Goal: Transaction & Acquisition: Subscribe to service/newsletter

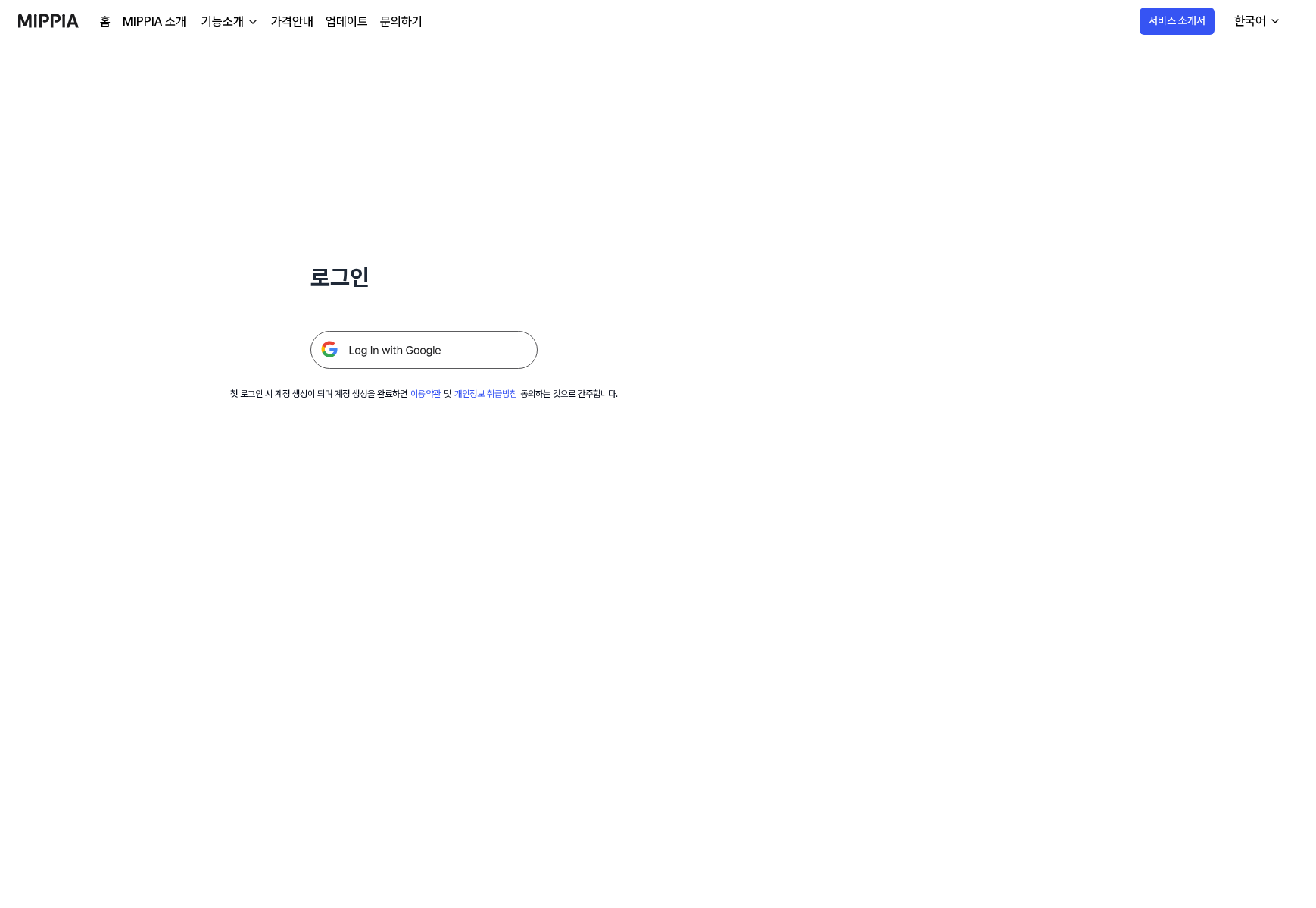
click at [378, 365] on img at bounding box center [423, 350] width 227 height 38
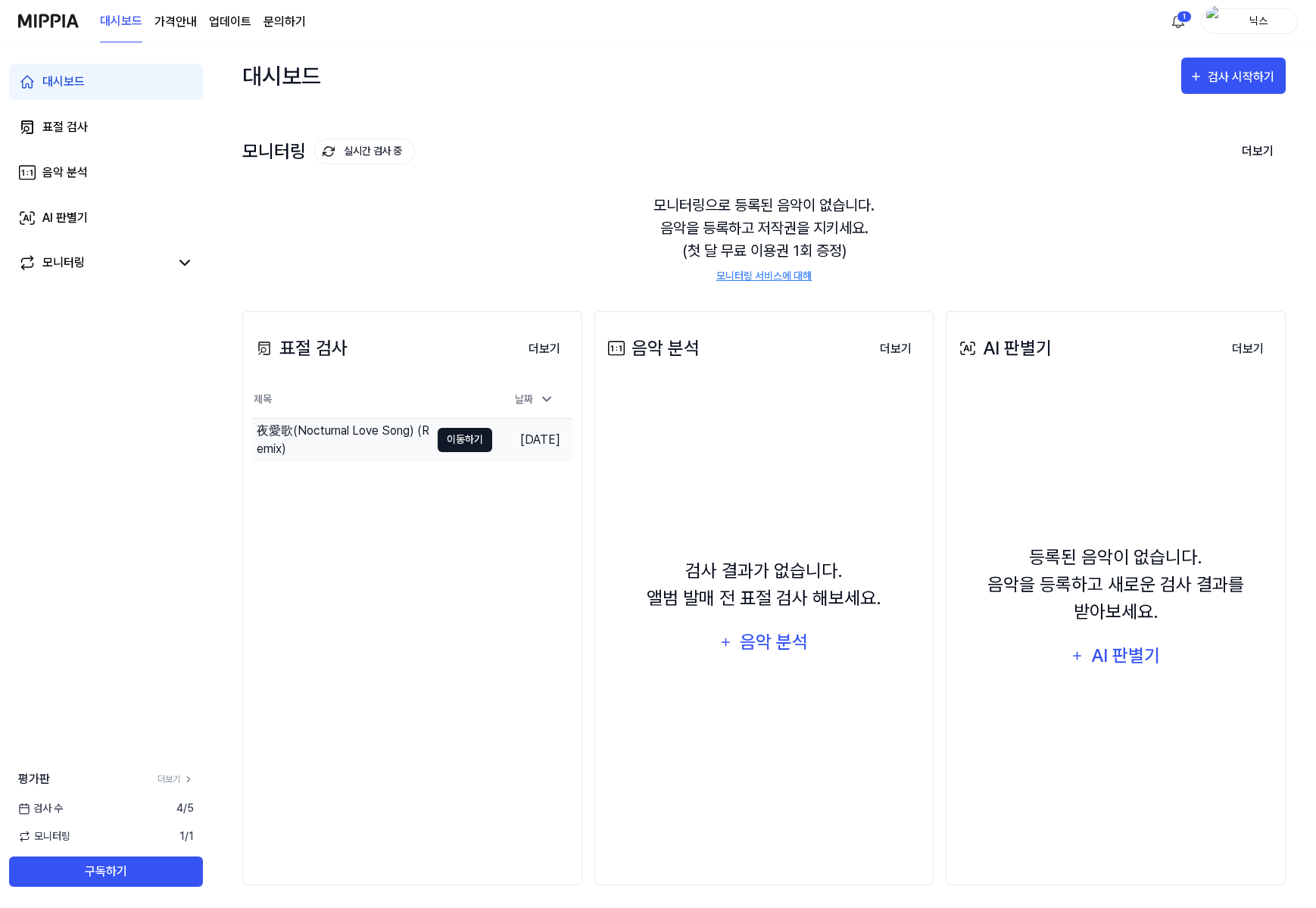
click at [438, 432] on button "이동하기" at bounding box center [465, 440] width 55 height 24
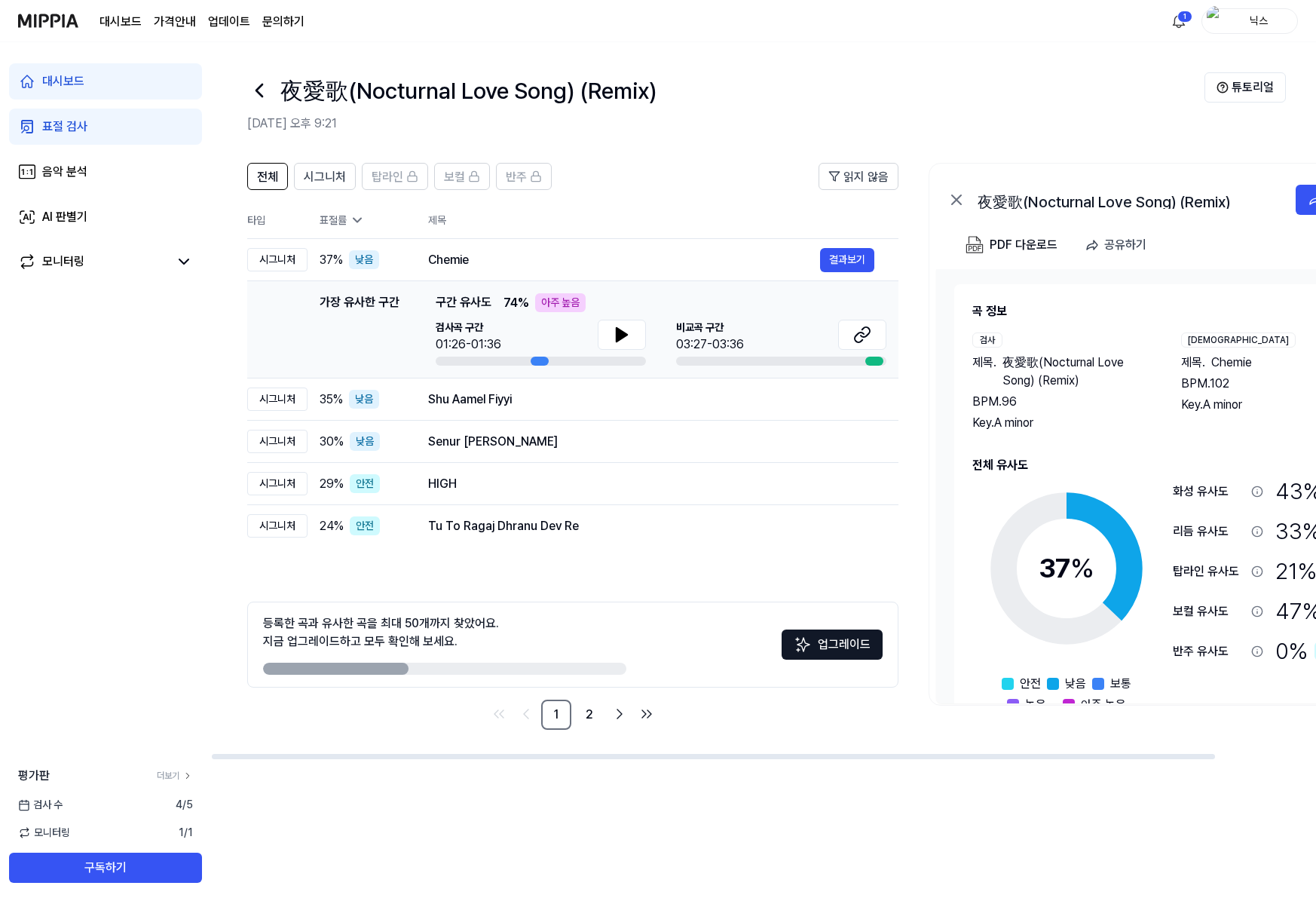
drag, startPoint x: 433, startPoint y: 309, endPoint x: 640, endPoint y: 313, distance: 207.0
click at [640, 313] on div "가장 유사한 구간 가장 유사한 구간 구간 유사도 74 % 아주 높음 검사곡 구간 01:26-01:36 비교곡 구간 03:27-03:36 결과보기" at bounding box center [573, 329] width 627 height 72
drag, startPoint x: 263, startPoint y: 629, endPoint x: 477, endPoint y: 648, distance: 214.8
click at [477, 648] on div "등록한 곡과 유사한 곡을 최대 50개까지 찾았어요. 지금 업그레이드하고 모두 확인해 보세요." at bounding box center [381, 633] width 236 height 37
click at [848, 641] on button "업그레이드" at bounding box center [832, 644] width 101 height 31
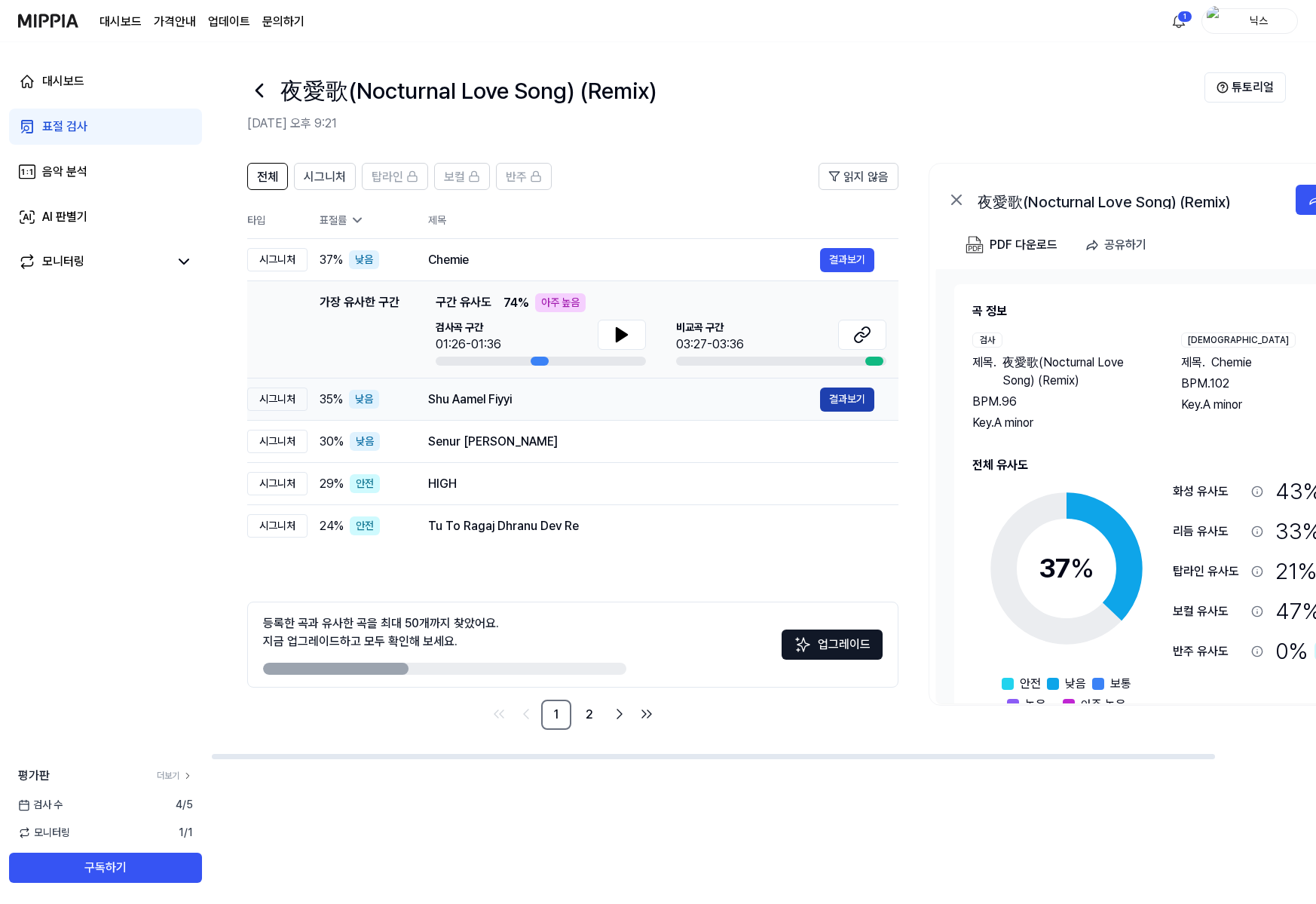
click at [836, 394] on button "결과보기" at bounding box center [846, 400] width 54 height 24
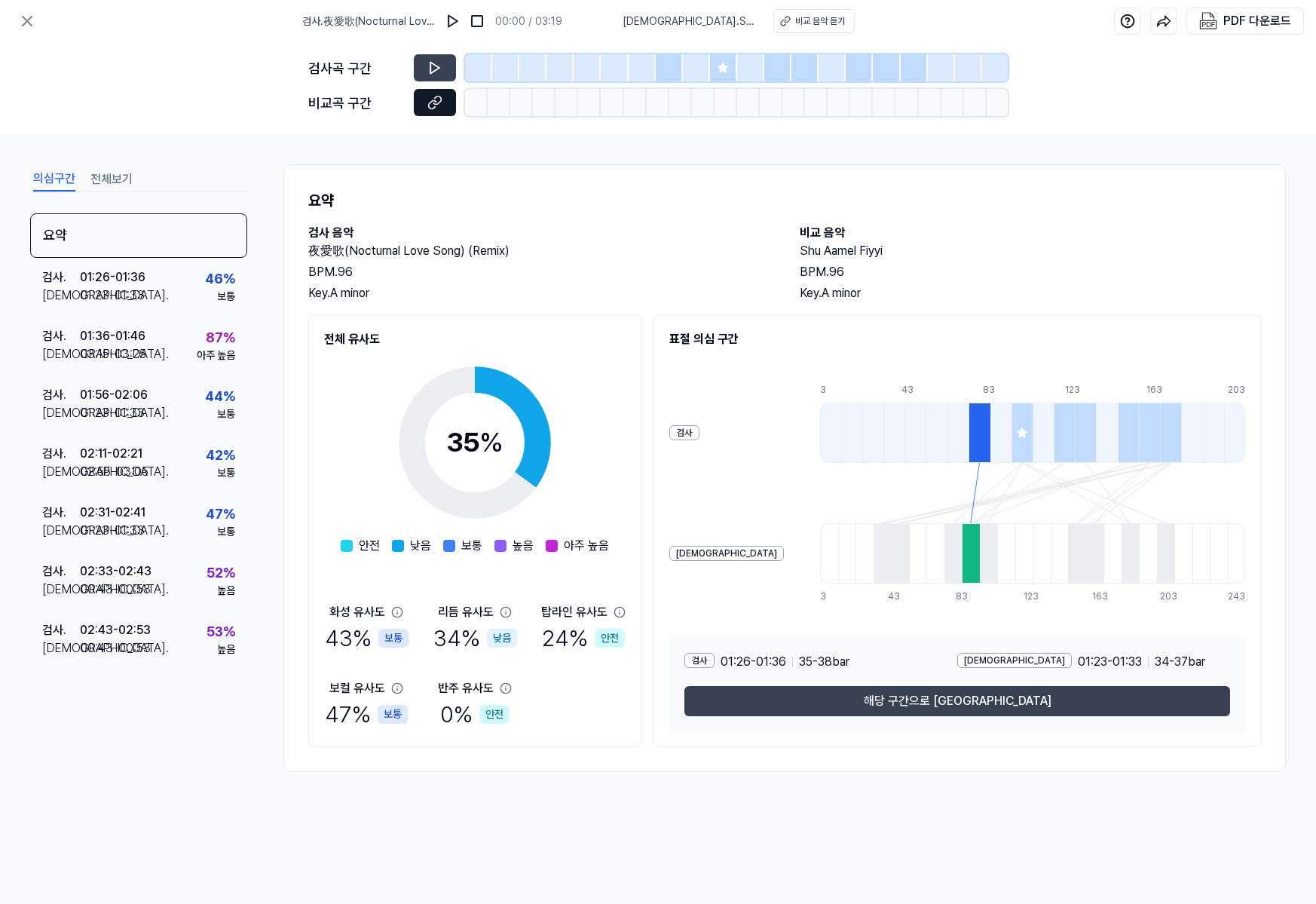
click at [438, 91] on button at bounding box center [435, 103] width 42 height 28
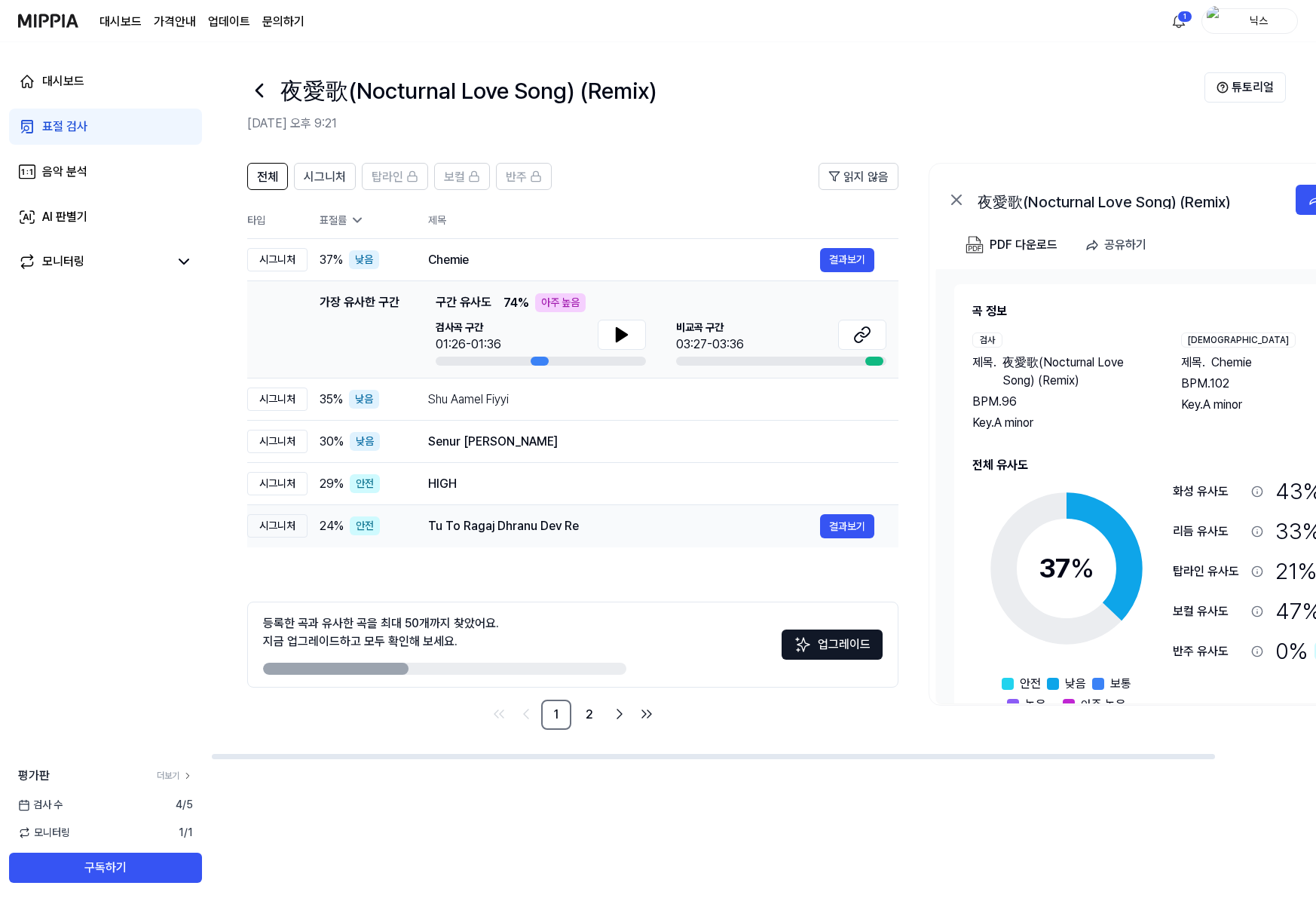
click at [573, 542] on td "Tu To Ragaj Dhranu Dev Re 결과보기" at bounding box center [651, 526] width 494 height 42
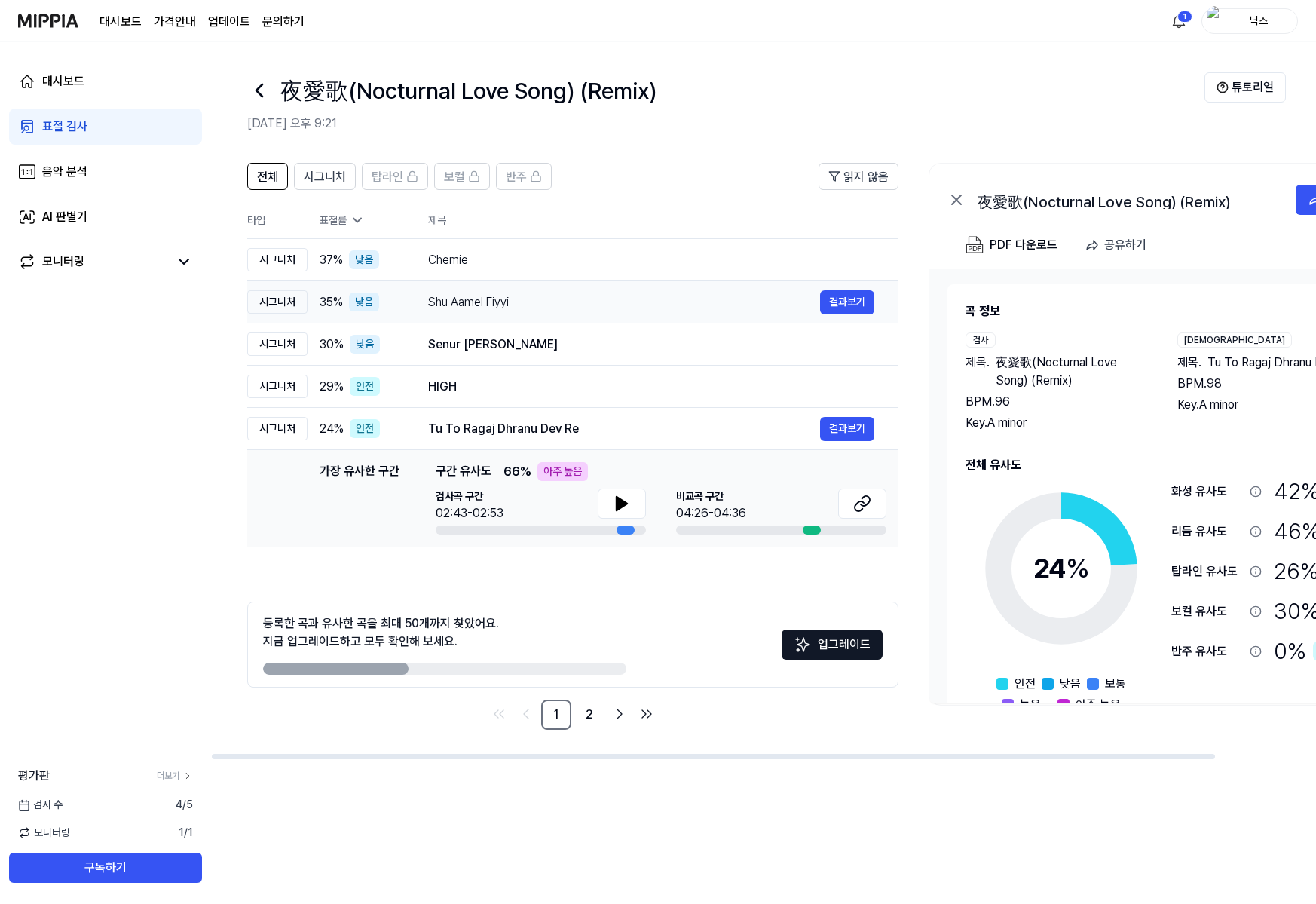
click at [487, 290] on div "Shu Aamel Fiyyi 결과보기" at bounding box center [651, 302] width 446 height 24
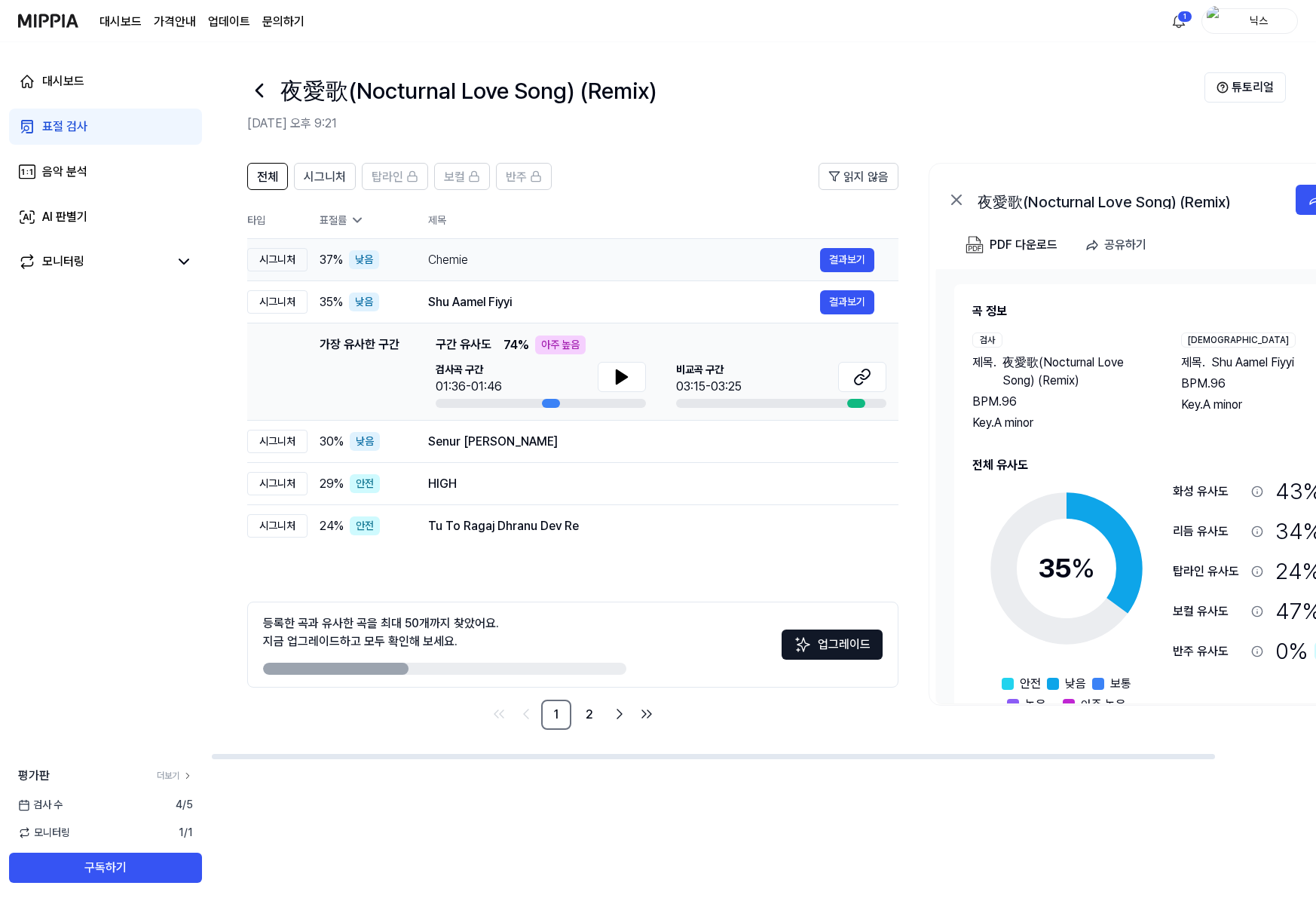
click at [506, 257] on div "Chemie" at bounding box center [623, 260] width 392 height 18
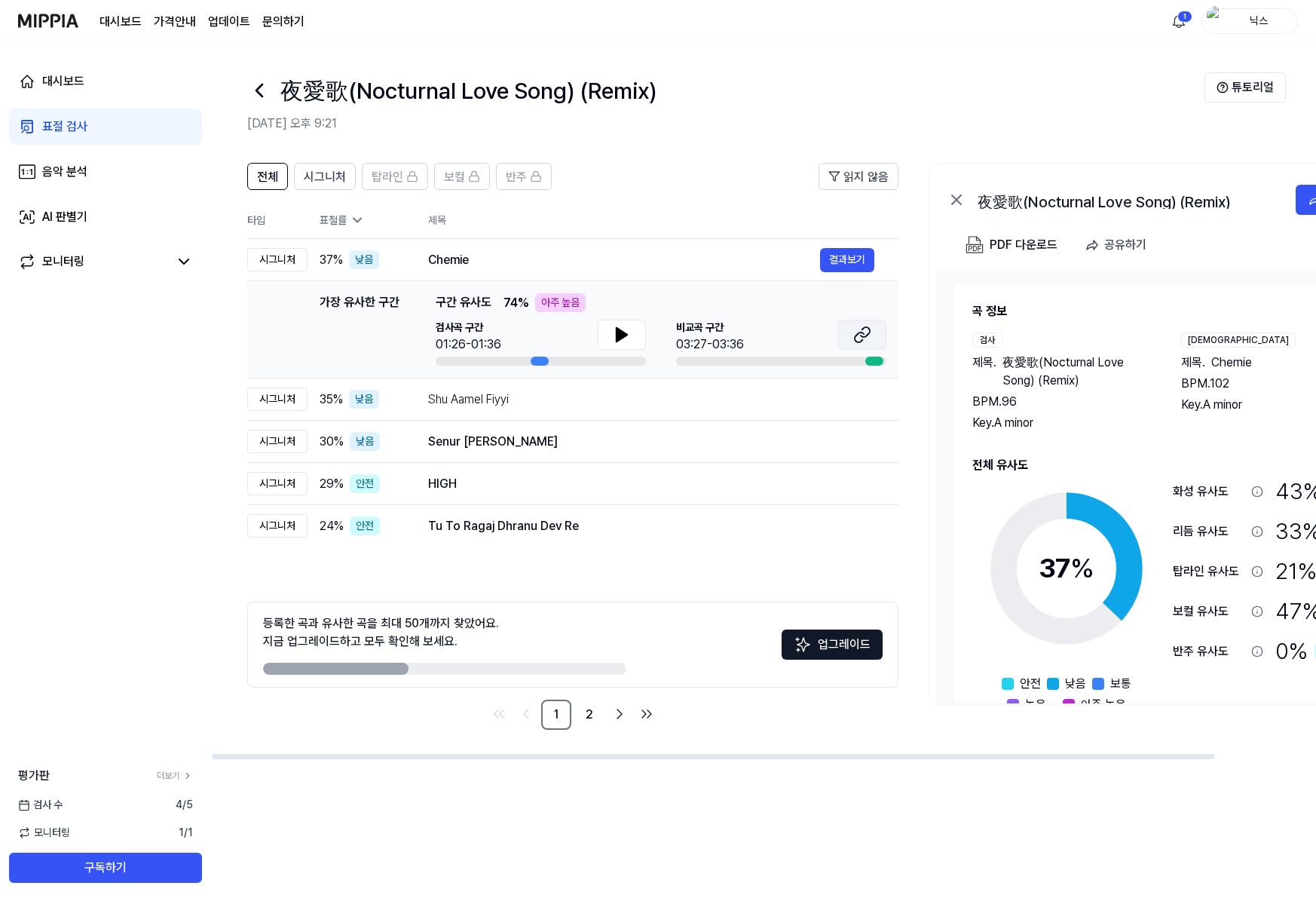
click at [874, 328] on button at bounding box center [862, 335] width 48 height 31
drag, startPoint x: 1205, startPoint y: 490, endPoint x: 1272, endPoint y: 635, distance: 159.7
click at [1272, 635] on div "화성 유사도 43 % 보통 리듬 유사도 33 % 낮음 탑라인 유사도 21 % 안전 보컬 유사도 47 % 보통 반주 유사도 0 % 안전" at bounding box center [1266, 591] width 186 height 234
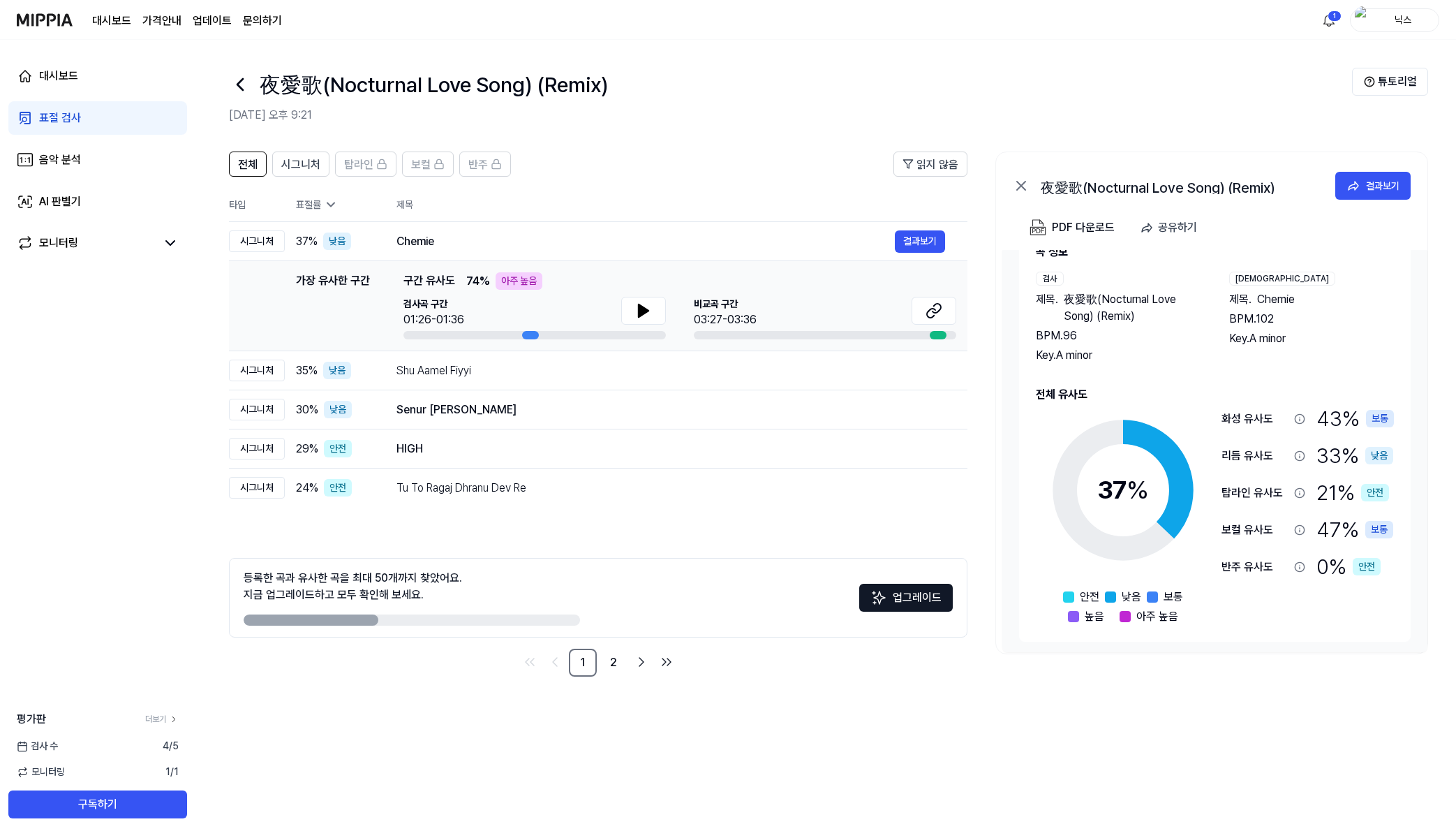
scroll to position [40, 0]
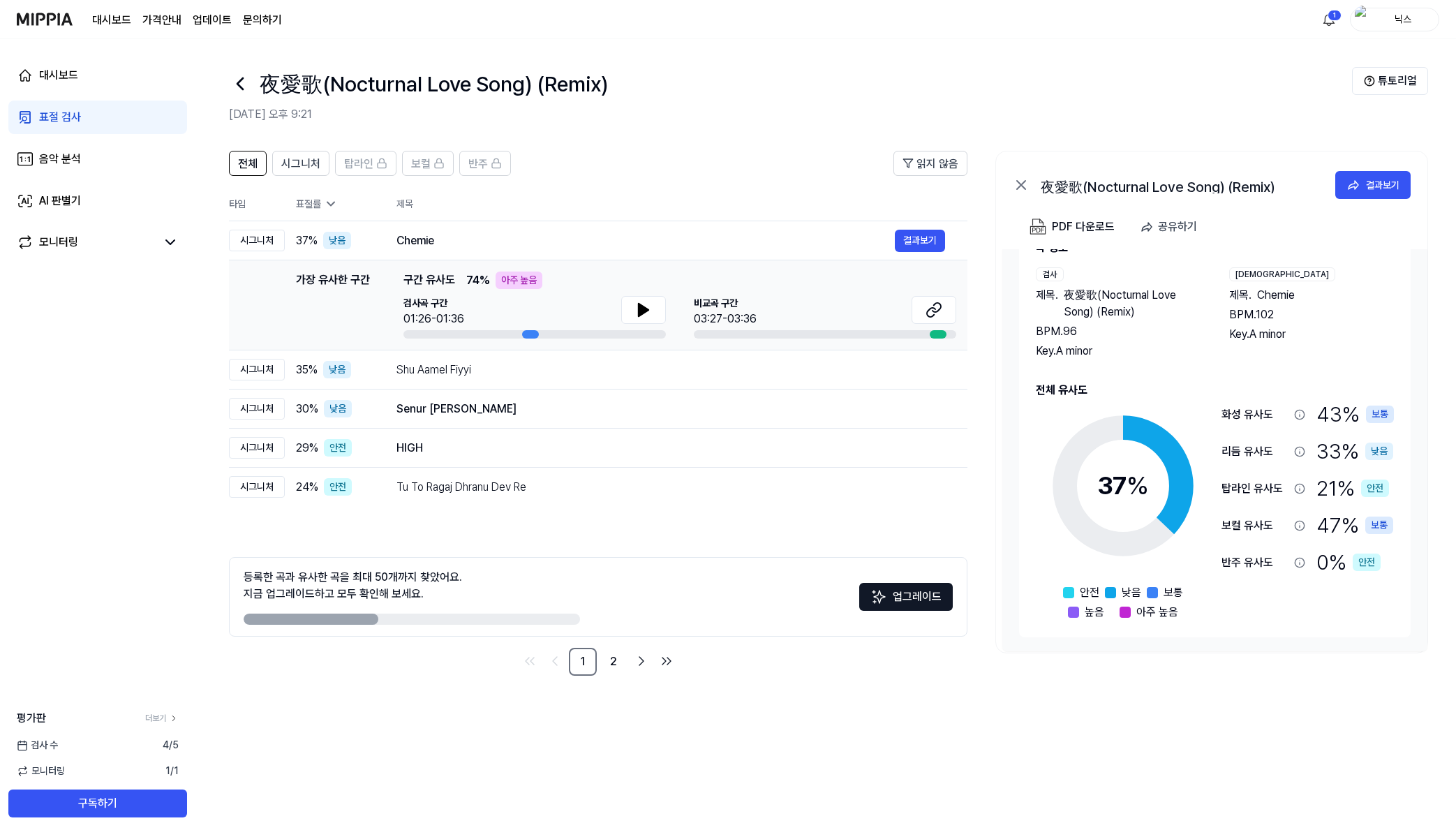
drag, startPoint x: 1320, startPoint y: 342, endPoint x: 1221, endPoint y: 301, distance: 107.2
click at [1218, 301] on div "검사 제목 . 夜愛歌(Nocturnal Love Song) (Remix) BPM. 96 Key. A minor 비교 제목 . Chemie BP…" at bounding box center [1215, 313] width 358 height 92
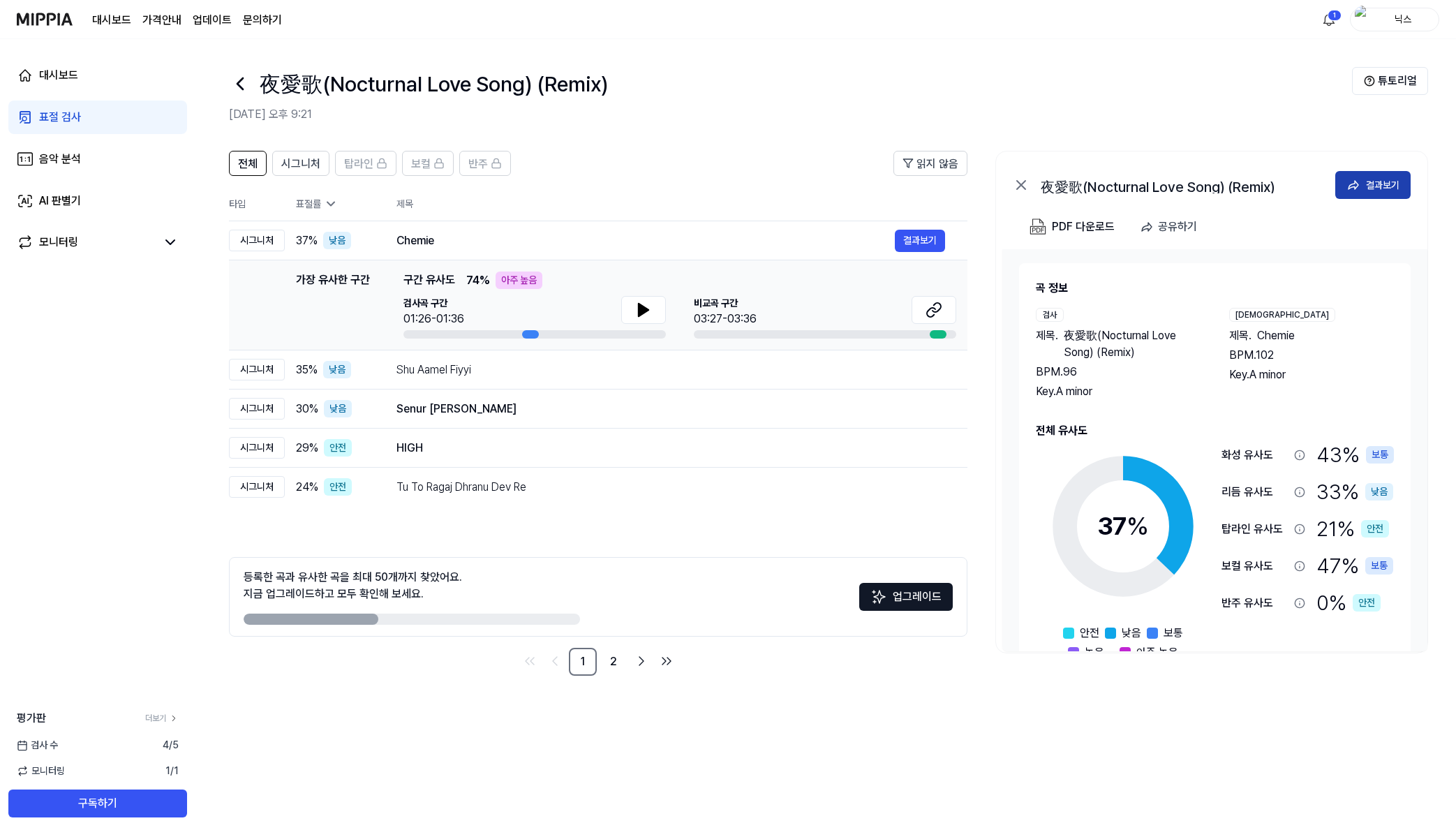
click at [1218, 179] on div "결과보기" at bounding box center [1382, 185] width 34 height 16
click at [613, 664] on link "2" at bounding box center [613, 662] width 28 height 28
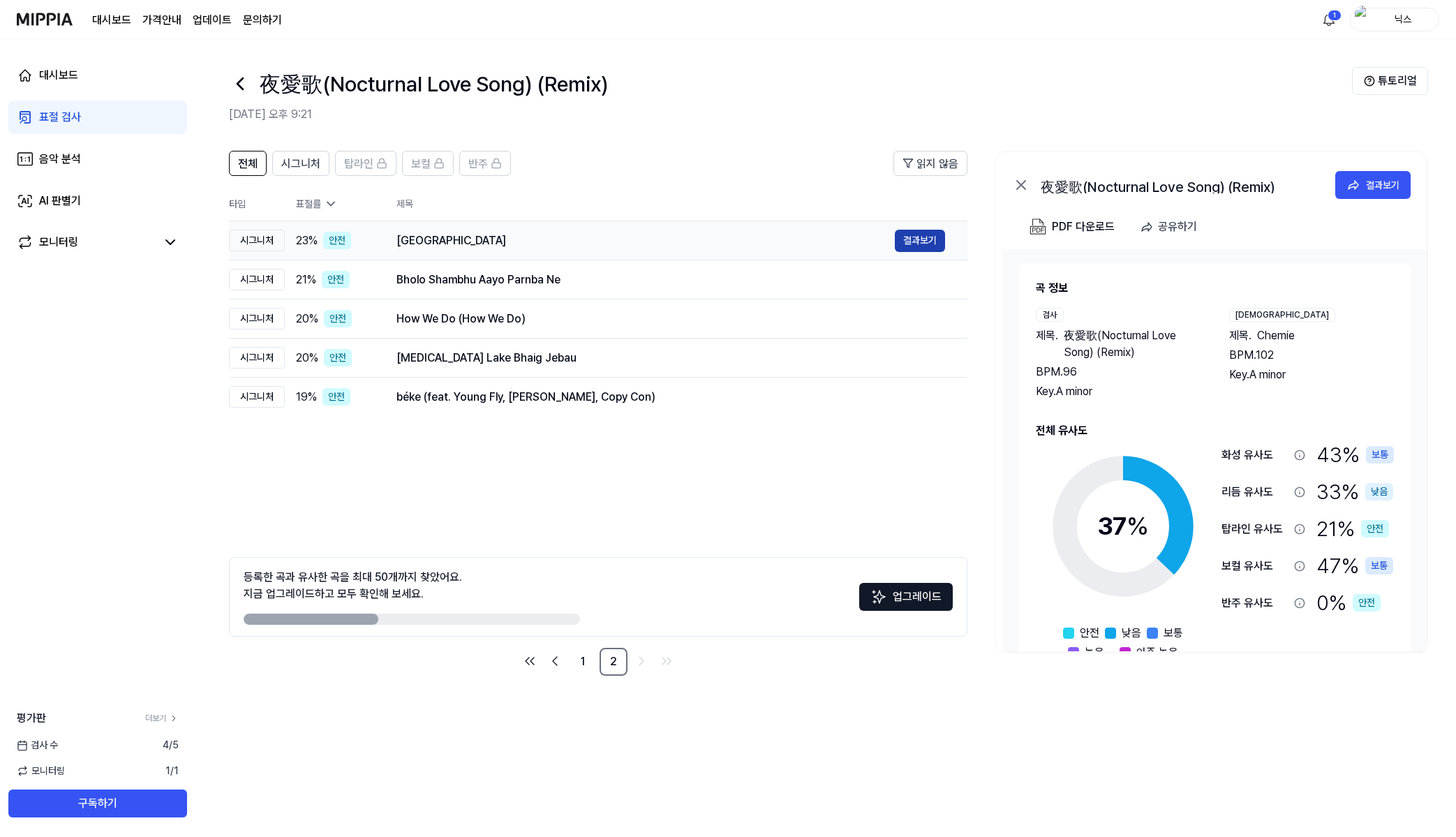
click at [916, 239] on button "결과보기" at bounding box center [920, 240] width 50 height 22
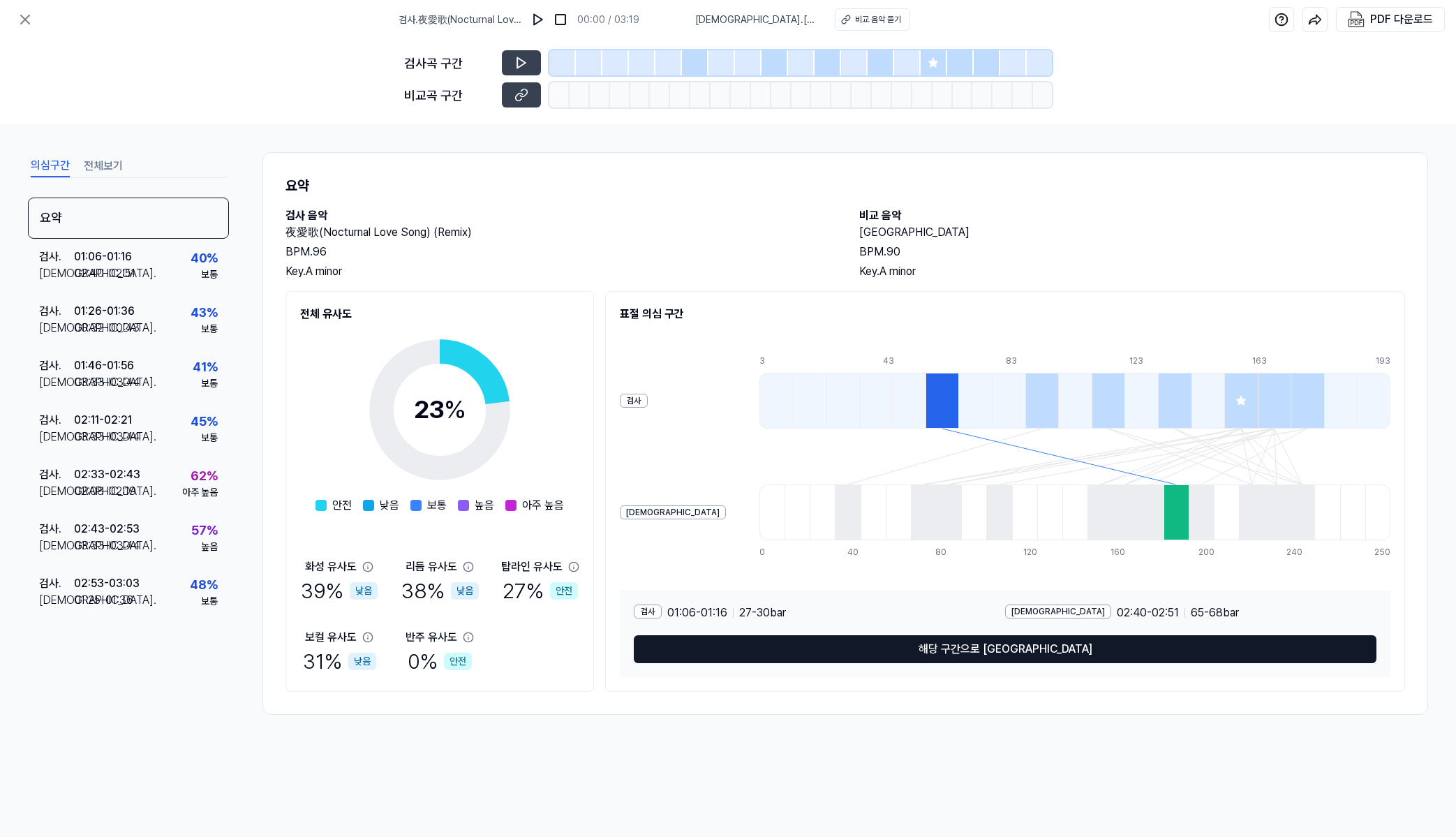
click at [1031, 649] on button "해당 구간으로 [GEOGRAPHIC_DATA]" at bounding box center [1005, 649] width 743 height 28
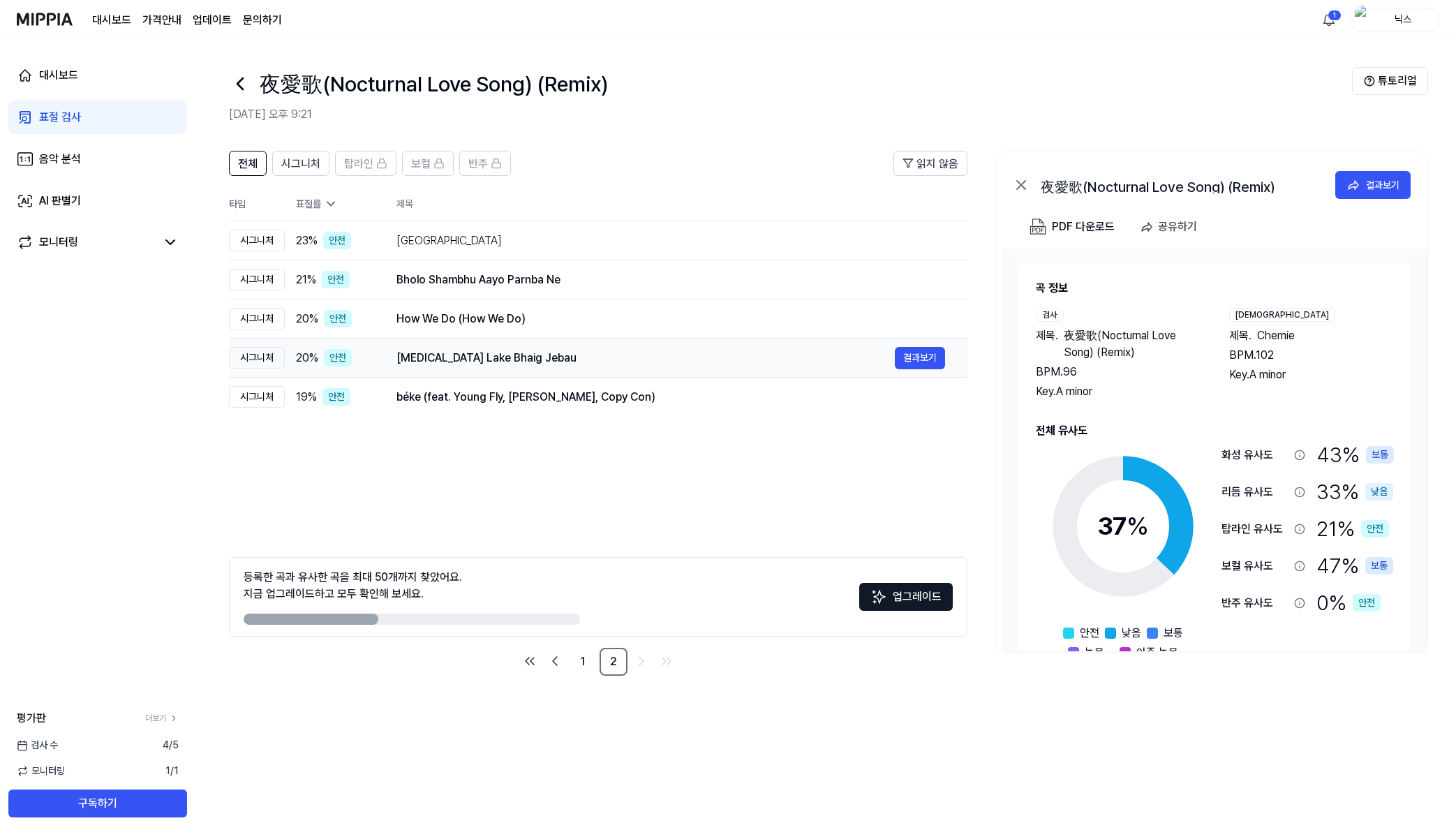
click at [590, 366] on div "Tora Lake Bhaig Jebau 결과보기" at bounding box center [670, 358] width 549 height 22
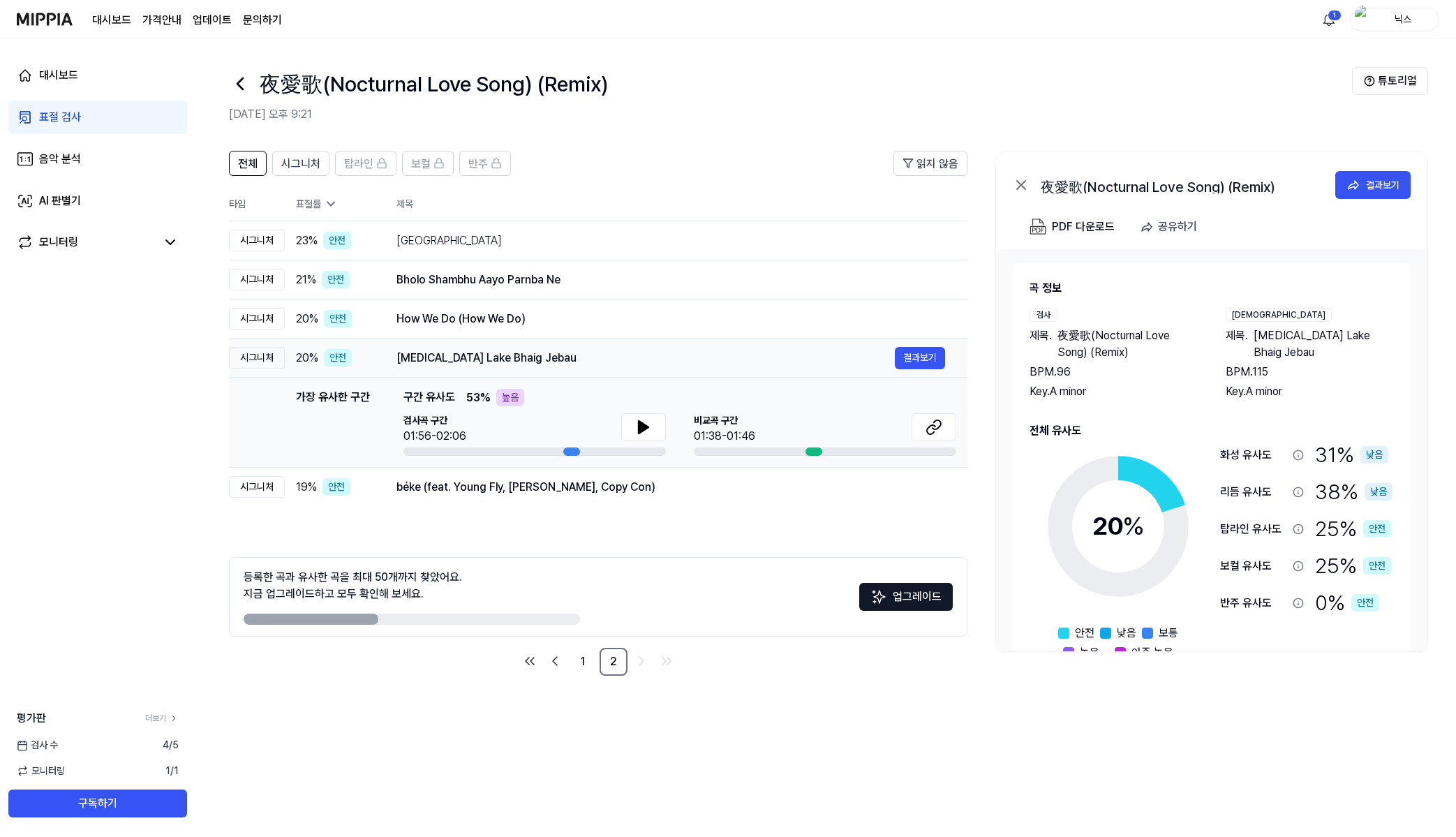
click at [590, 366] on div "Tora Lake Bhaig Jebau 결과보기" at bounding box center [670, 358] width 549 height 22
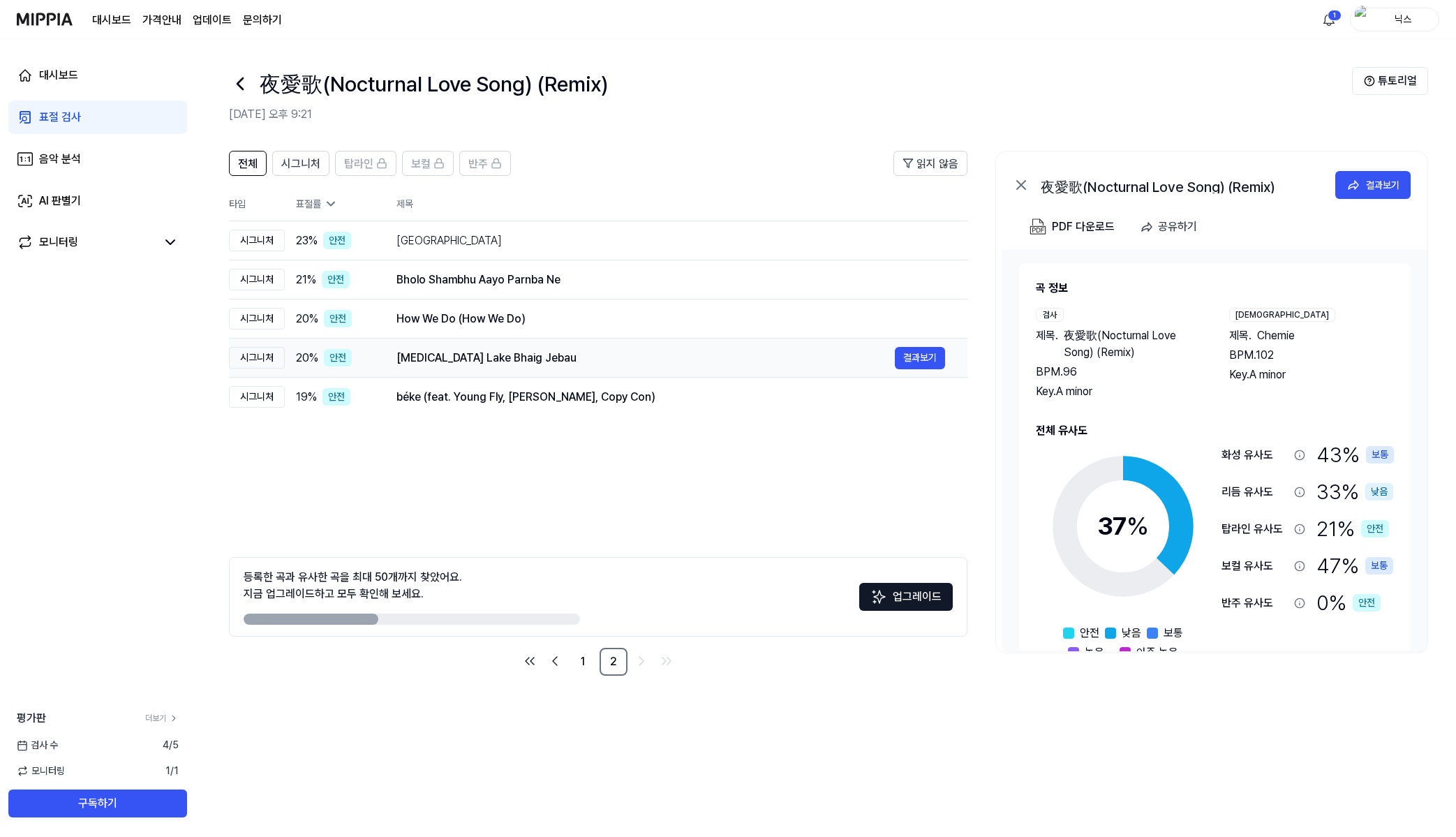
click at [590, 366] on div "Tora Lake Bhaig Jebau 결과보기" at bounding box center [670, 358] width 549 height 22
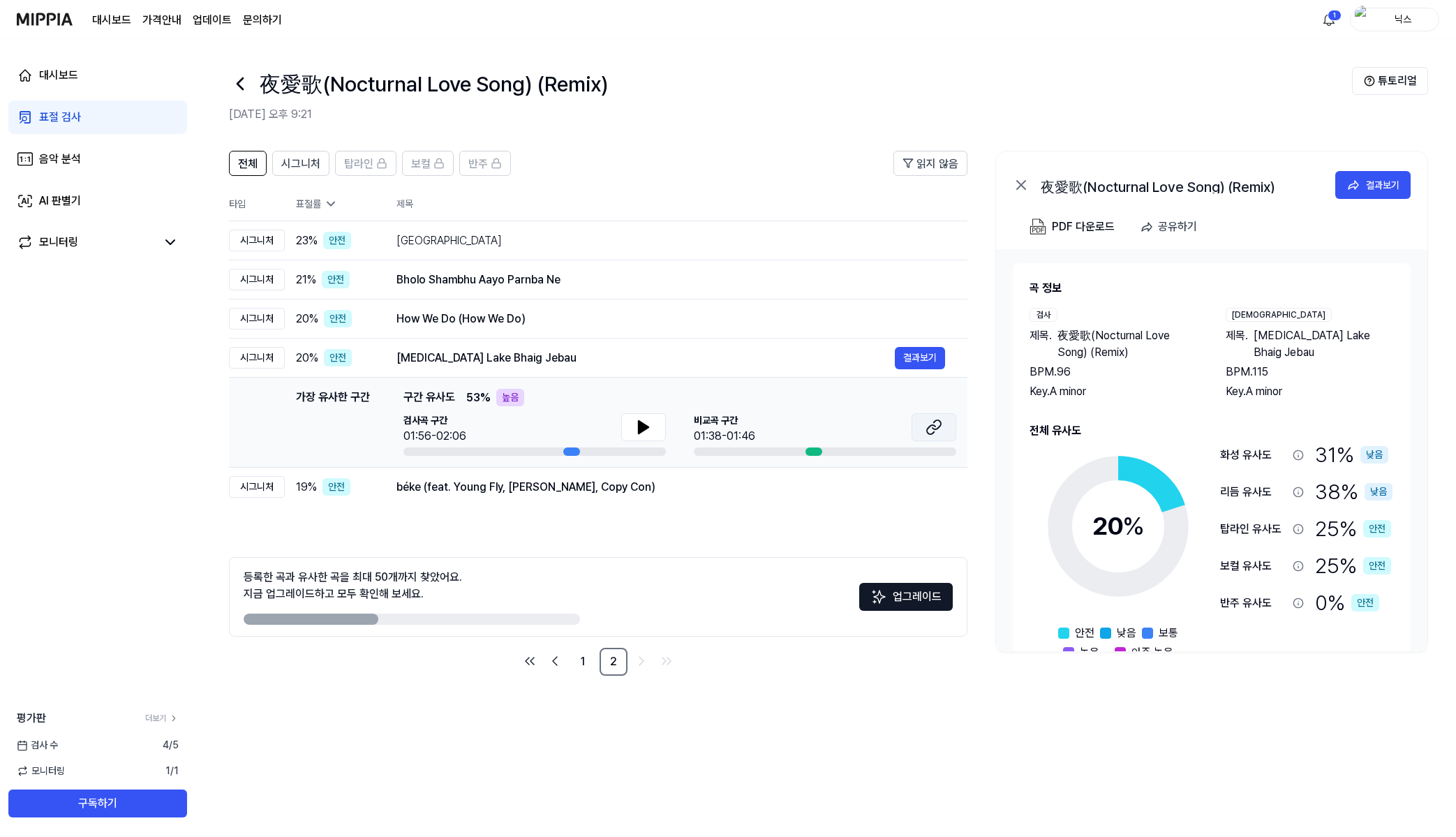
click at [939, 434] on icon at bounding box center [934, 427] width 16 height 16
click at [623, 428] on button at bounding box center [643, 427] width 45 height 28
click at [635, 421] on icon at bounding box center [643, 427] width 16 height 16
click at [648, 419] on icon at bounding box center [643, 427] width 16 height 16
click at [632, 429] on button at bounding box center [643, 427] width 45 height 28
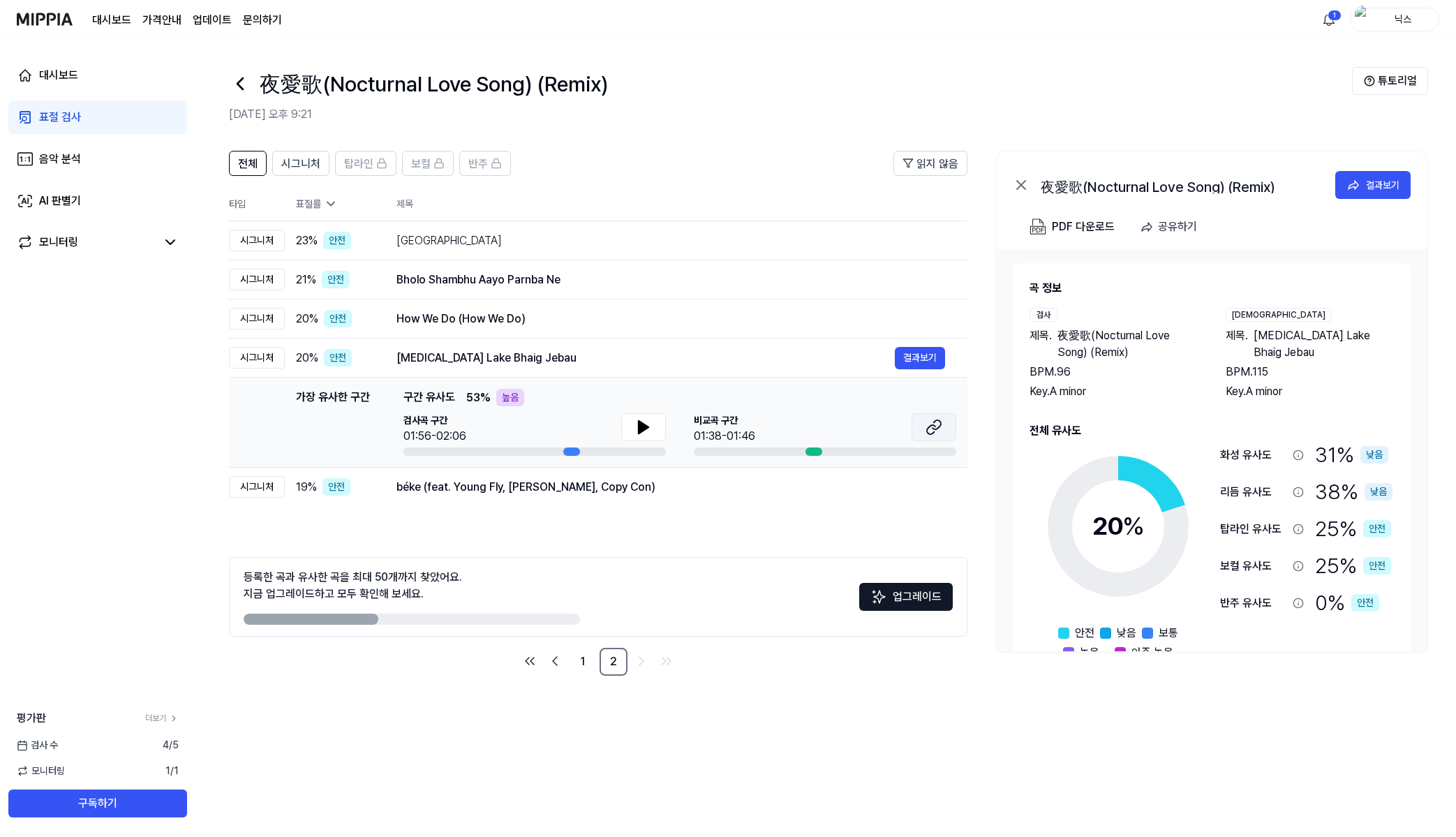
click at [945, 435] on button at bounding box center [934, 427] width 45 height 28
click at [295, 487] on td "19 % 안전" at bounding box center [330, 487] width 90 height 39
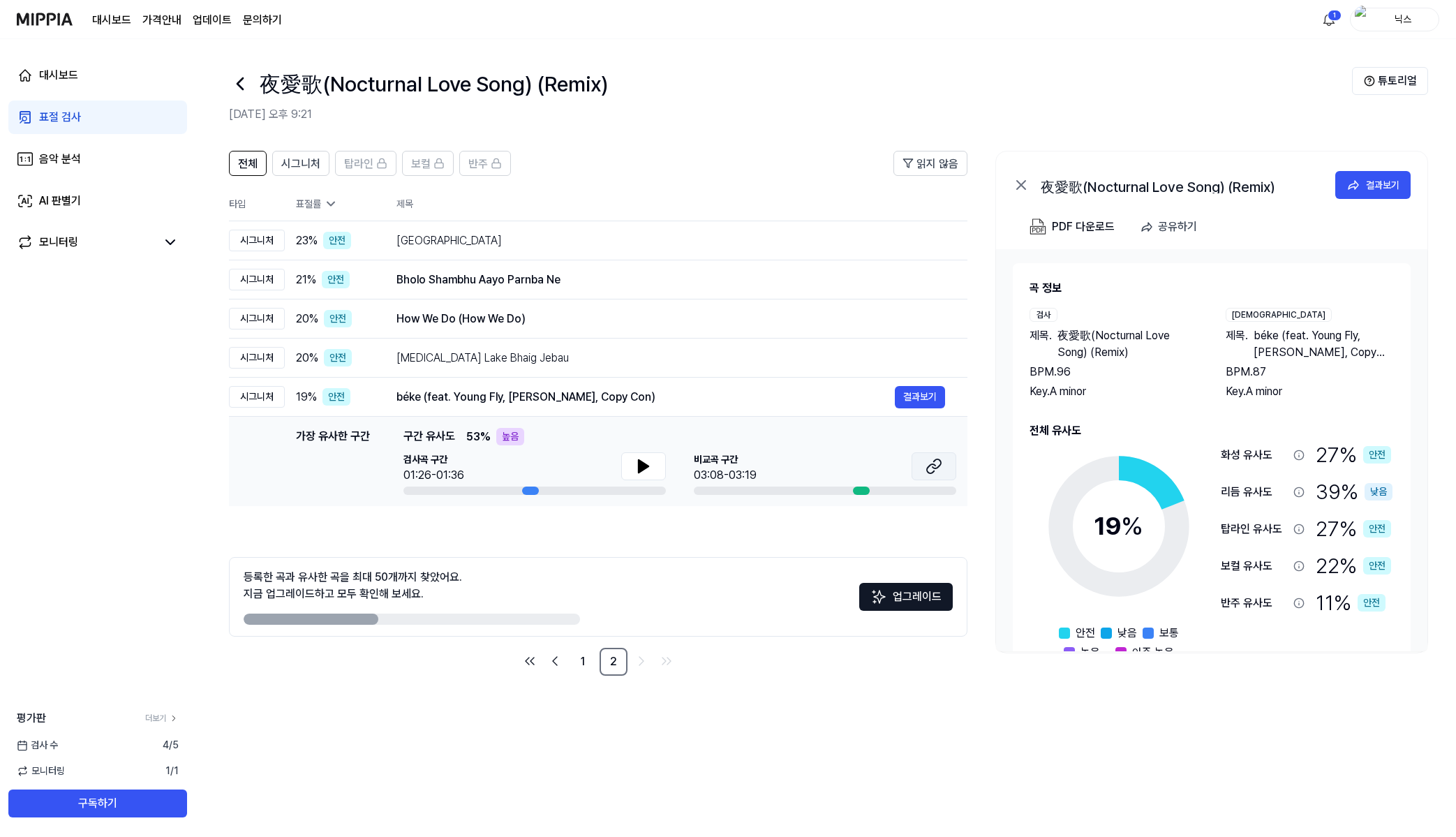
click at [920, 467] on button at bounding box center [934, 466] width 45 height 28
click at [661, 479] on button at bounding box center [643, 466] width 45 height 28
click at [656, 472] on button at bounding box center [643, 466] width 45 height 28
click at [1080, 243] on div "PDF 다운로드 공유하기" at bounding box center [1211, 231] width 431 height 37
click at [1088, 224] on div "PDF 다운로드" at bounding box center [1083, 227] width 63 height 18
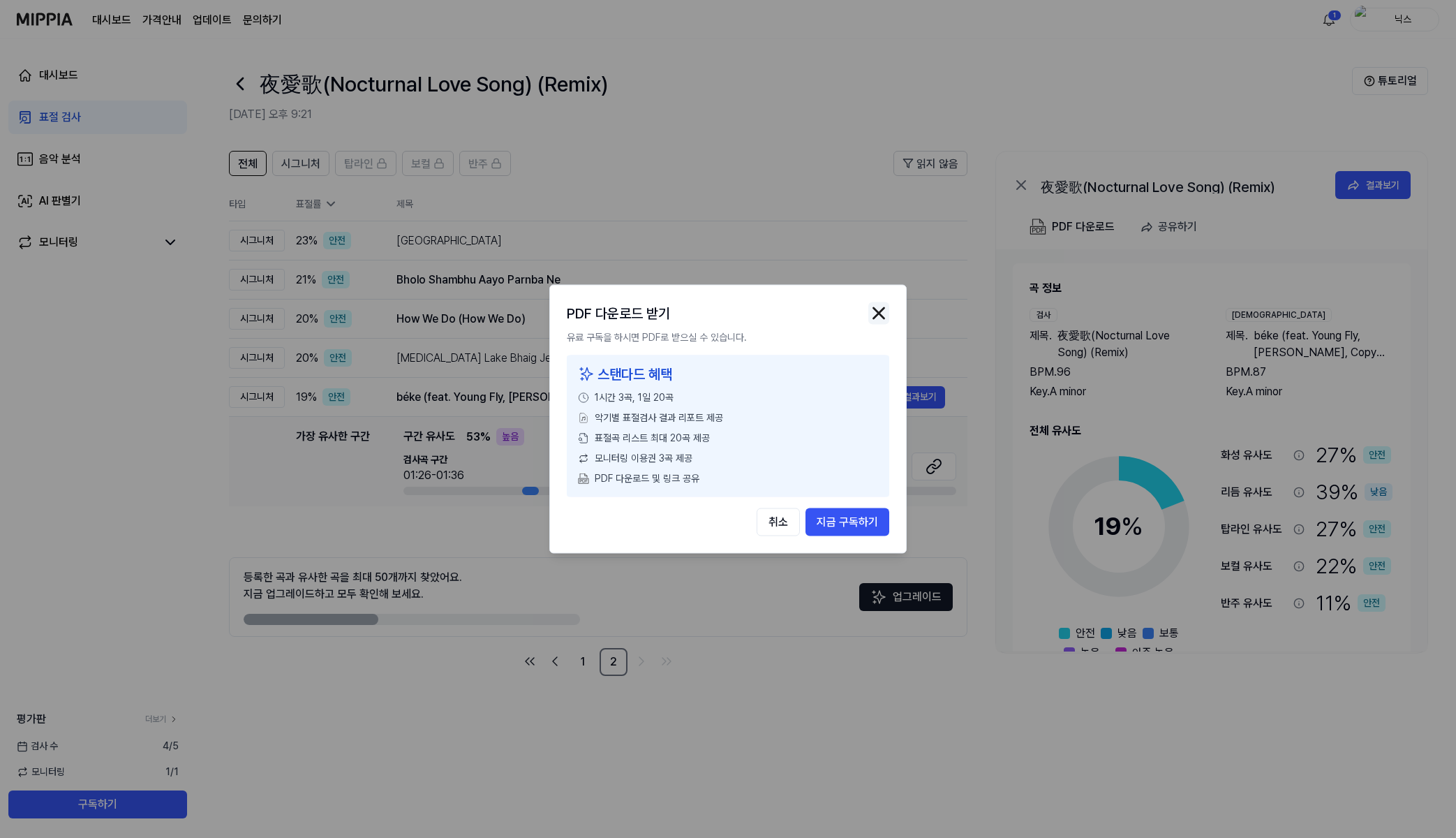
click at [881, 311] on img "button" at bounding box center [879, 313] width 21 height 21
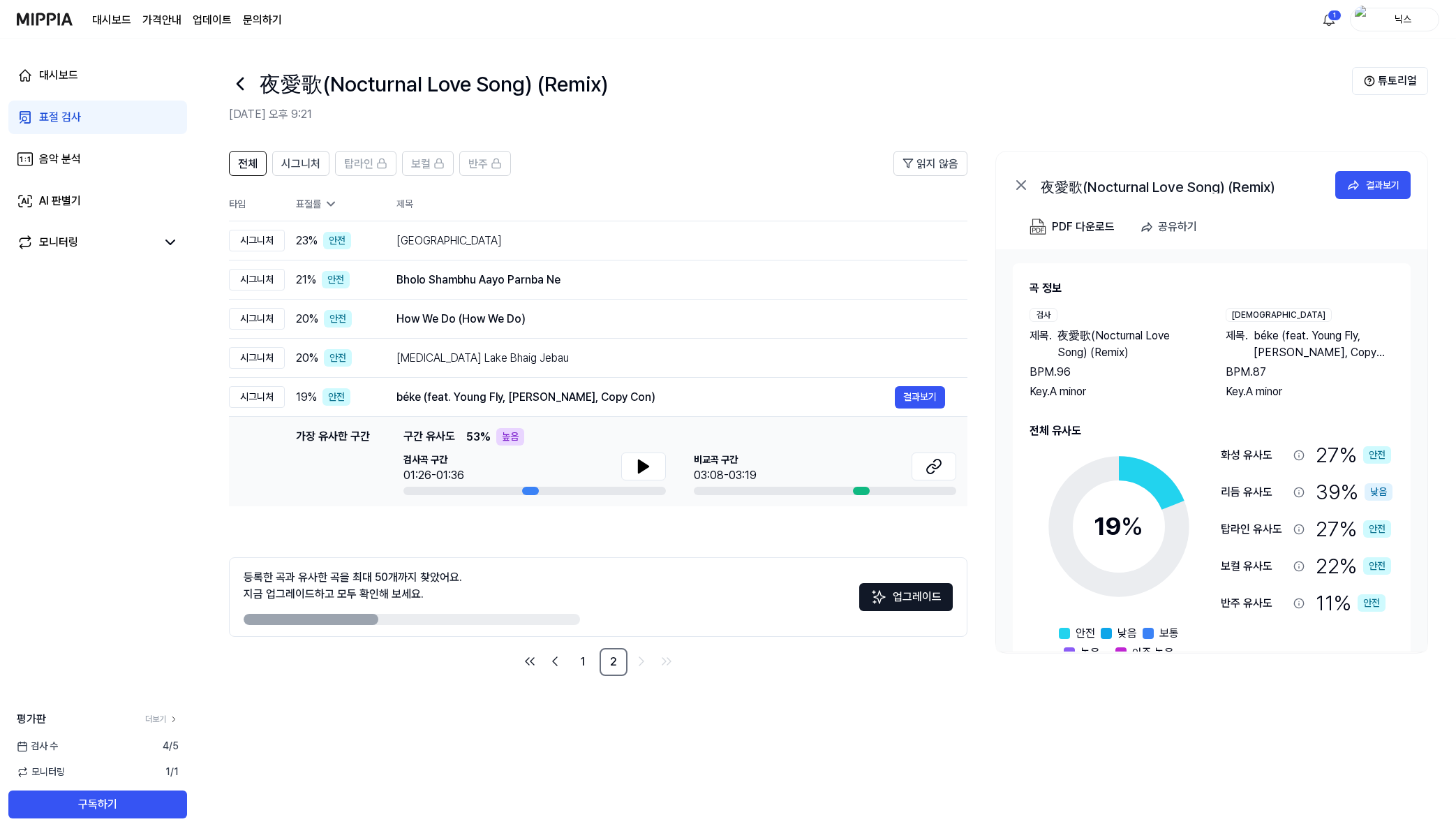
drag, startPoint x: 1364, startPoint y: 73, endPoint x: 1160, endPoint y: 146, distance: 216.7
click at [1166, 146] on div "夜愛歌(Nocturnal Love Song) (Remix) 2025.08.16 오후 9:21 튜토리얼 전체 시그니처 탑라인 보컬 반주 읽지 않…" at bounding box center [826, 439] width 1261 height 799
click at [932, 590] on button "업그레이드" at bounding box center [906, 597] width 93 height 28
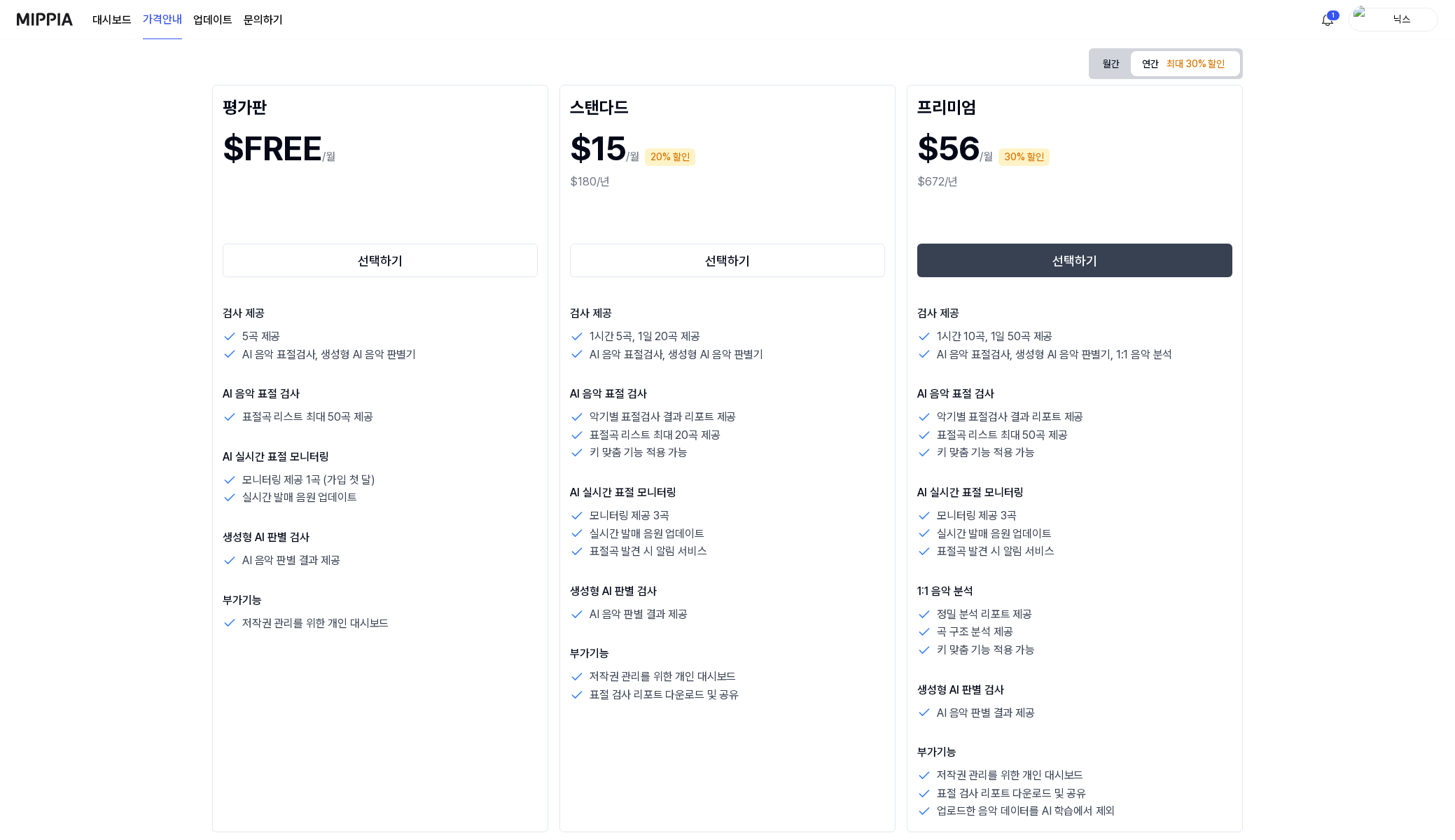
scroll to position [280, 0]
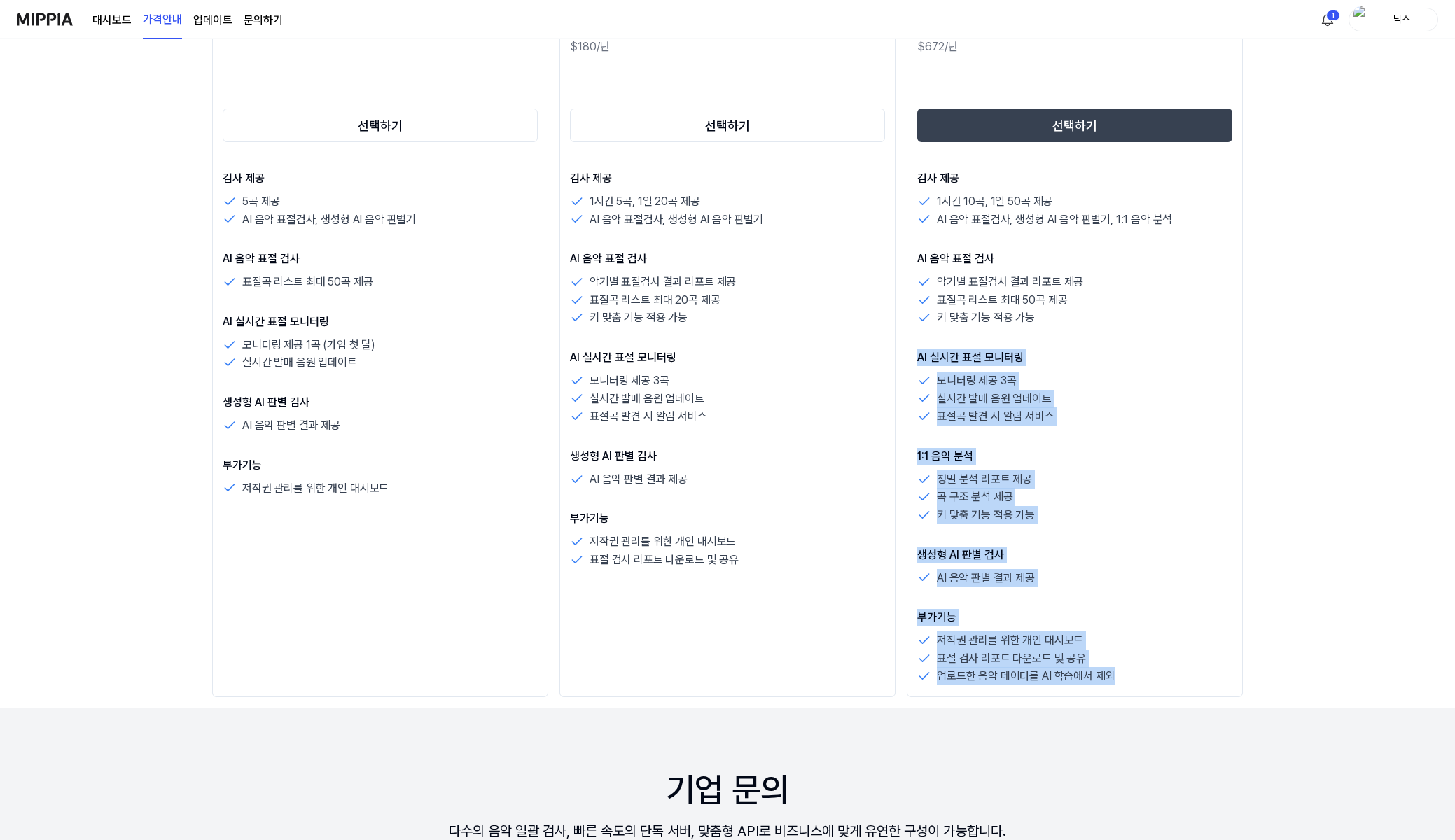
drag, startPoint x: 1069, startPoint y: 312, endPoint x: 1123, endPoint y: 681, distance: 372.9
click at [1123, 681] on div "검사 제공 1시간 10곡, 1일 50곡 제공 AI 음악 표절검사, 생성형 AI 음악 판별기, 1:1 음악 분석 AI 음악 표절 검사 악기별 표…" at bounding box center [1075, 428] width 315 height 515
click at [1167, 622] on p "부가기능" at bounding box center [1075, 617] width 315 height 16
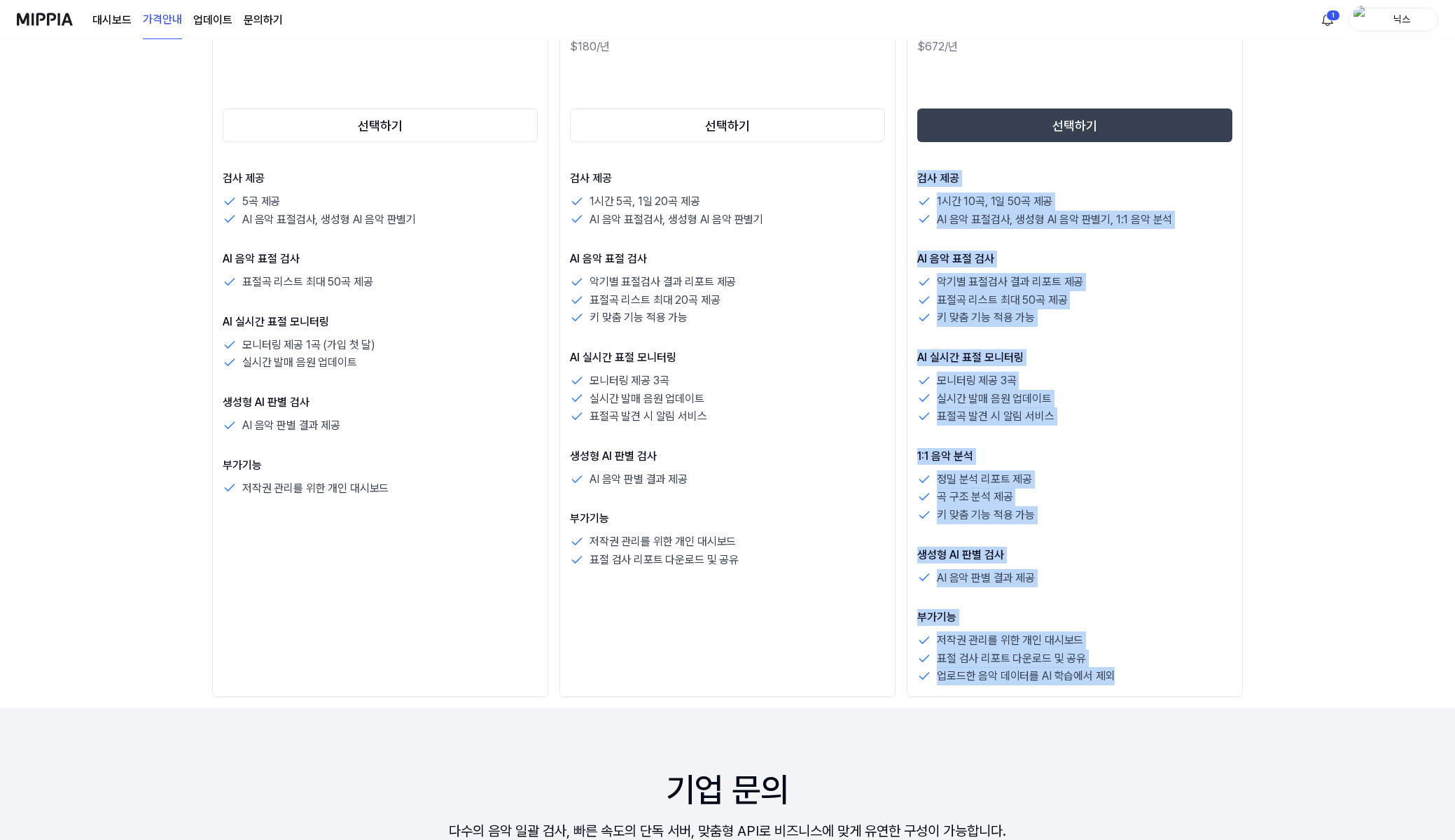
drag, startPoint x: 1137, startPoint y: 676, endPoint x: 911, endPoint y: 180, distance: 545.1
click at [911, 171] on div "프리미엄 $56 /월 30% 할인 $672/년 선택하기 검사 제공 1시간 10곡, 1일 50곡 제공 AI 음악 표절검사, 생성형 AI 음악 판…" at bounding box center [1075, 323] width 336 height 747
click at [1221, 436] on div "음악 저작권 보호 미피아와 함께 시작해 보세요 월간 연간 최대 30% 할인 평가판 $FREE /월 선택하기 검사 제공 5곡 제공 AI 음악 표…" at bounding box center [728, 159] width 1455 height 801
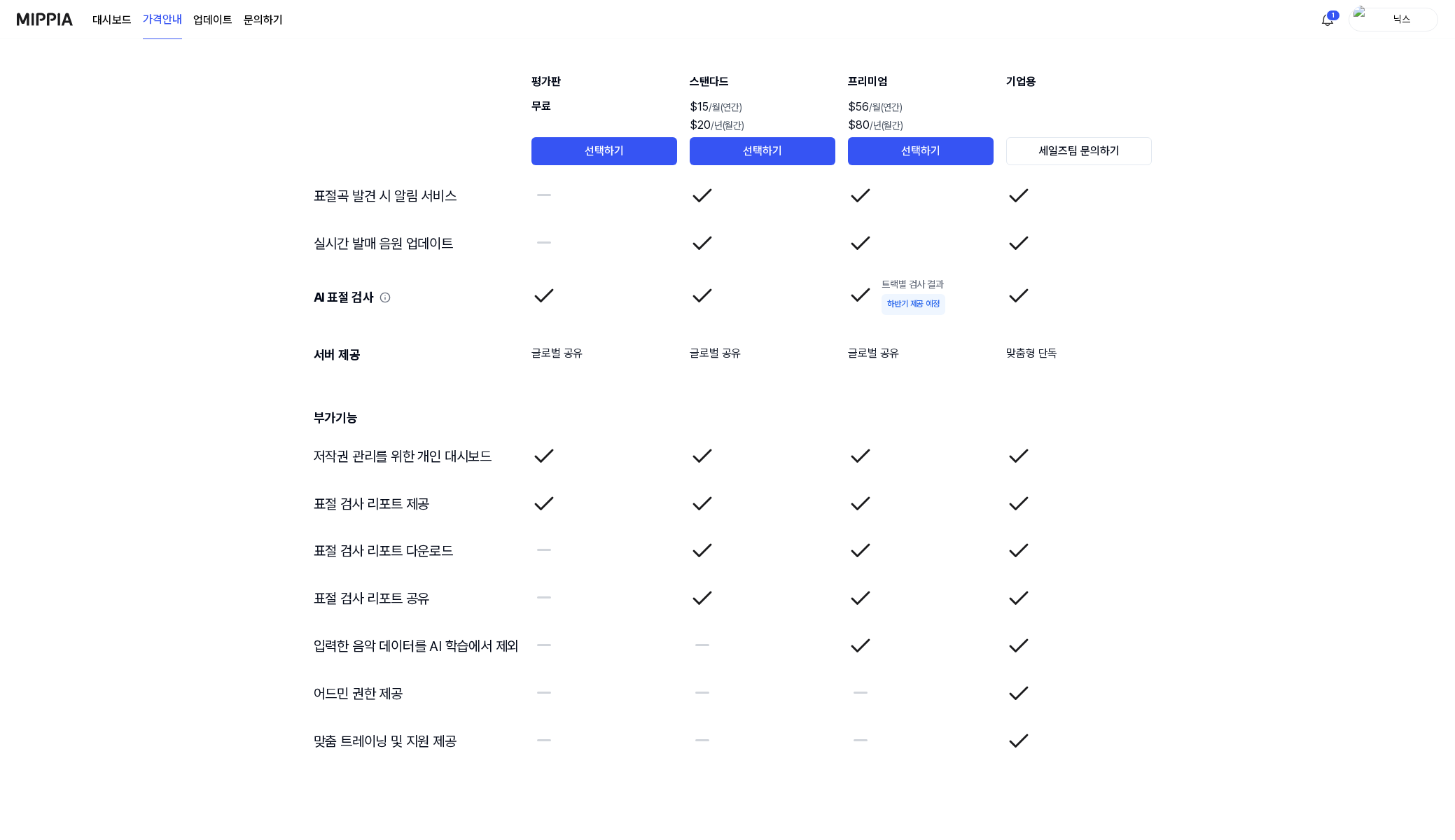
scroll to position [2048, 0]
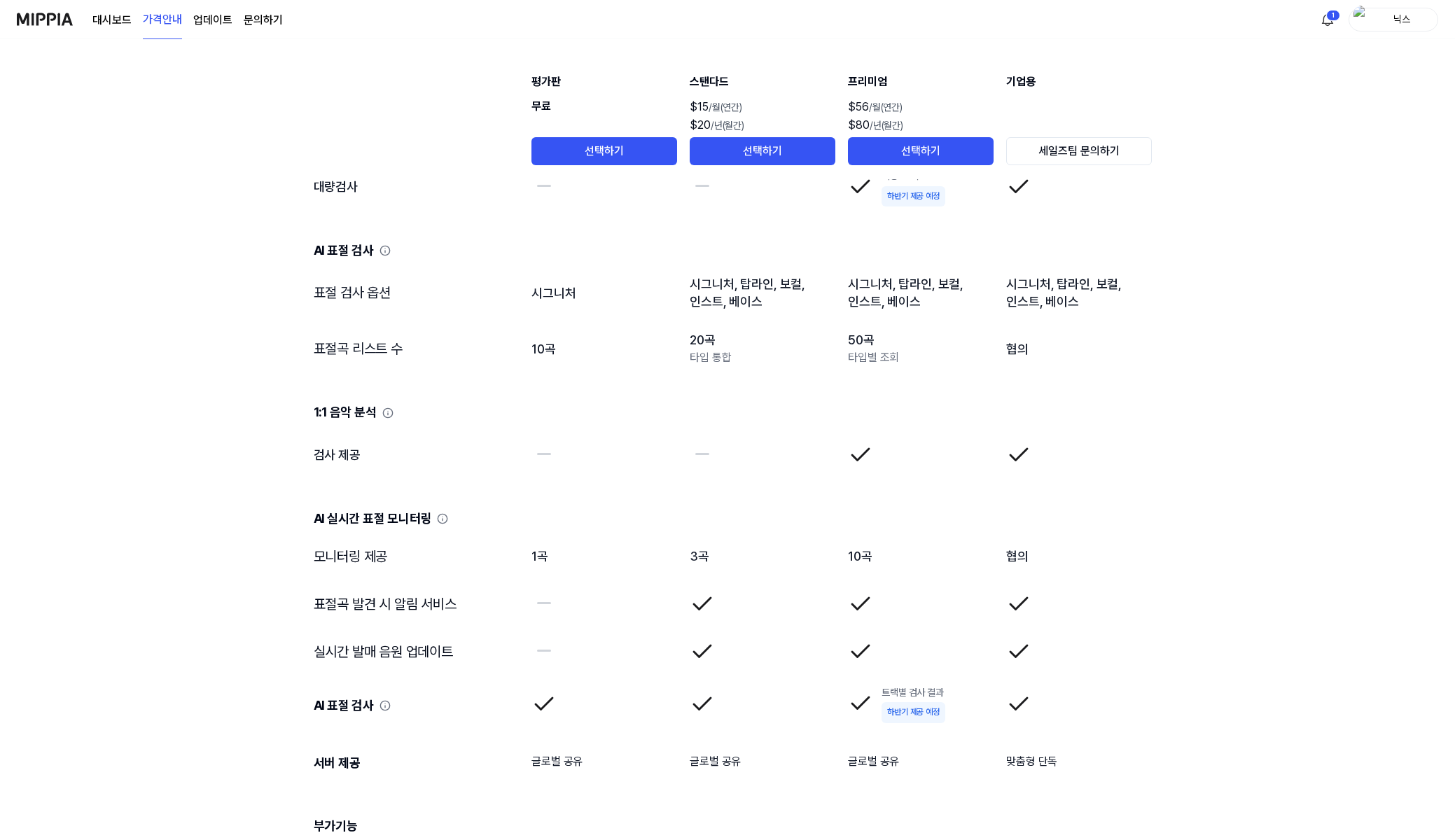
scroll to position [1628, 0]
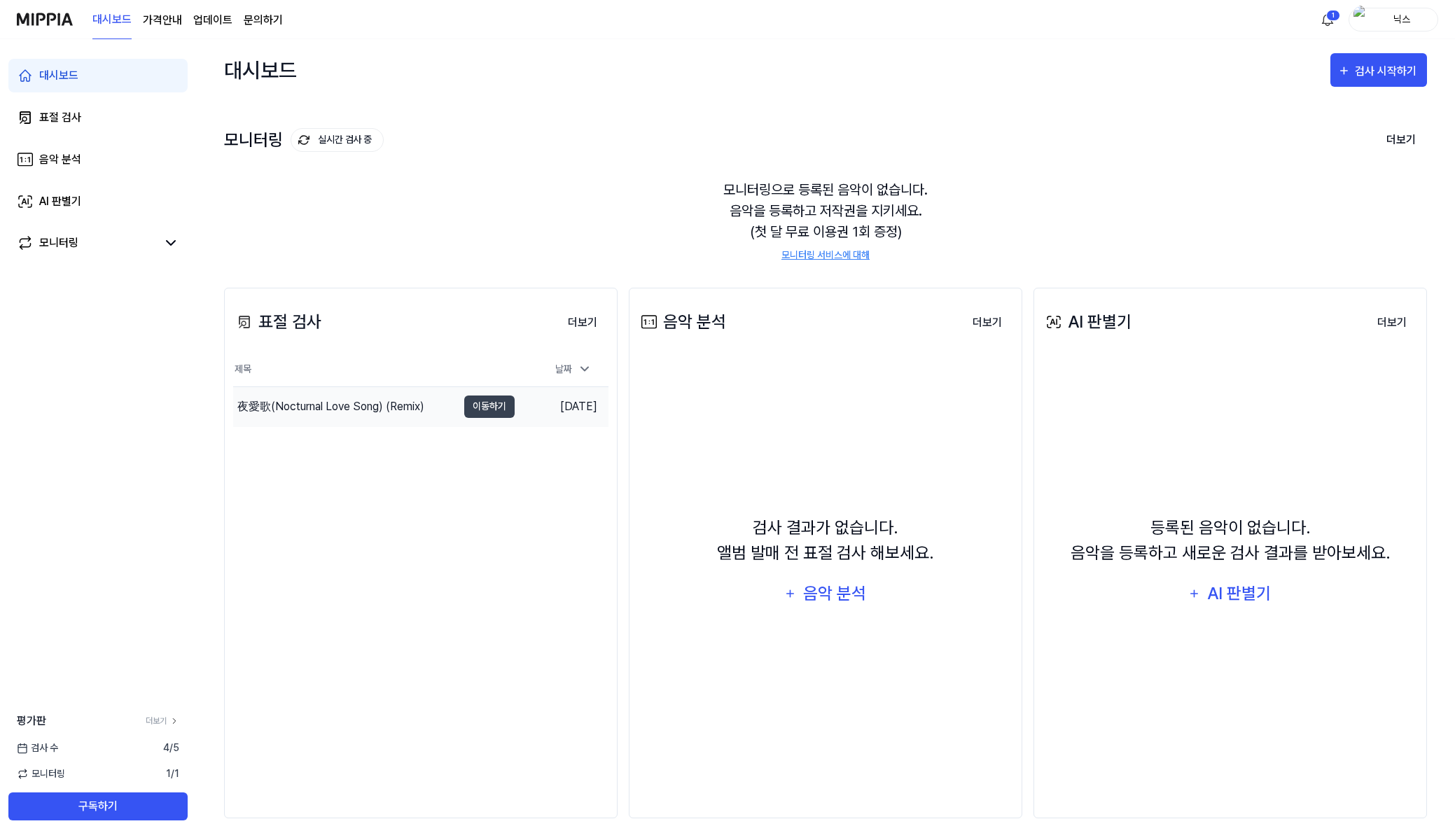
click at [481, 420] on td "夜愛歌(Nocturnal Love Song) (Remix) 이동하기" at bounding box center [373, 407] width 281 height 39
click at [486, 402] on button "이동하기" at bounding box center [489, 407] width 50 height 22
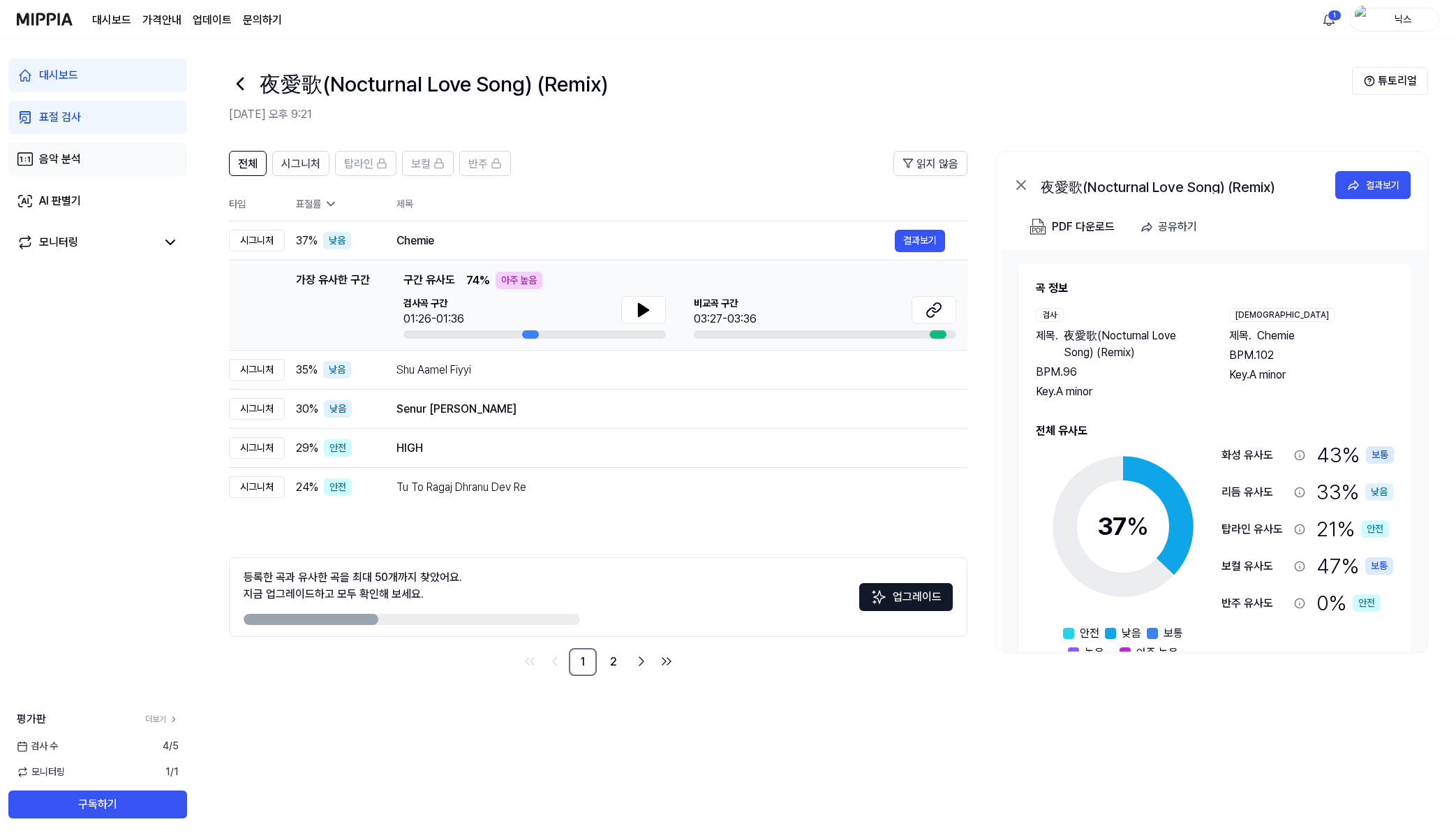
click at [148, 154] on link "음악 분석" at bounding box center [98, 159] width 179 height 34
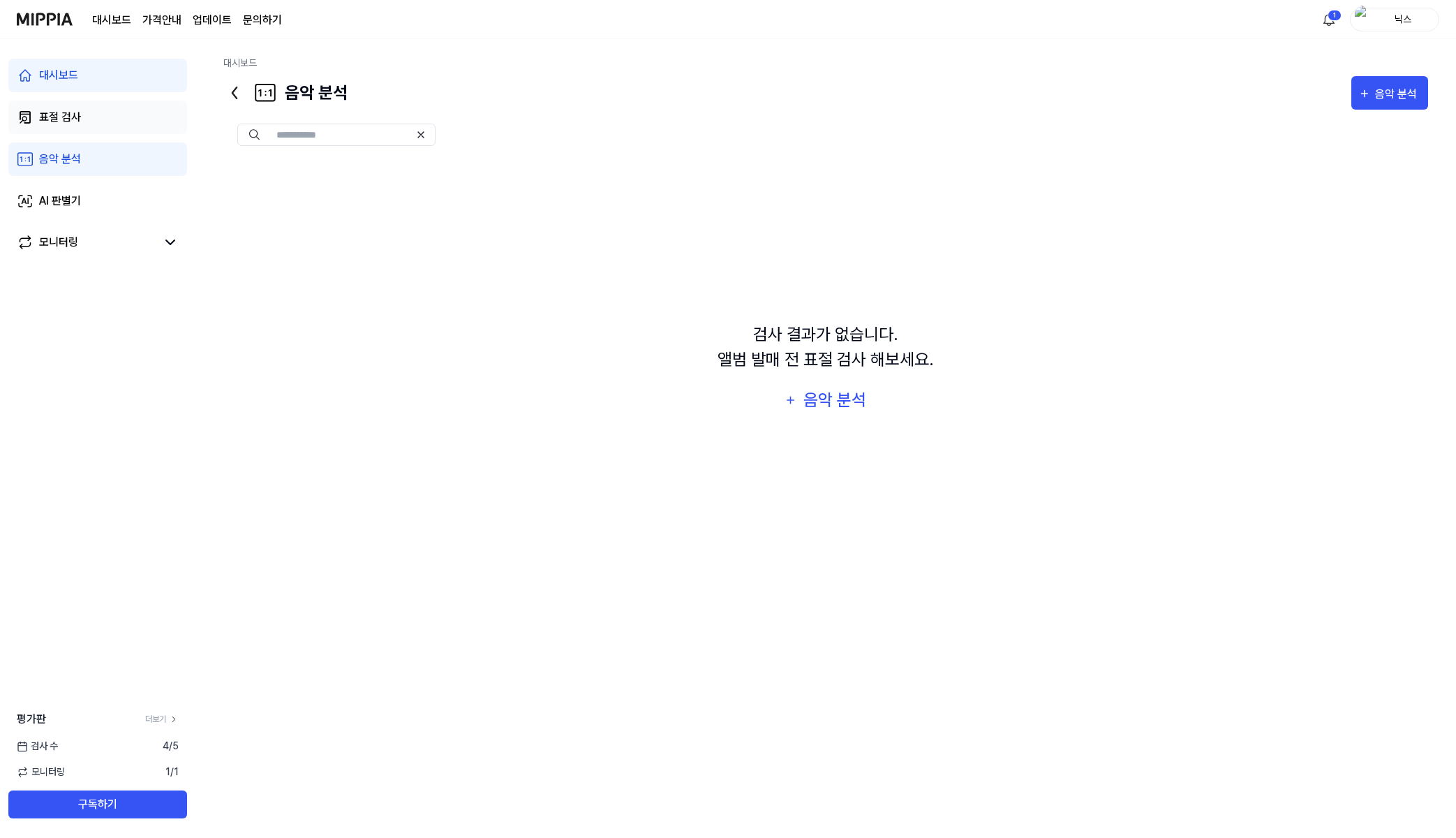
click at [144, 126] on link "표절 검사" at bounding box center [98, 117] width 179 height 34
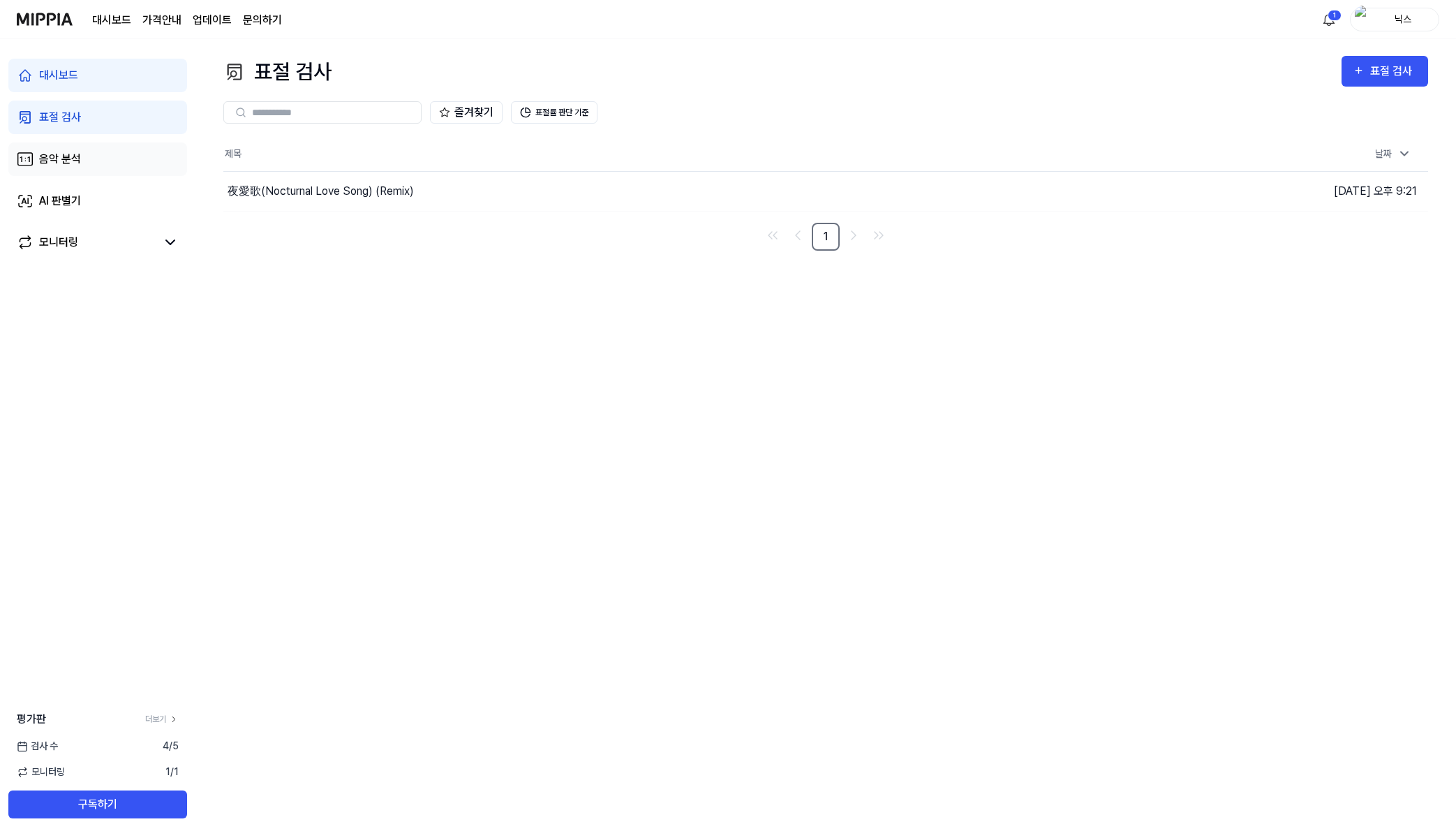
click at [128, 163] on link "음악 분석" at bounding box center [98, 159] width 179 height 34
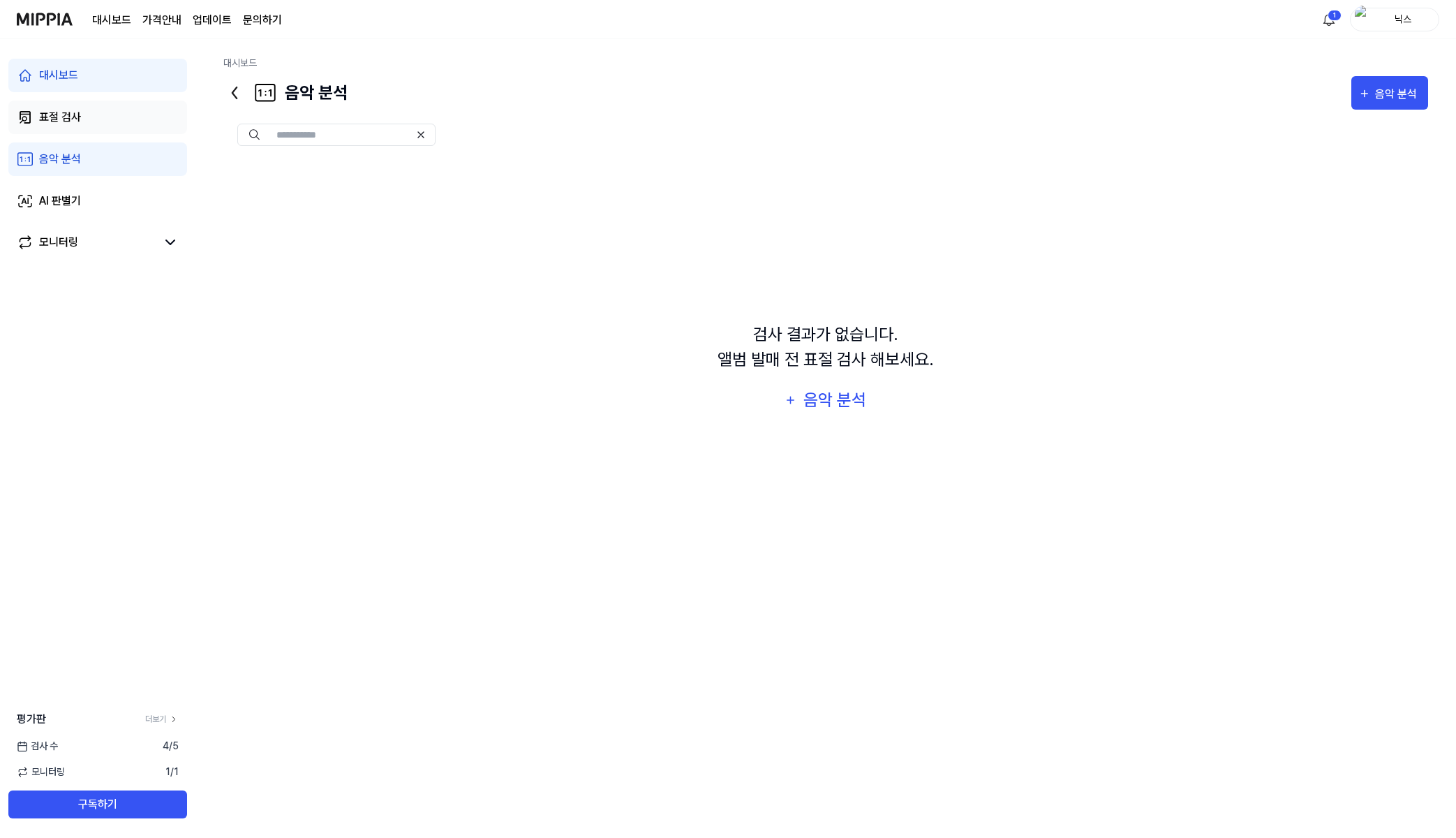
click at [134, 128] on link "표절 검사" at bounding box center [98, 117] width 179 height 34
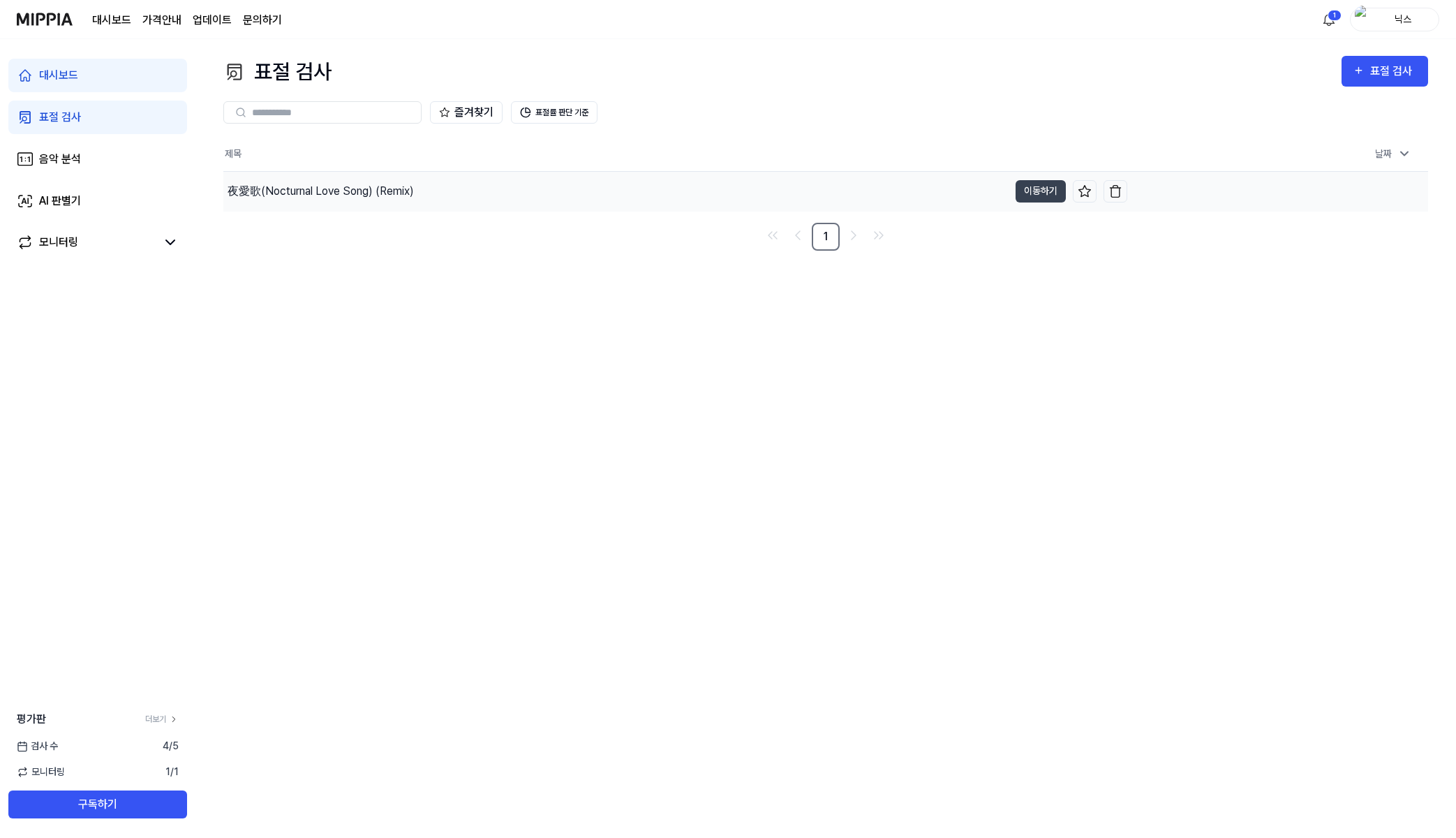
click at [319, 186] on div "夜愛歌(Nocturnal Love Song) (Remix)" at bounding box center [321, 191] width 186 height 16
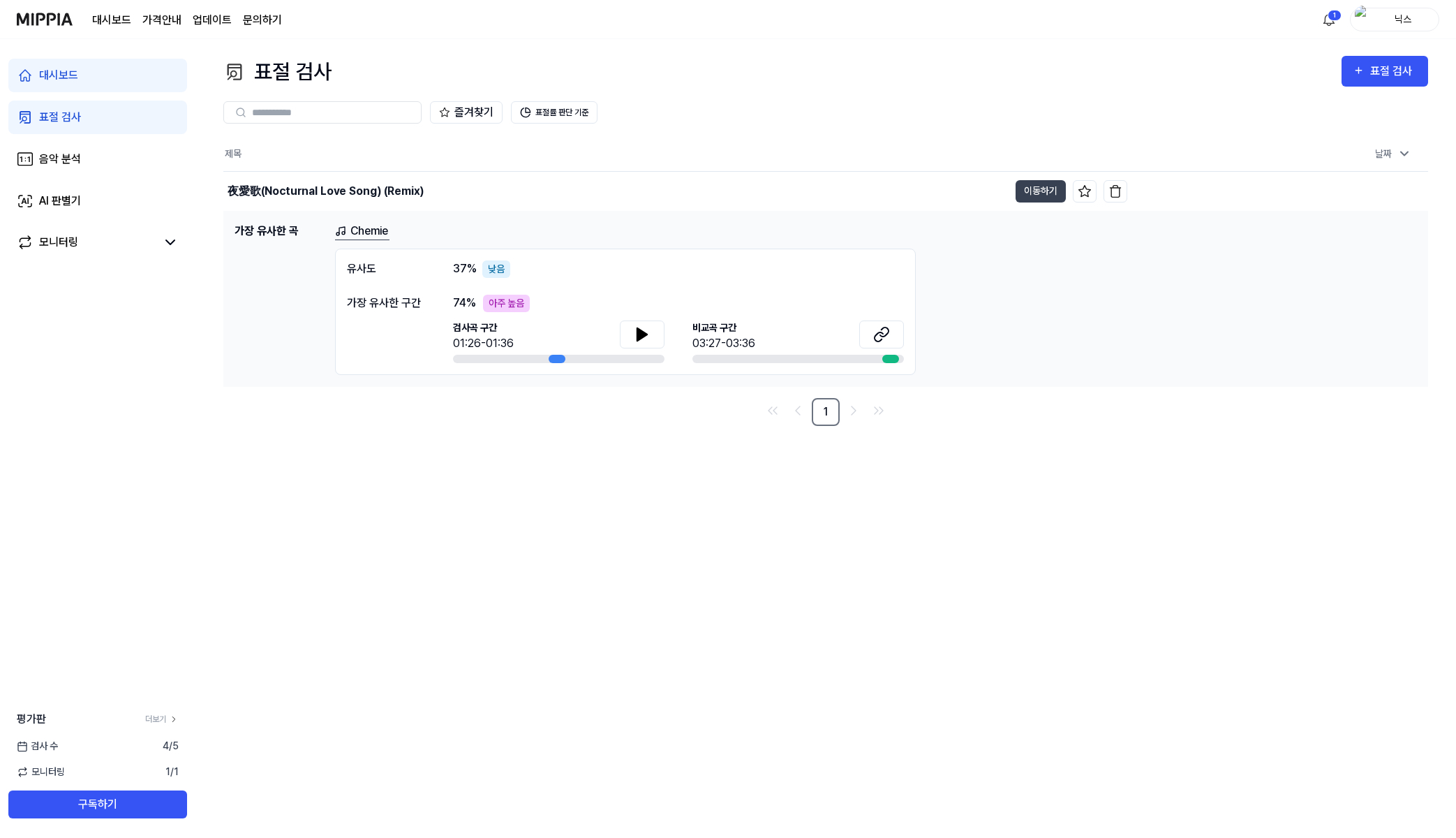
click at [365, 236] on link "Chemie" at bounding box center [363, 231] width 55 height 17
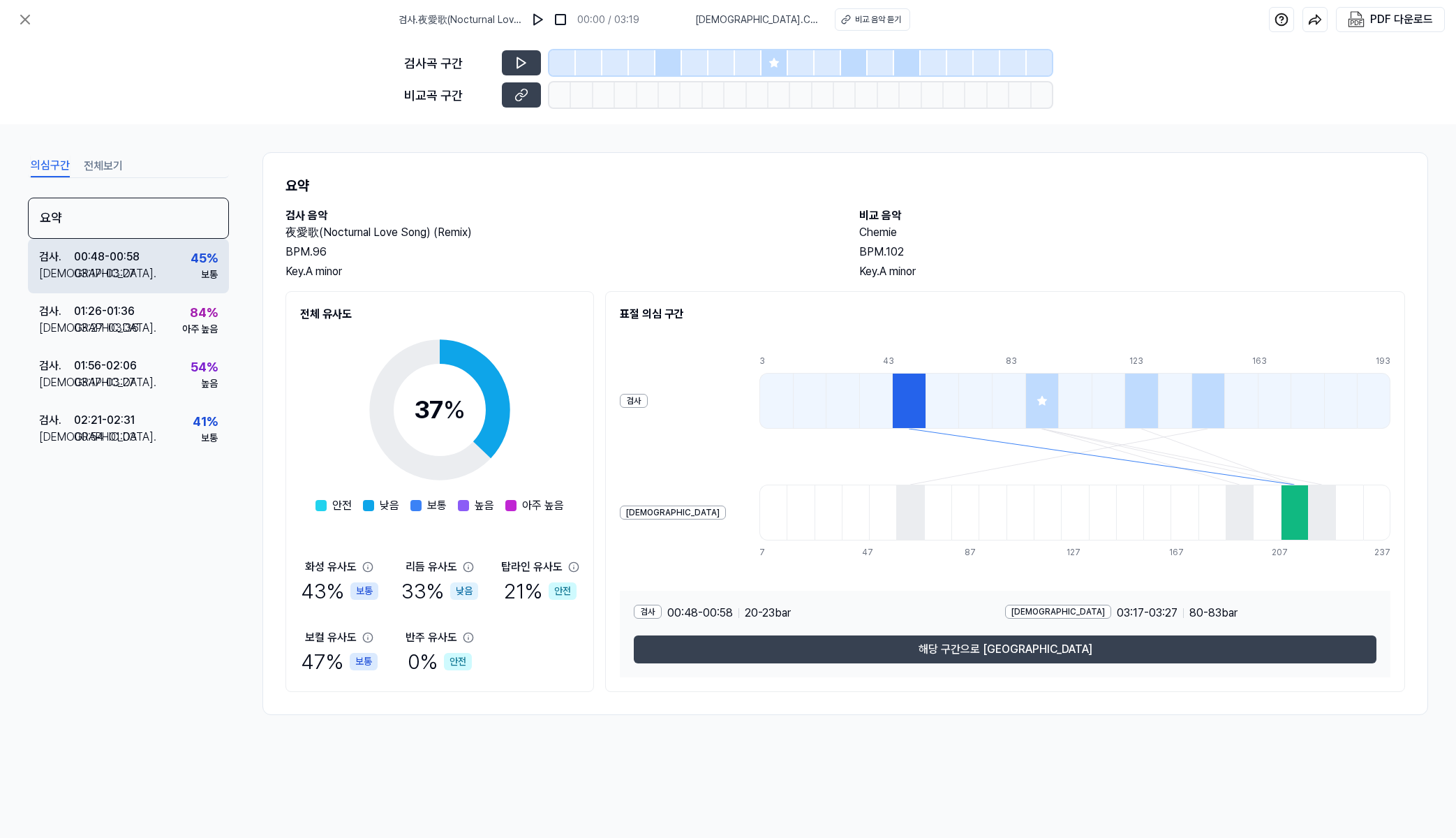
click at [196, 269] on div "45 % 보통" at bounding box center [205, 265] width 27 height 34
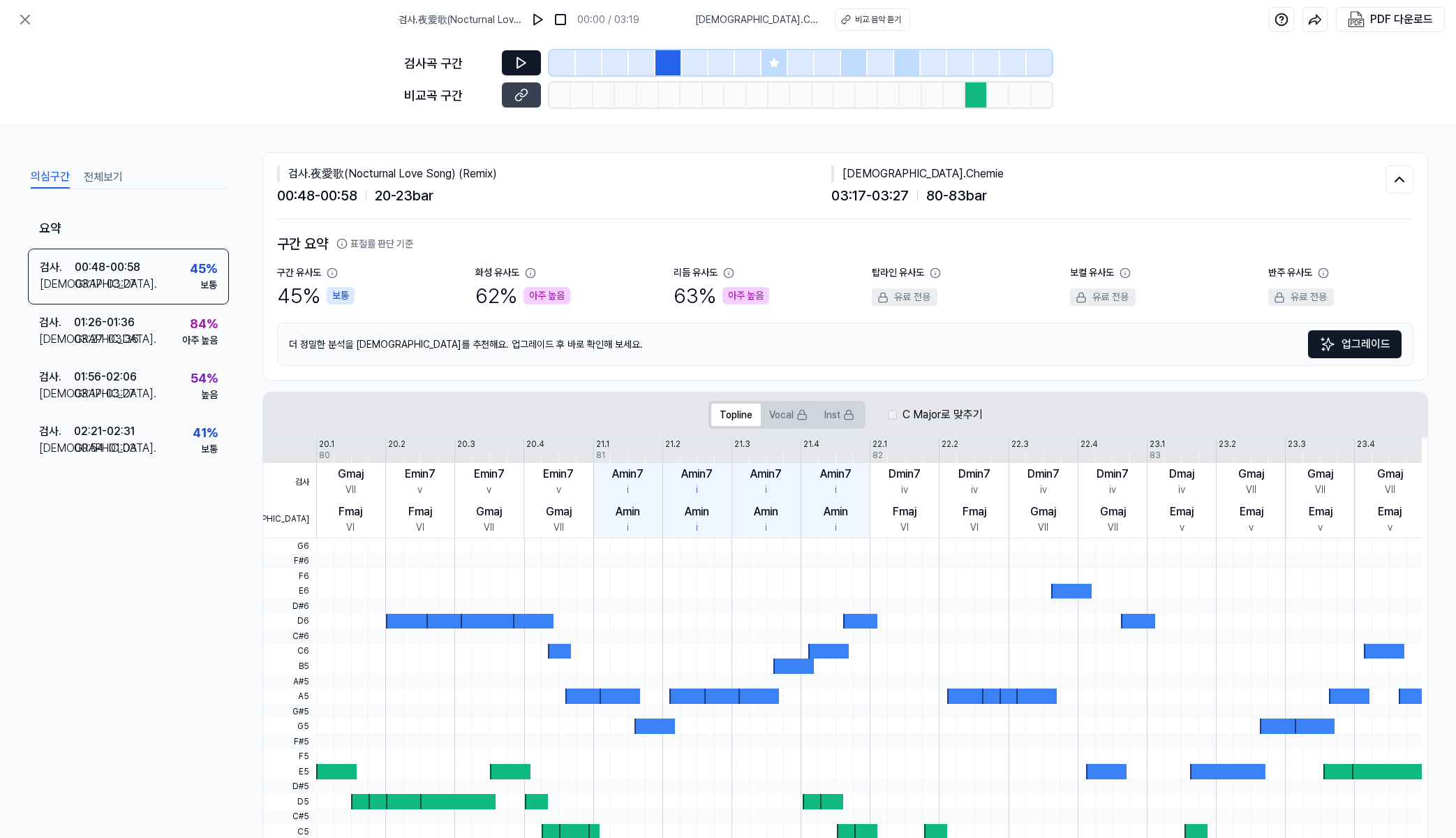
click at [518, 70] on button at bounding box center [521, 63] width 39 height 26
click at [164, 346] on div "검사 . 01:26 - 01:36 비교 . 03:27 - 03:36 84 % 아주 높음" at bounding box center [129, 332] width 201 height 55
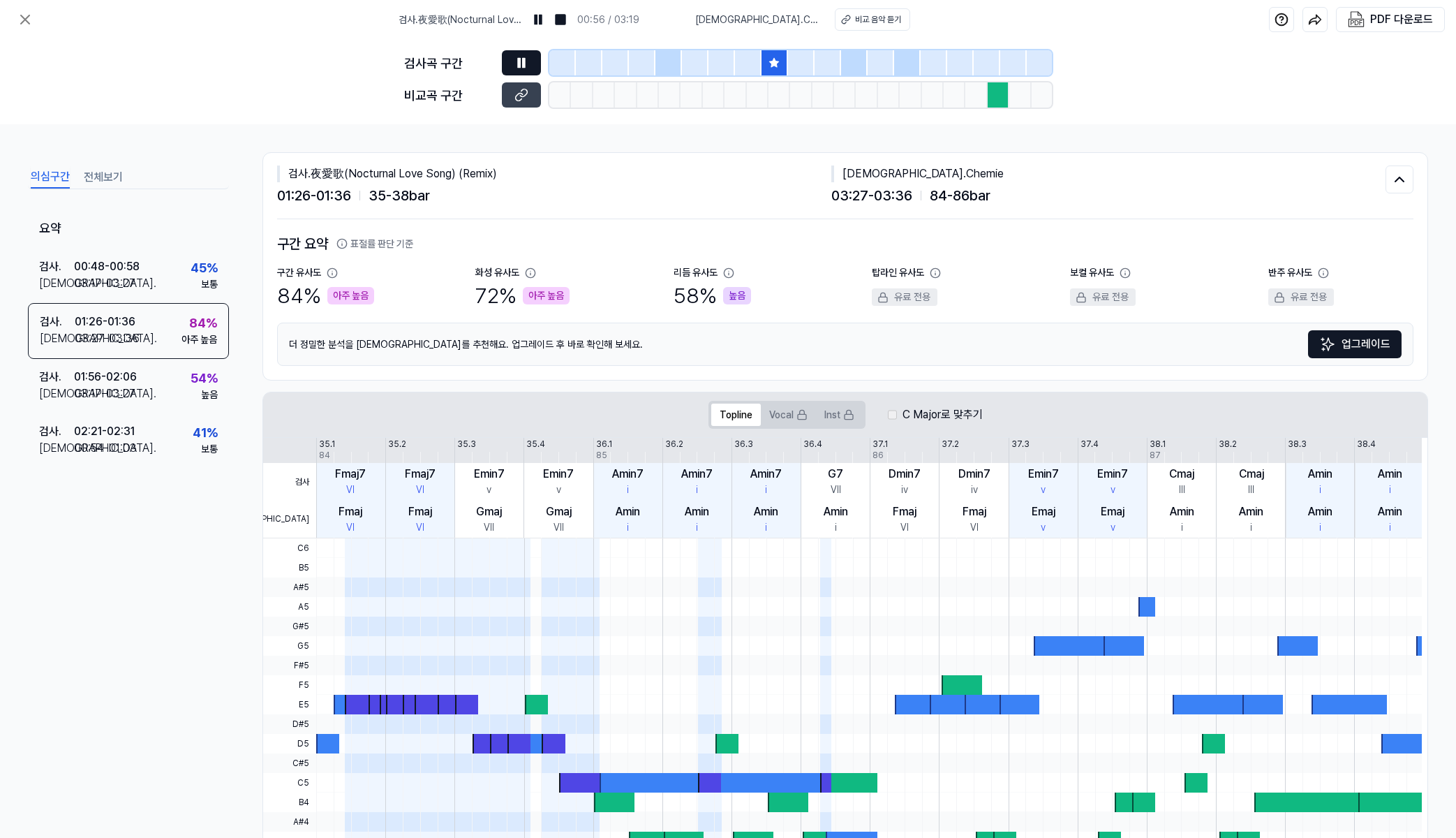
click at [531, 59] on button at bounding box center [521, 63] width 39 height 26
click at [900, 197] on span "03:27 - 03:36" at bounding box center [871, 195] width 81 height 21
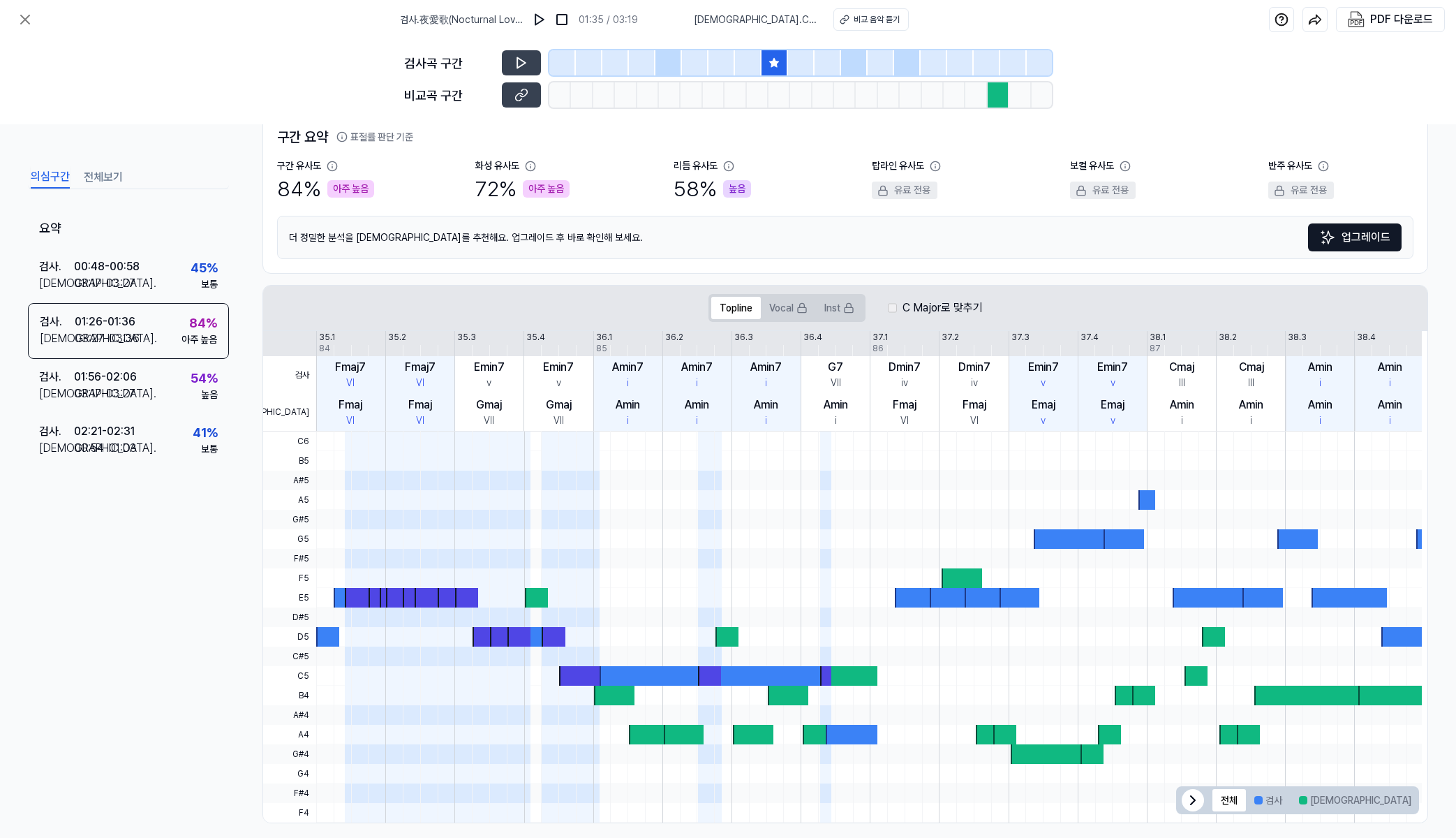
scroll to position [120, 0]
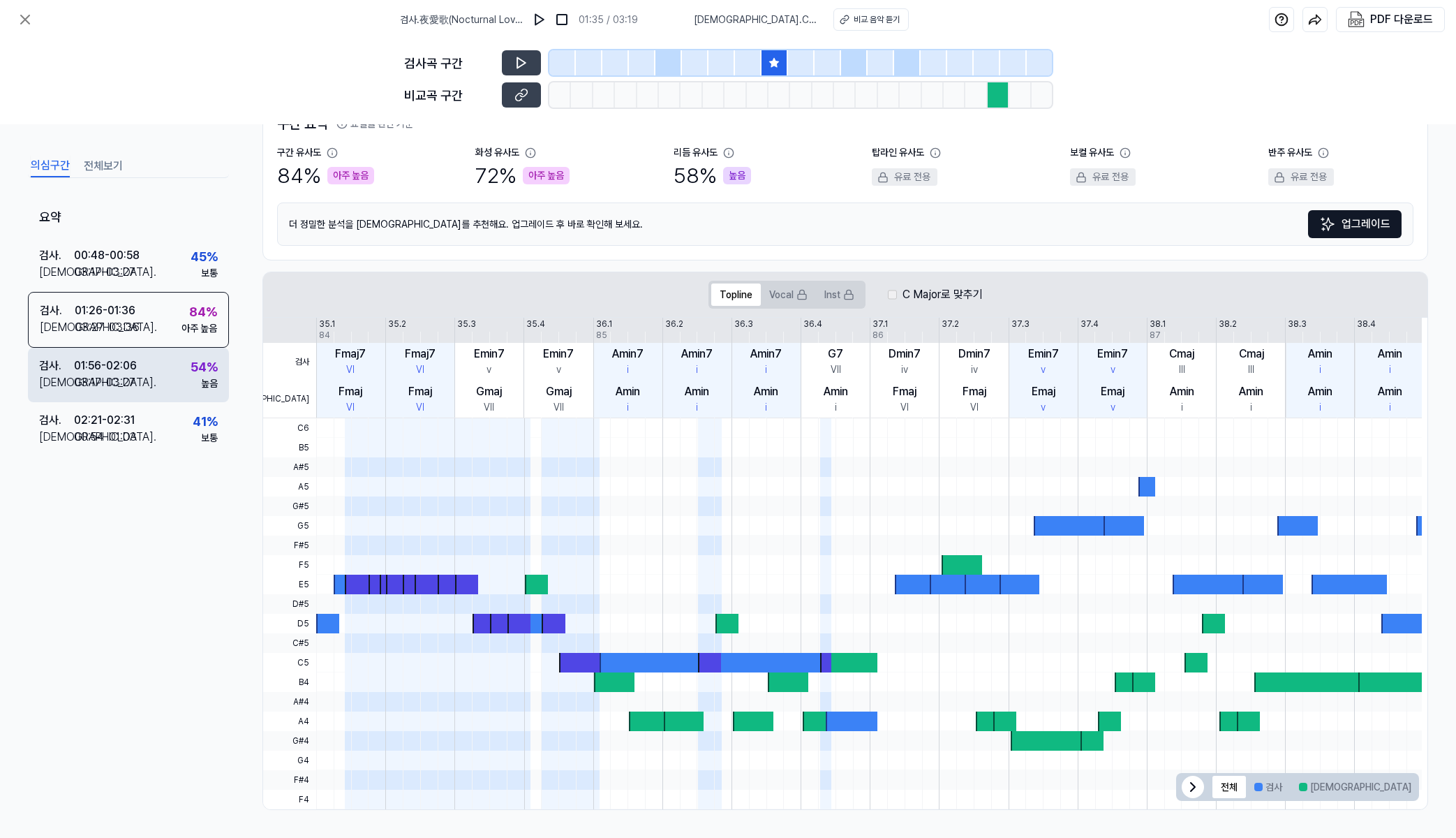
click at [143, 374] on div "검사 . 01:56 - 02:06 비교 . 03:17 - 03:27 54 % 높음" at bounding box center [129, 376] width 201 height 55
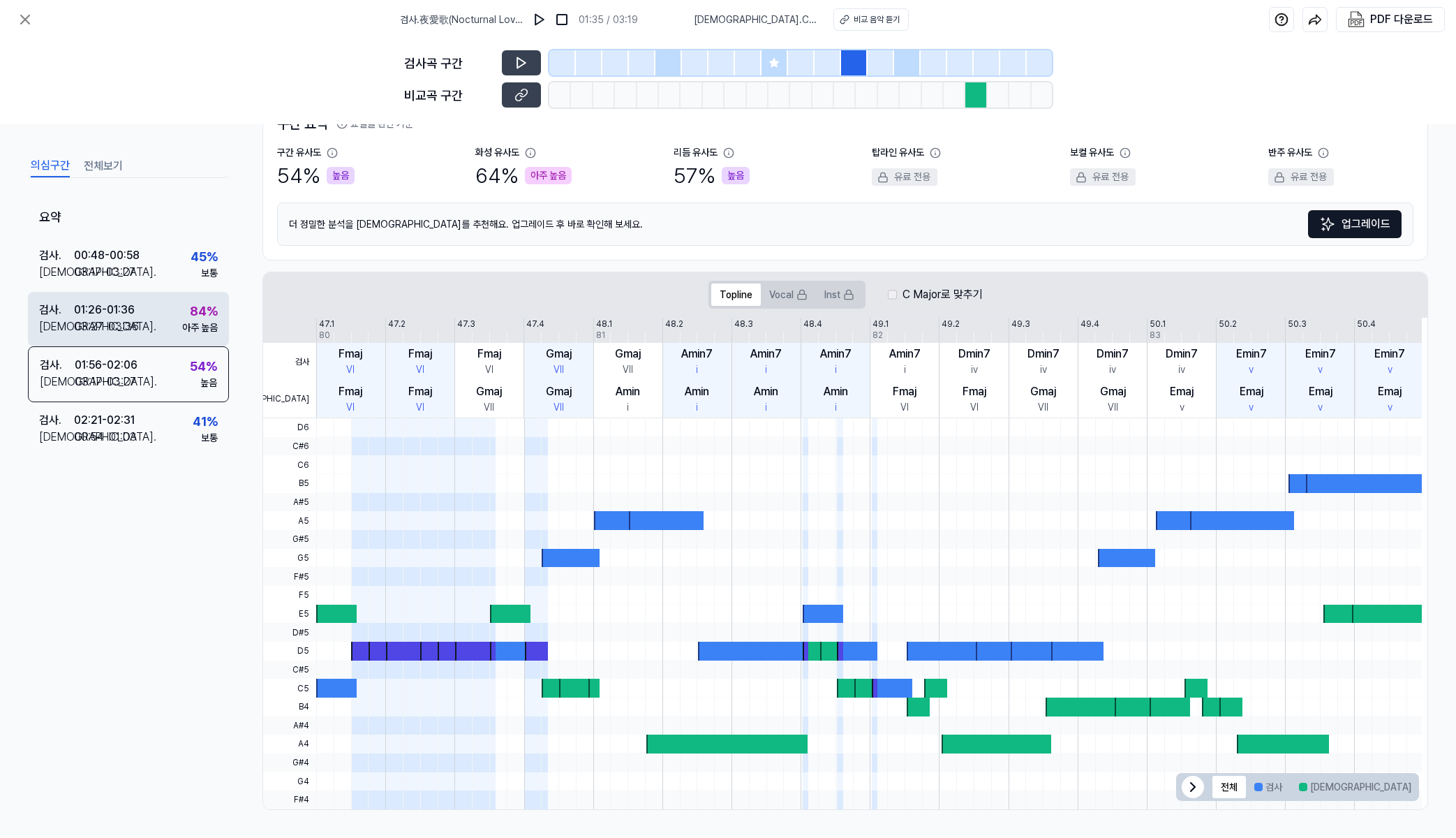
click at [174, 304] on div "검사 . 01:26 - 01:36 비교 . 03:27 - 03:36 84 % 아주 높음" at bounding box center [129, 319] width 201 height 55
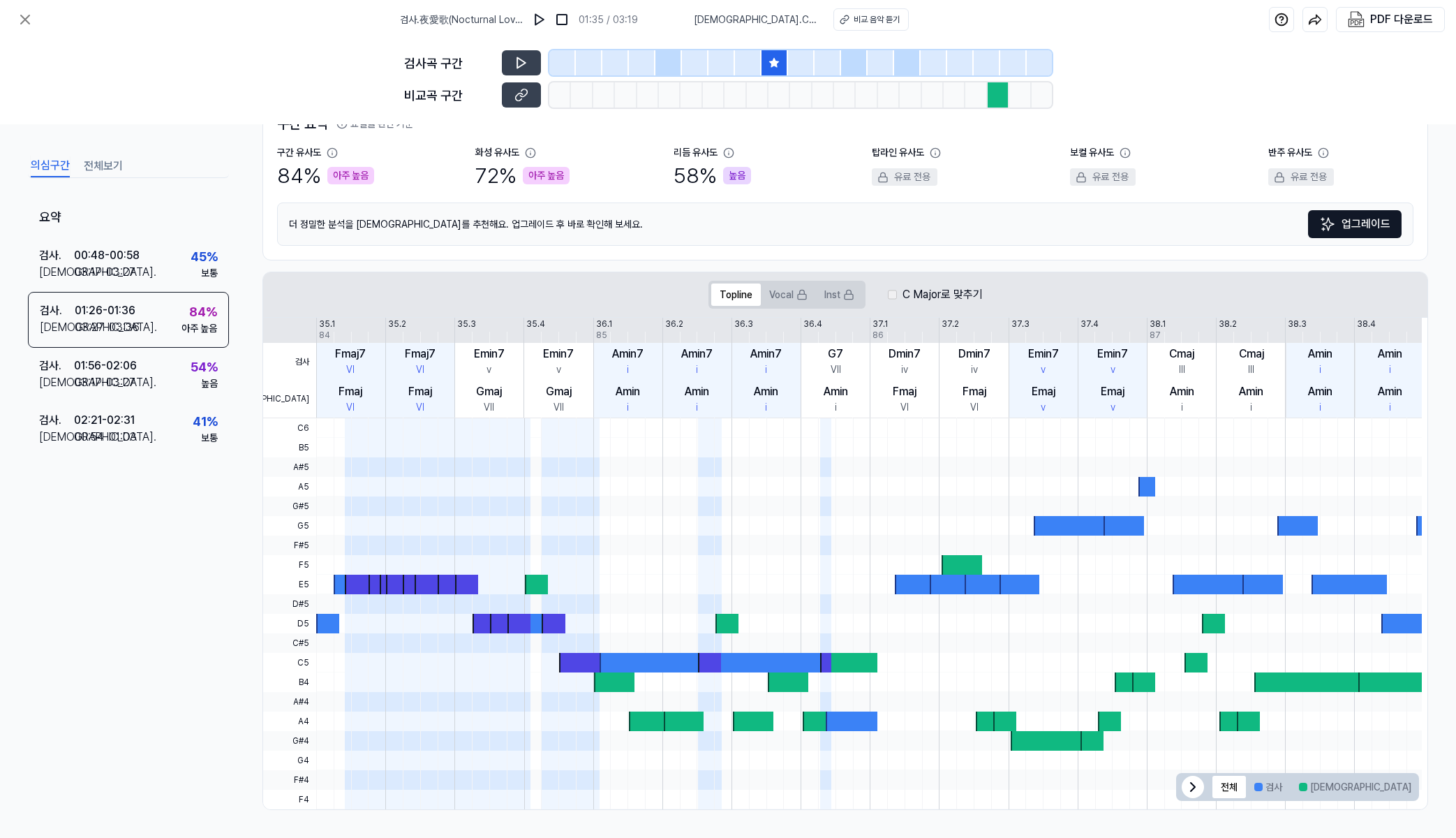
drag, startPoint x: 346, startPoint y: 356, endPoint x: 1176, endPoint y: 388, distance: 830.6
click at [1176, 388] on div "검사 비교 35.1 35.2 35.3 35.4 36.1 36.2 36.3 36.4 37.1 37.2 37.3 37.4 38.1 38.2 38.…" at bounding box center [842, 368] width 1158 height 101
click at [531, 95] on button at bounding box center [521, 95] width 39 height 26
click at [100, 166] on button "전체보기" at bounding box center [103, 166] width 39 height 22
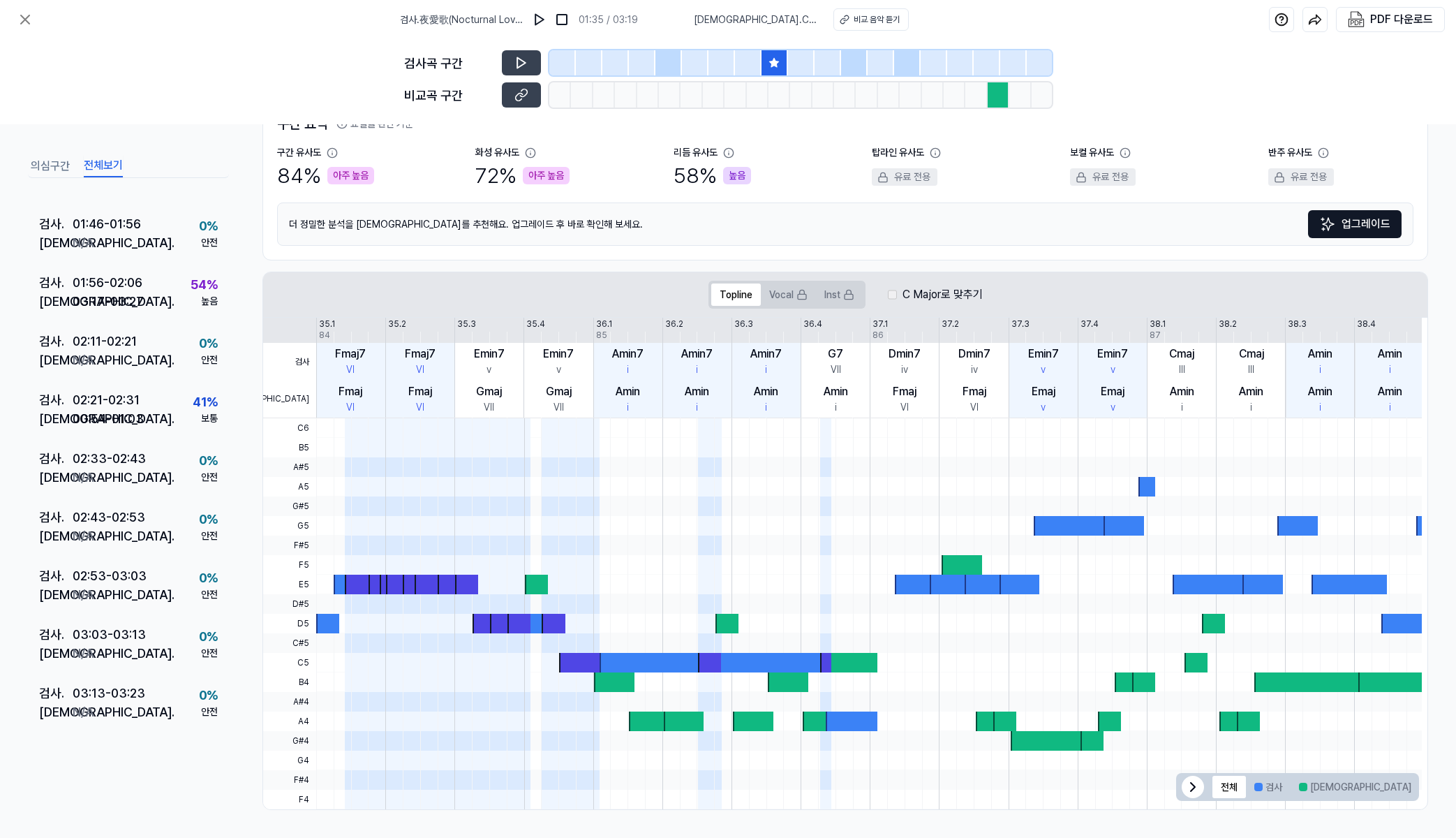
scroll to position [623, 0]
click at [13, 25] on button at bounding box center [25, 19] width 28 height 28
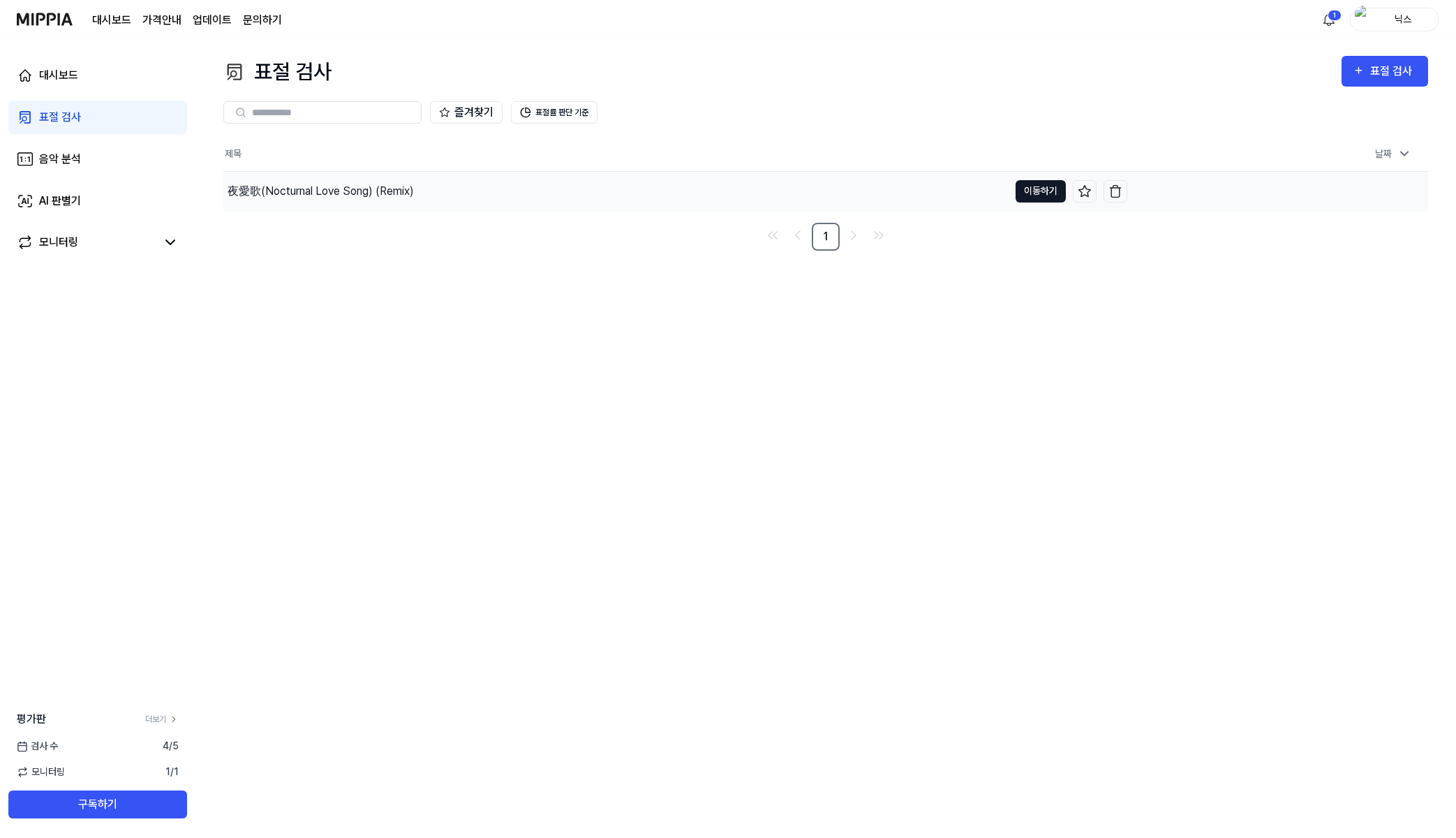
click at [1031, 196] on button "이동하기" at bounding box center [1040, 191] width 50 height 22
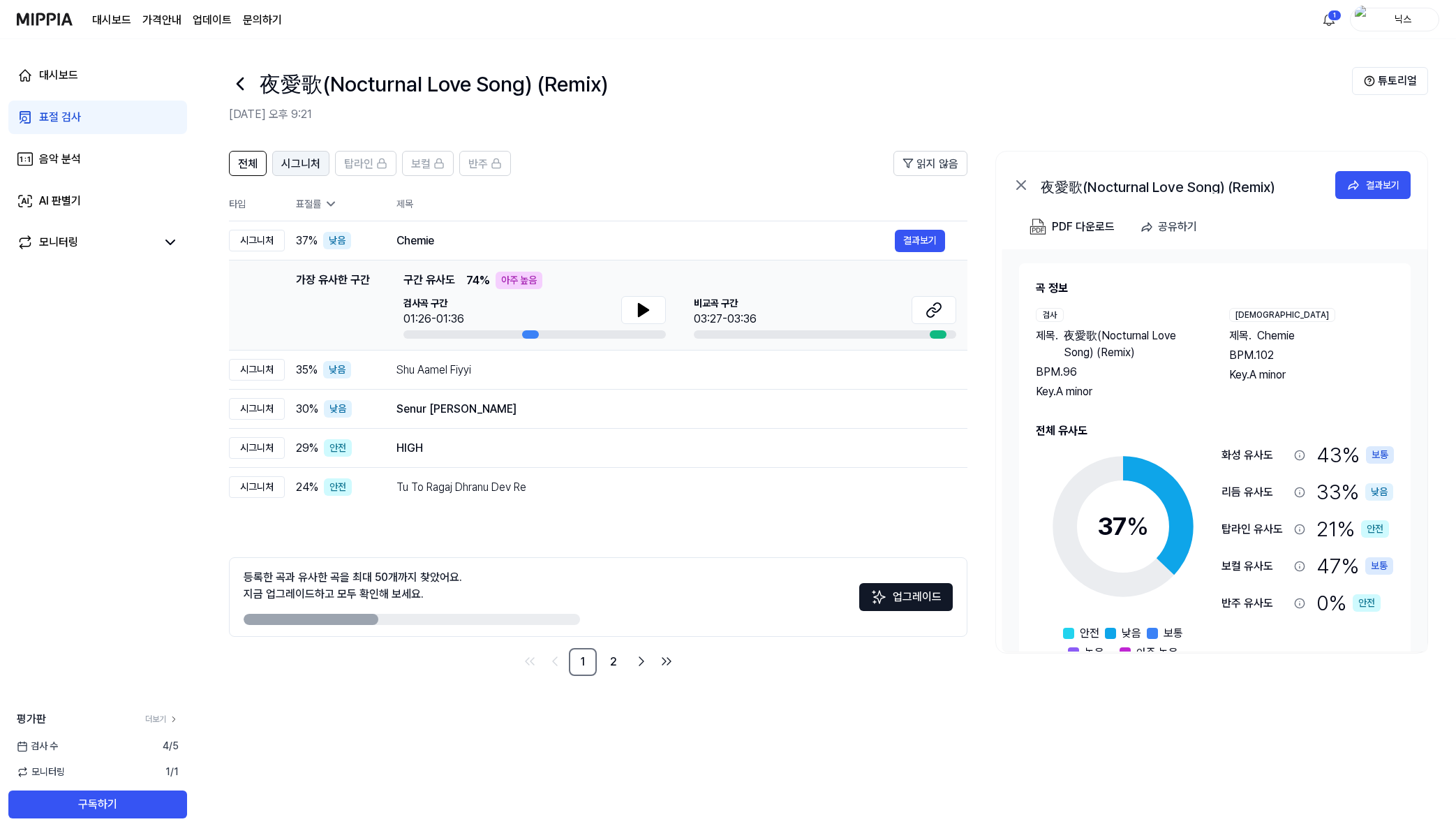
click at [297, 164] on span "시그니처" at bounding box center [301, 164] width 39 height 16
click at [318, 169] on span "시그니처" at bounding box center [301, 164] width 39 height 16
click at [251, 170] on span "전체" at bounding box center [248, 164] width 19 height 16
click at [287, 174] on button "시그니처" at bounding box center [301, 164] width 58 height 26
click at [1383, 183] on div "결과보기" at bounding box center [1382, 185] width 34 height 16
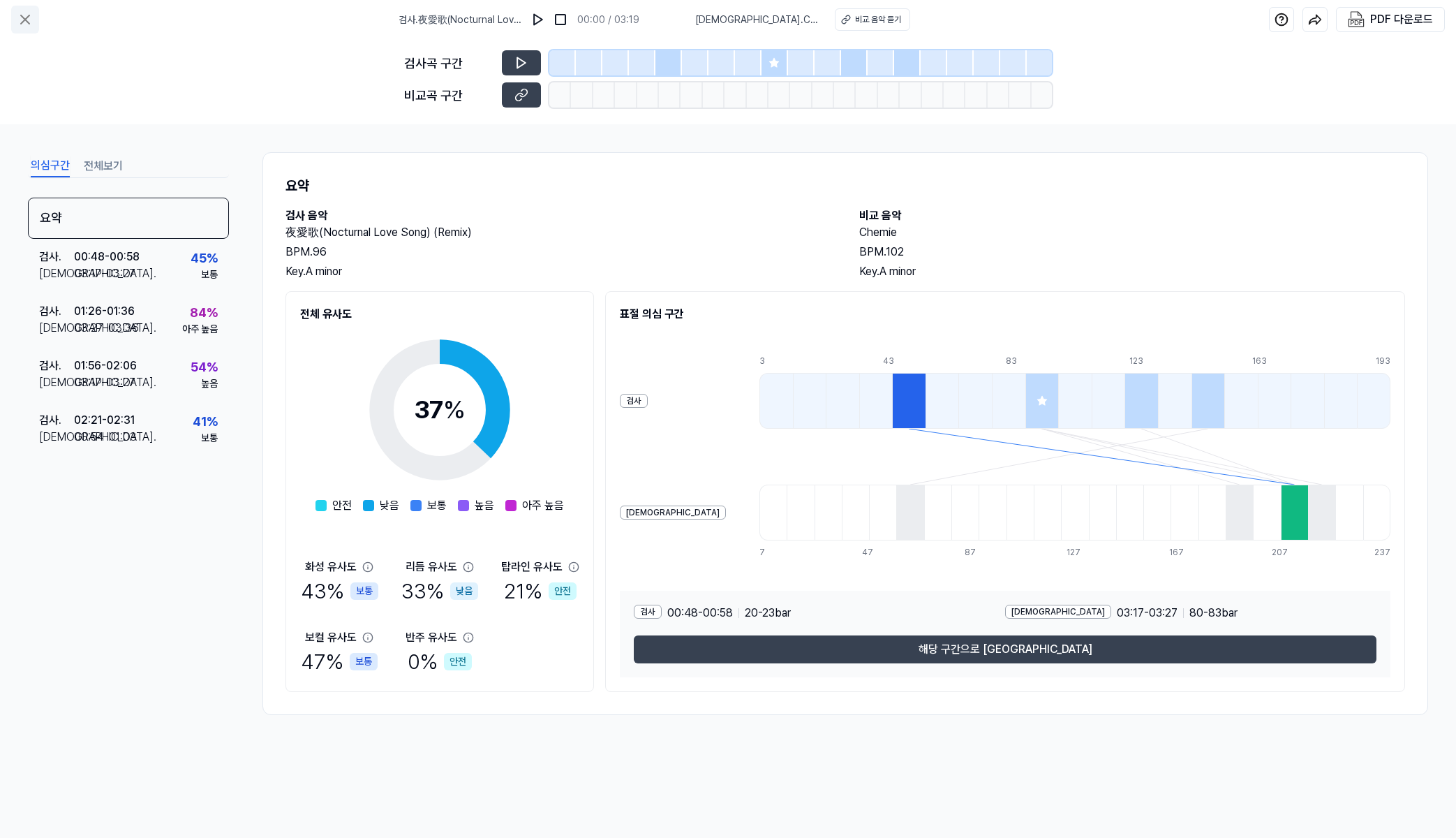
click at [38, 24] on button at bounding box center [25, 19] width 28 height 28
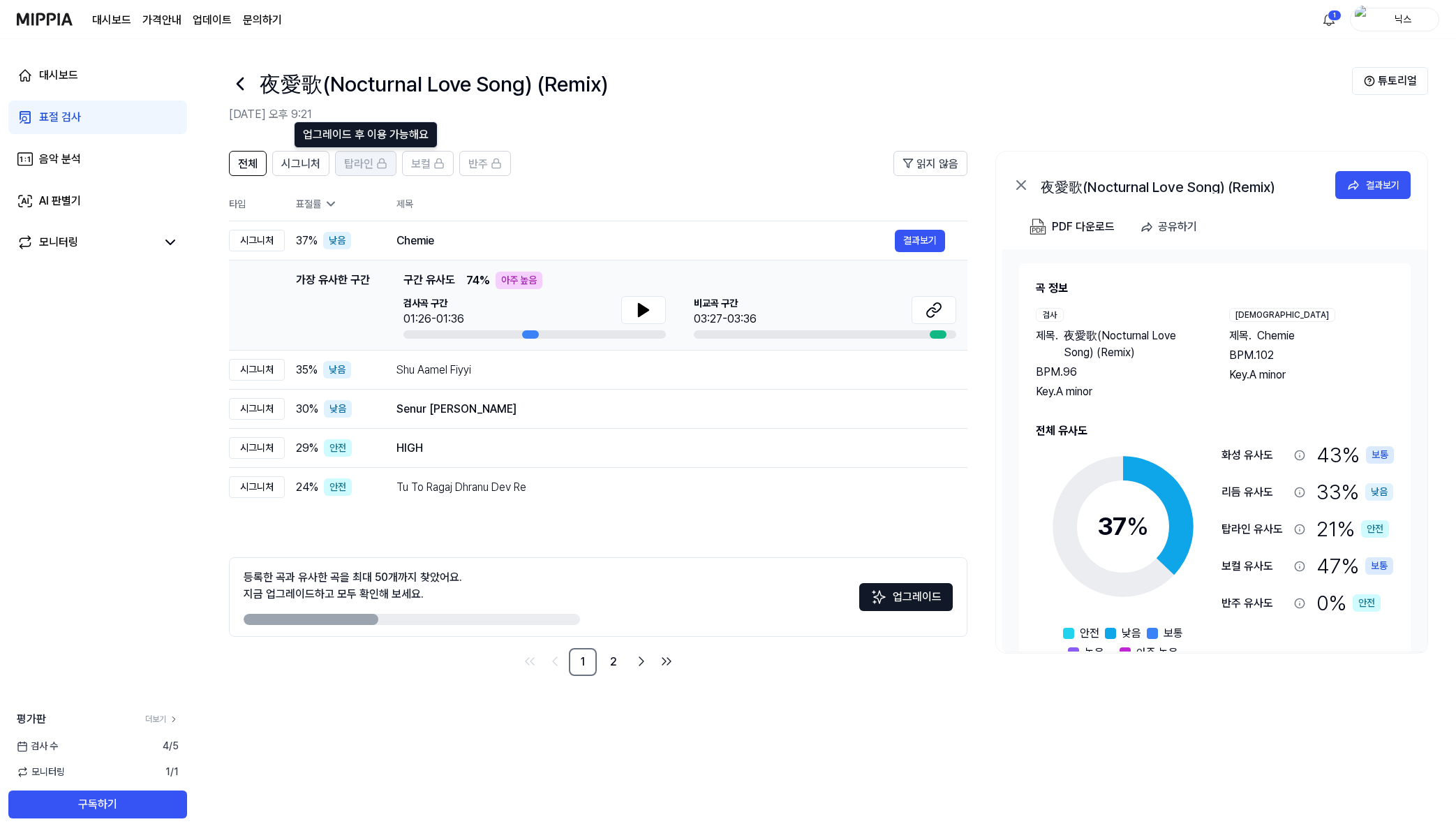
click at [354, 171] on span "탑라인" at bounding box center [359, 164] width 29 height 16
click at [367, 164] on span "탑라인" at bounding box center [359, 164] width 29 height 16
click at [54, 191] on link "AI 판별기" at bounding box center [98, 201] width 179 height 34
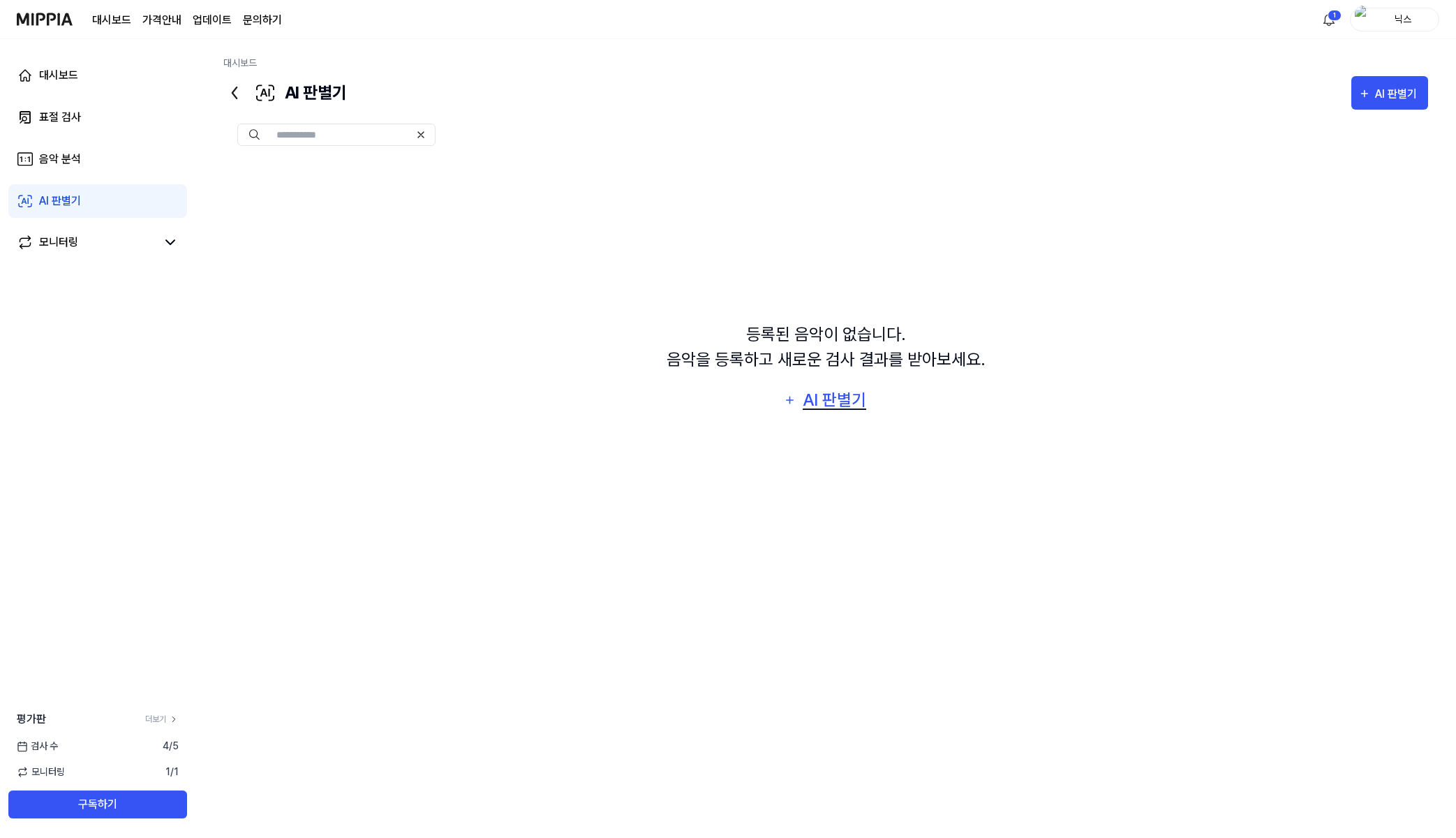
click at [783, 401] on button "AI 판별기" at bounding box center [825, 400] width 101 height 34
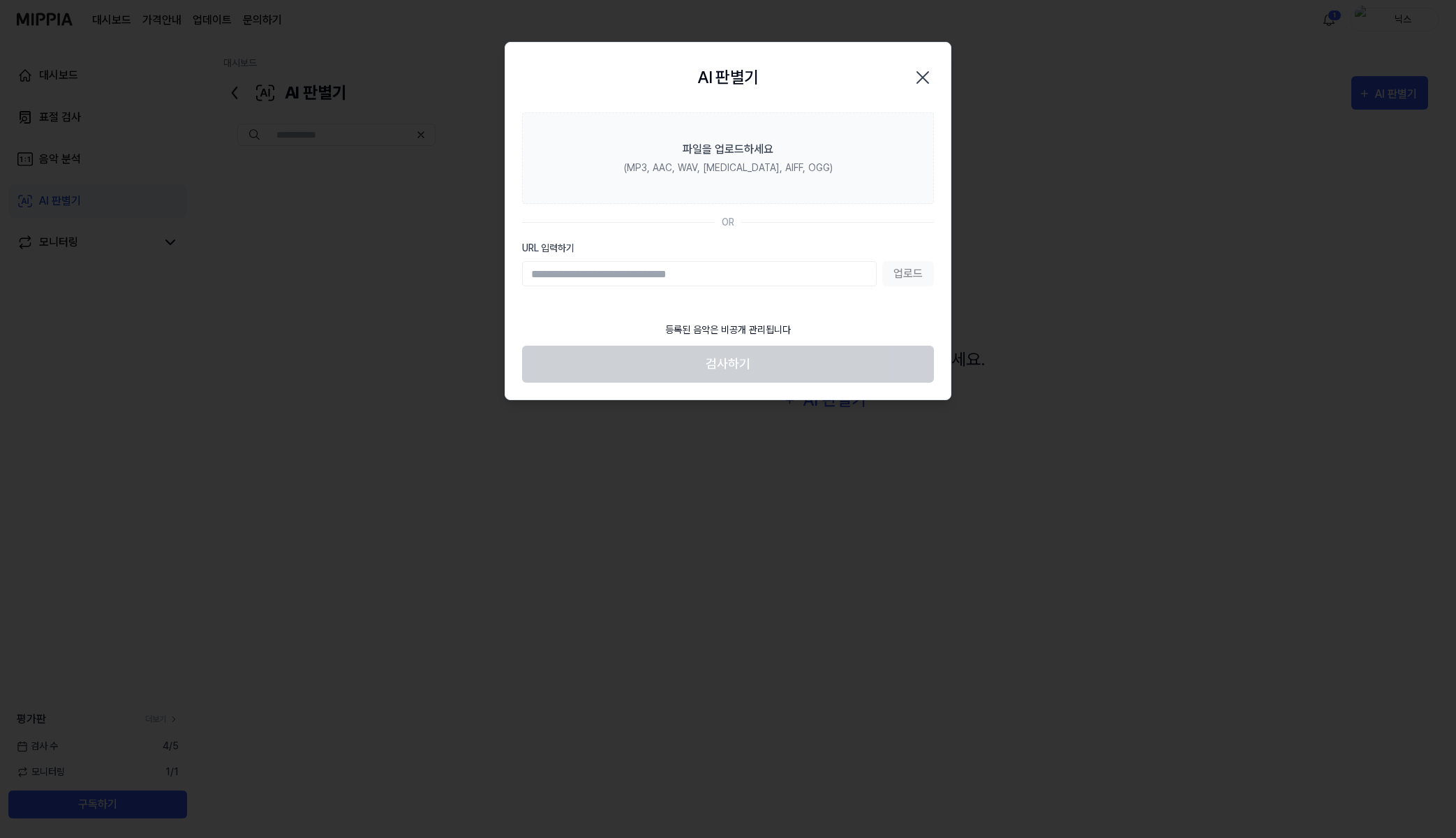
click at [924, 76] on icon "button" at bounding box center [923, 78] width 11 height 11
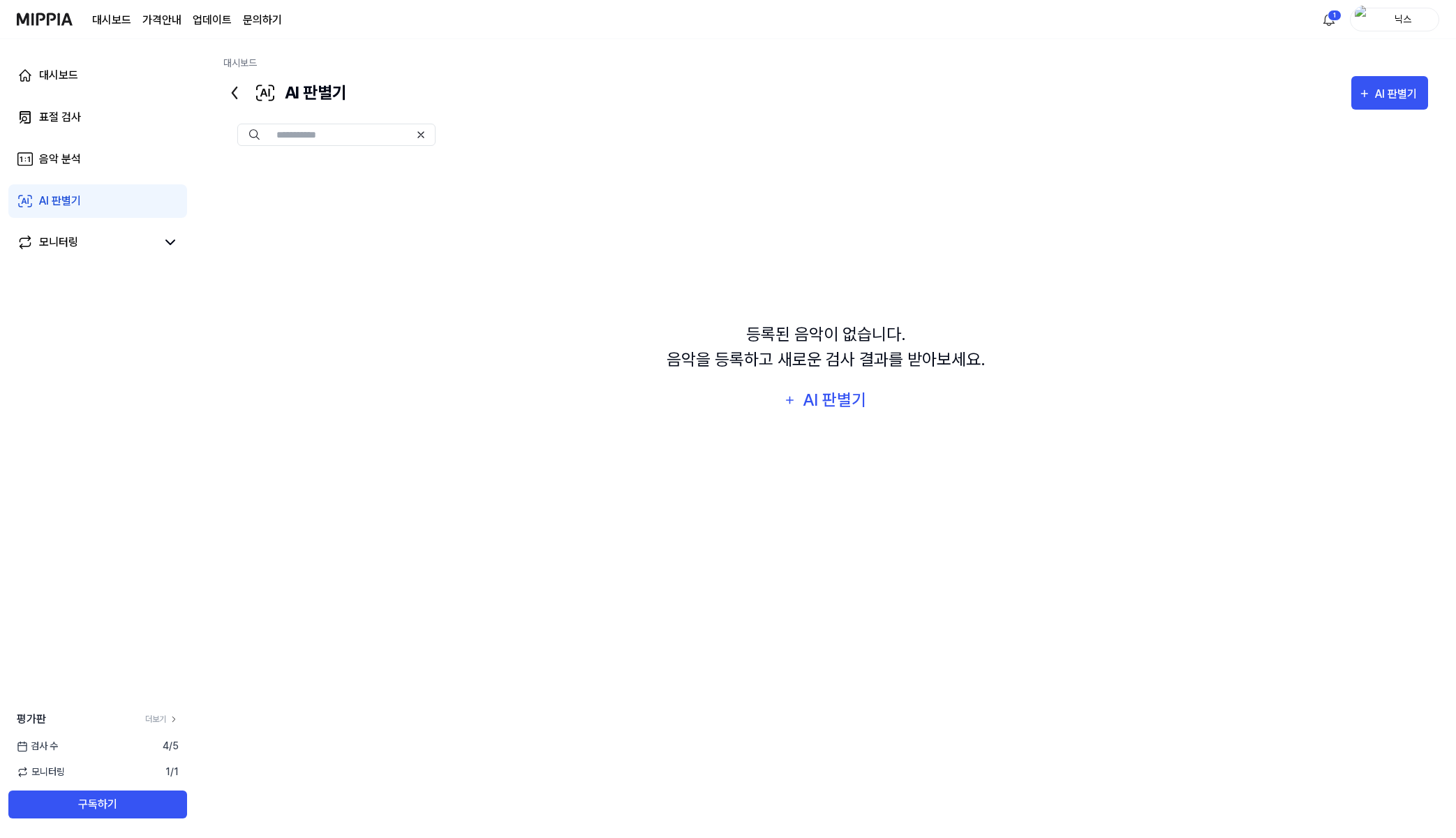
click at [77, 95] on div "대시보드 표절 검사 음악 분석 AI 판별기 모니터링" at bounding box center [98, 159] width 195 height 240
click at [64, 113] on div "표절 검사" at bounding box center [60, 117] width 42 height 16
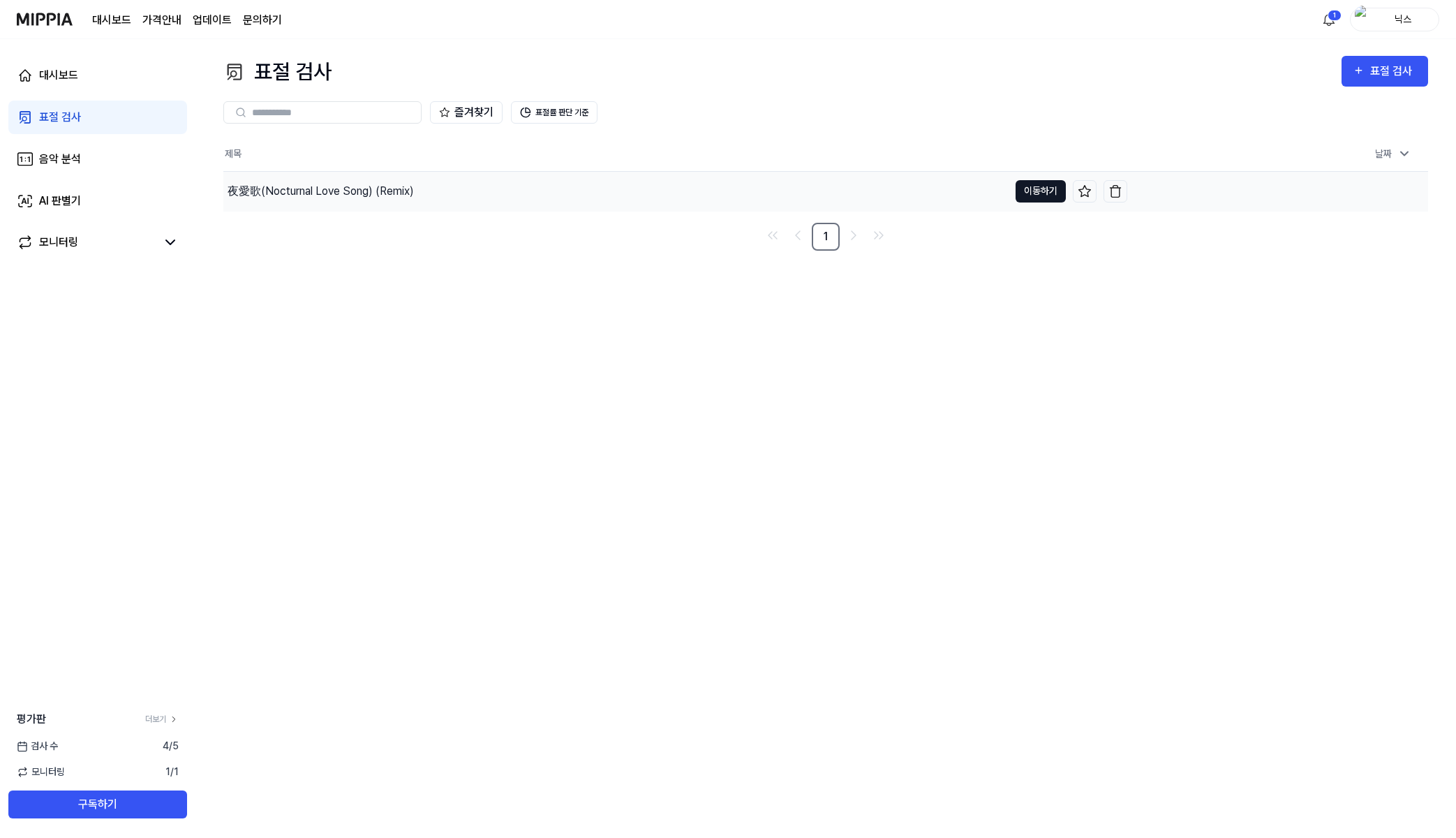
click at [1046, 200] on button "이동하기" at bounding box center [1040, 191] width 50 height 22
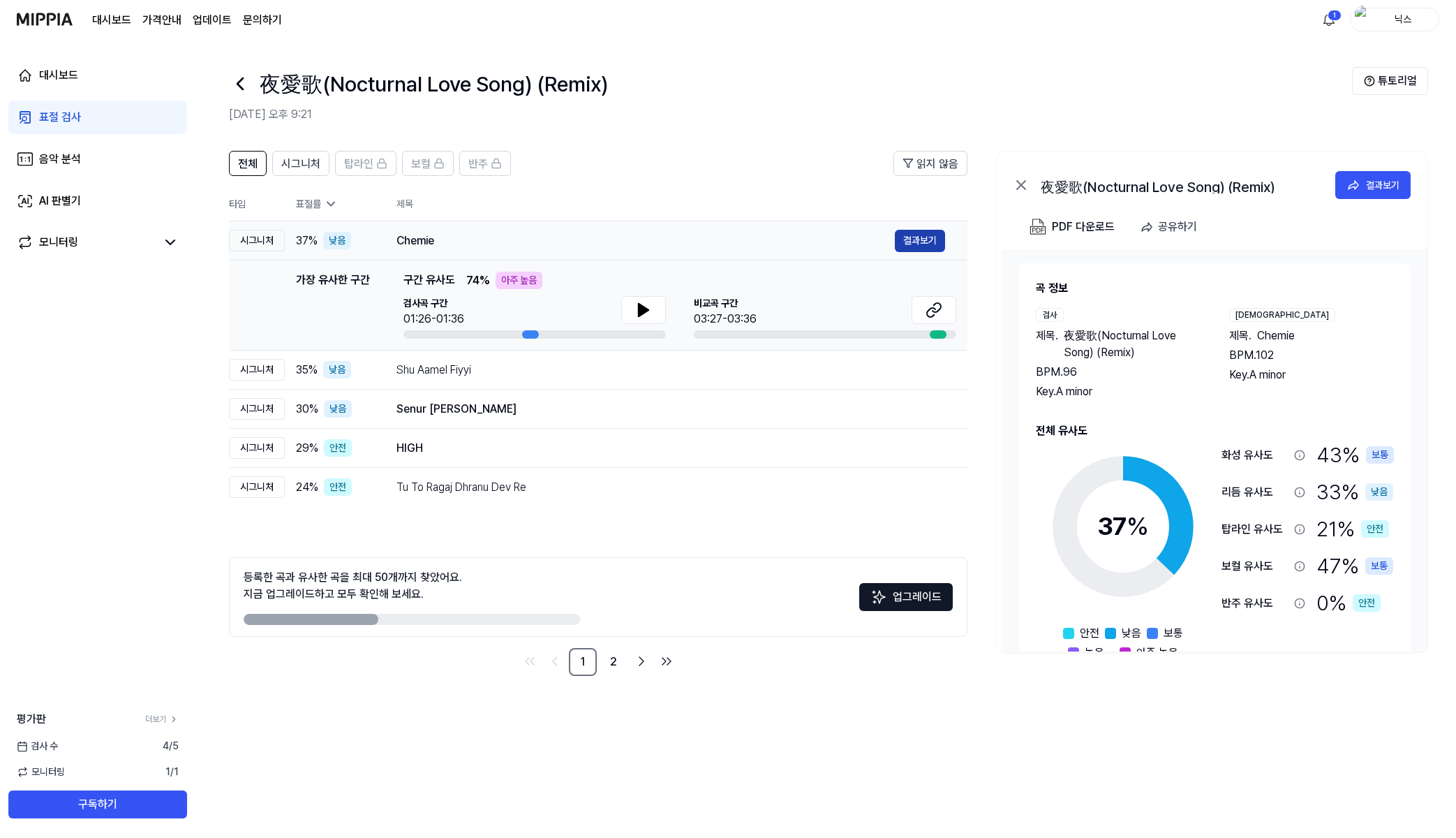
click at [911, 236] on button "결과보기" at bounding box center [920, 240] width 50 height 22
click at [638, 306] on icon at bounding box center [643, 310] width 10 height 13
click at [500, 366] on div "Shu Aamel Fiyyi" at bounding box center [646, 370] width 499 height 16
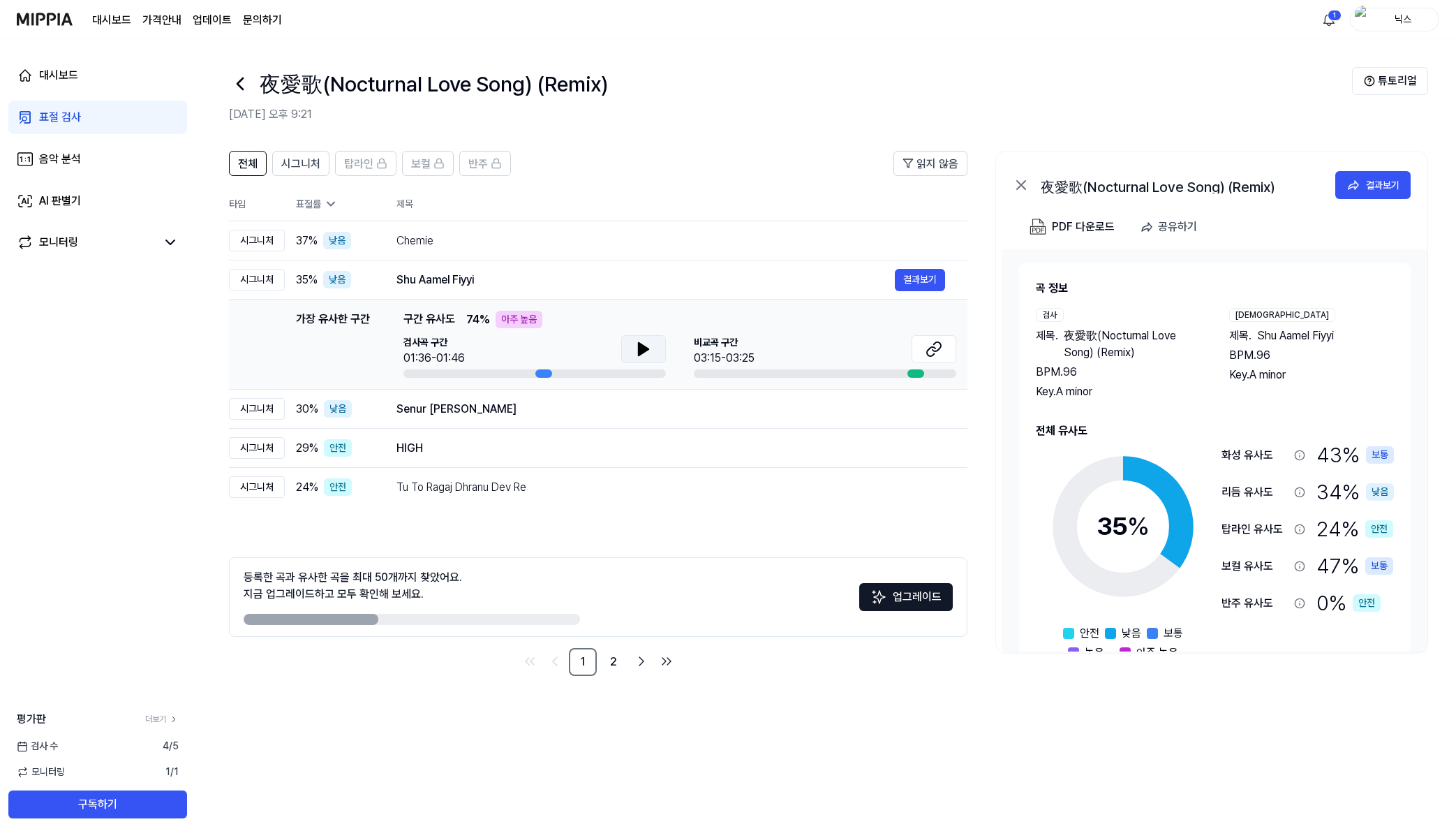
click at [649, 351] on icon at bounding box center [643, 349] width 16 height 16
click at [941, 338] on button at bounding box center [934, 349] width 45 height 28
click at [644, 345] on icon at bounding box center [643, 349] width 10 height 13
click at [645, 344] on icon at bounding box center [646, 349] width 3 height 11
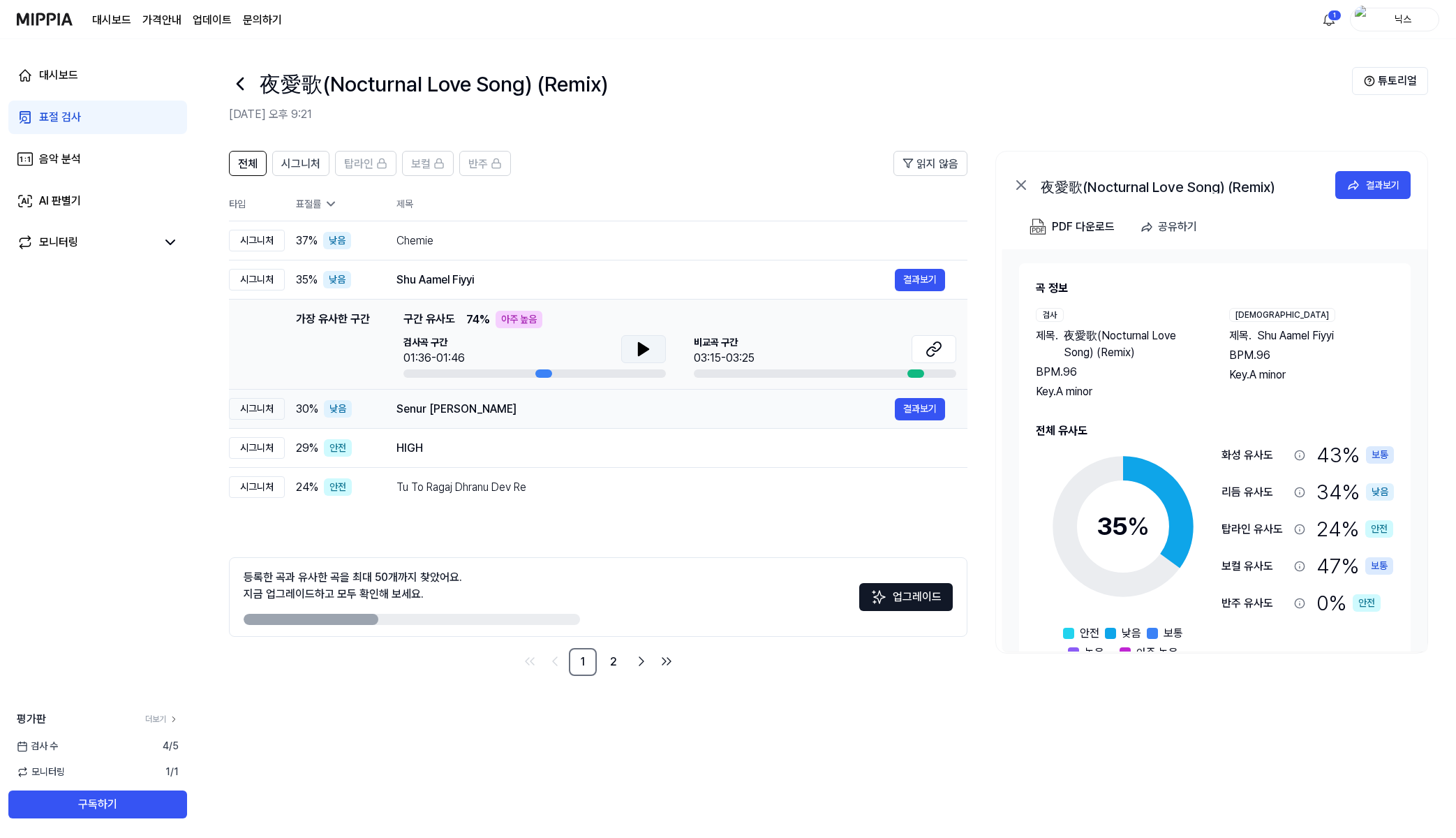
click at [485, 410] on div "Senur [PERSON_NAME]" at bounding box center [646, 409] width 499 height 16
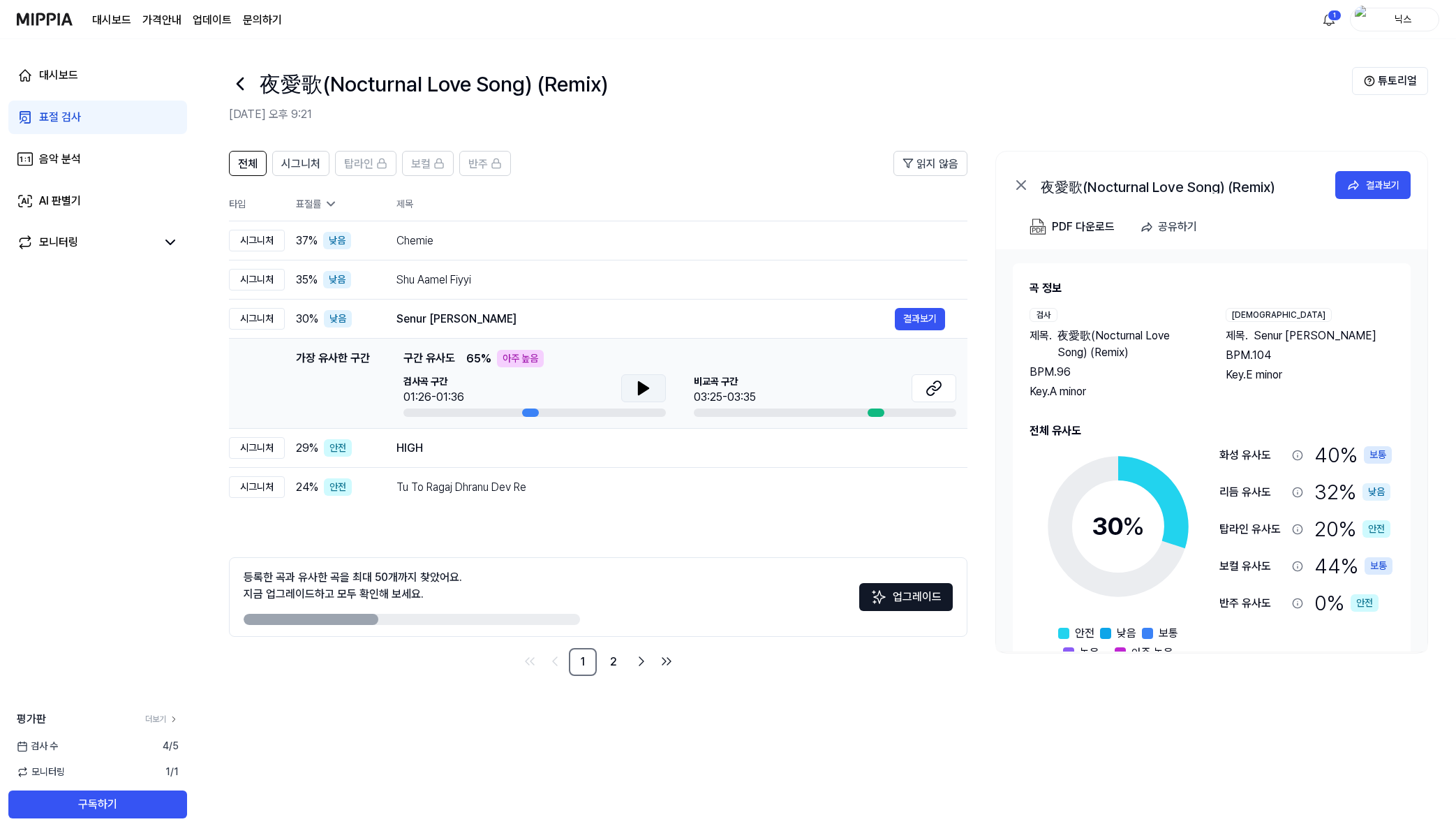
click at [646, 396] on icon at bounding box center [643, 388] width 16 height 16
click at [656, 391] on button at bounding box center [643, 388] width 45 height 28
click at [465, 451] on div "HIGH" at bounding box center [646, 448] width 499 height 16
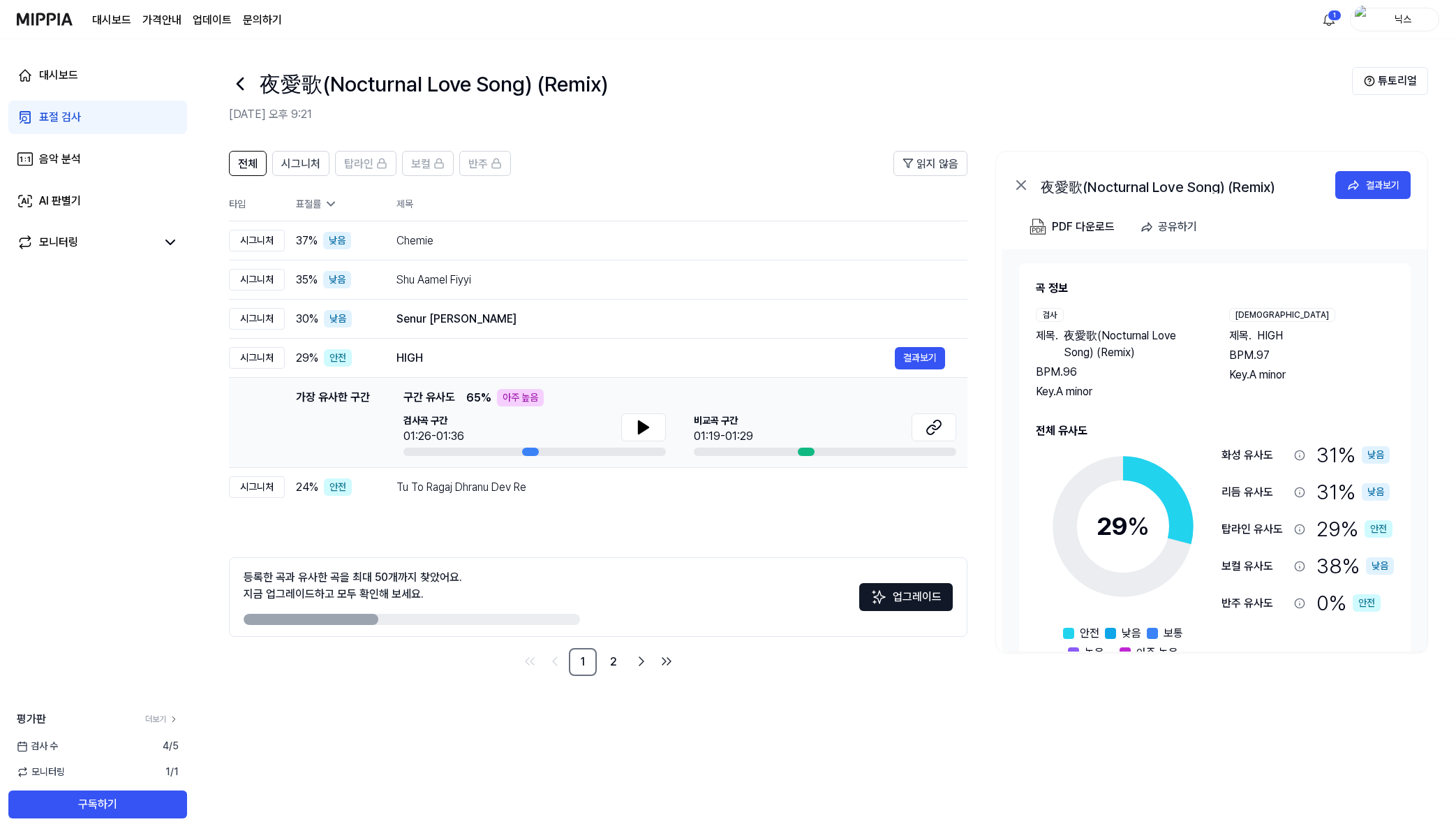
click at [666, 422] on div "검사곡 구간 01:26-01:36 [GEOGRAPHIC_DATA] 구간 01:19-01:29" at bounding box center [680, 434] width 553 height 43
click at [567, 451] on div at bounding box center [534, 451] width 262 height 8
click at [636, 419] on button at bounding box center [643, 427] width 45 height 28
click at [617, 657] on link "2" at bounding box center [613, 662] width 28 height 28
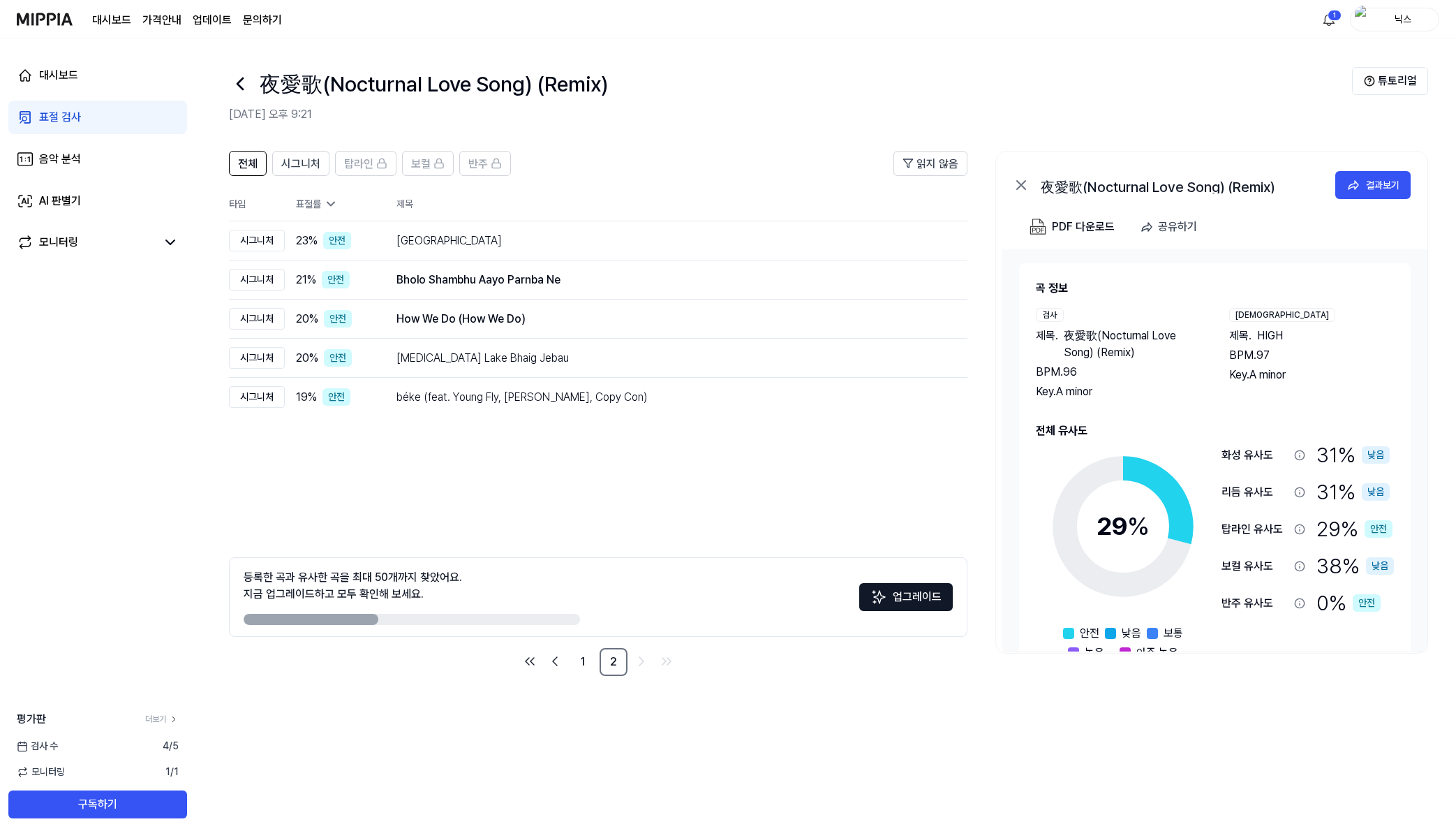
click at [1298, 565] on icon at bounding box center [1300, 567] width 11 height 11
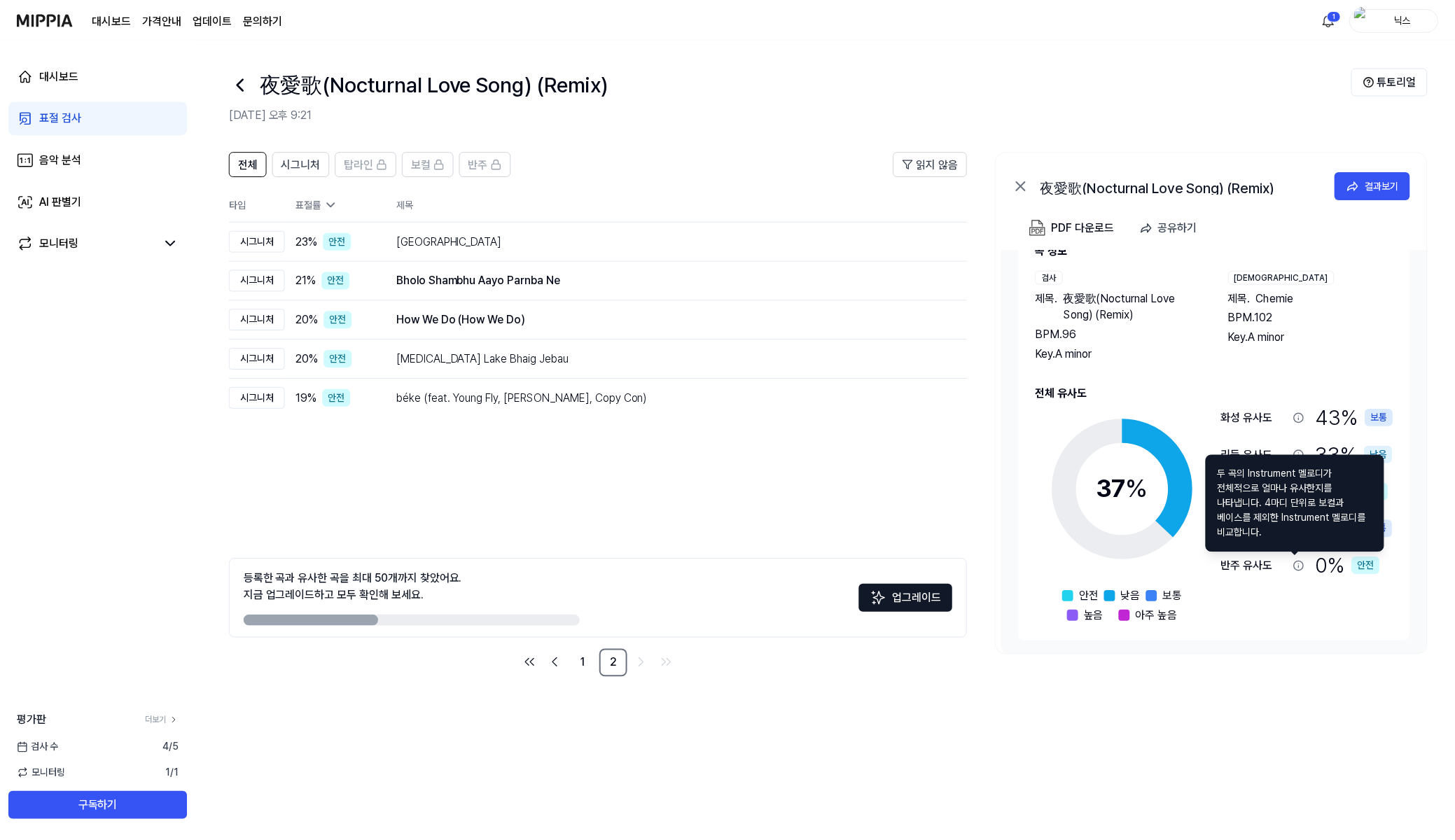
scroll to position [40, 0]
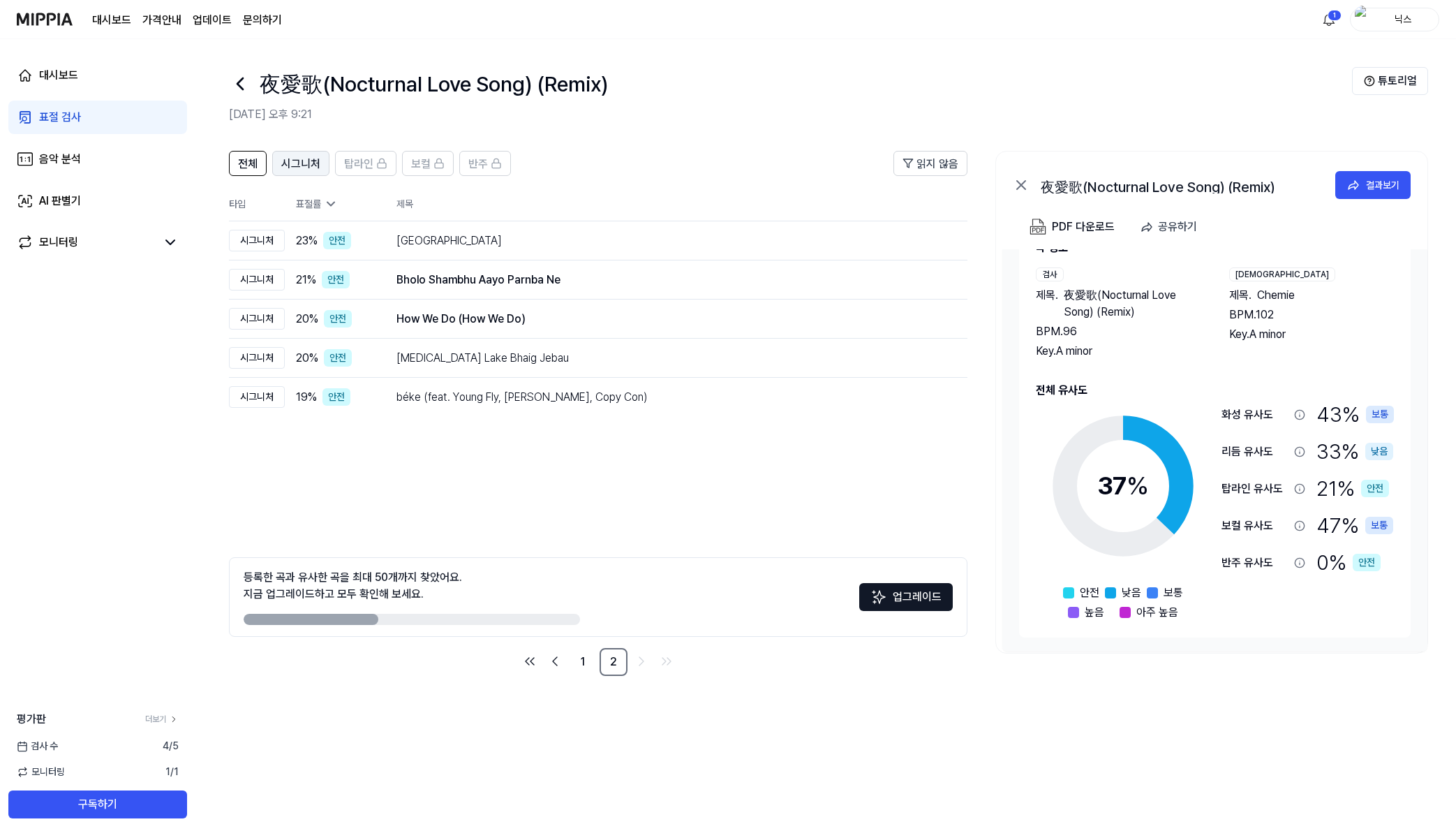
click at [301, 154] on div "시그니처" at bounding box center [301, 164] width 39 height 18
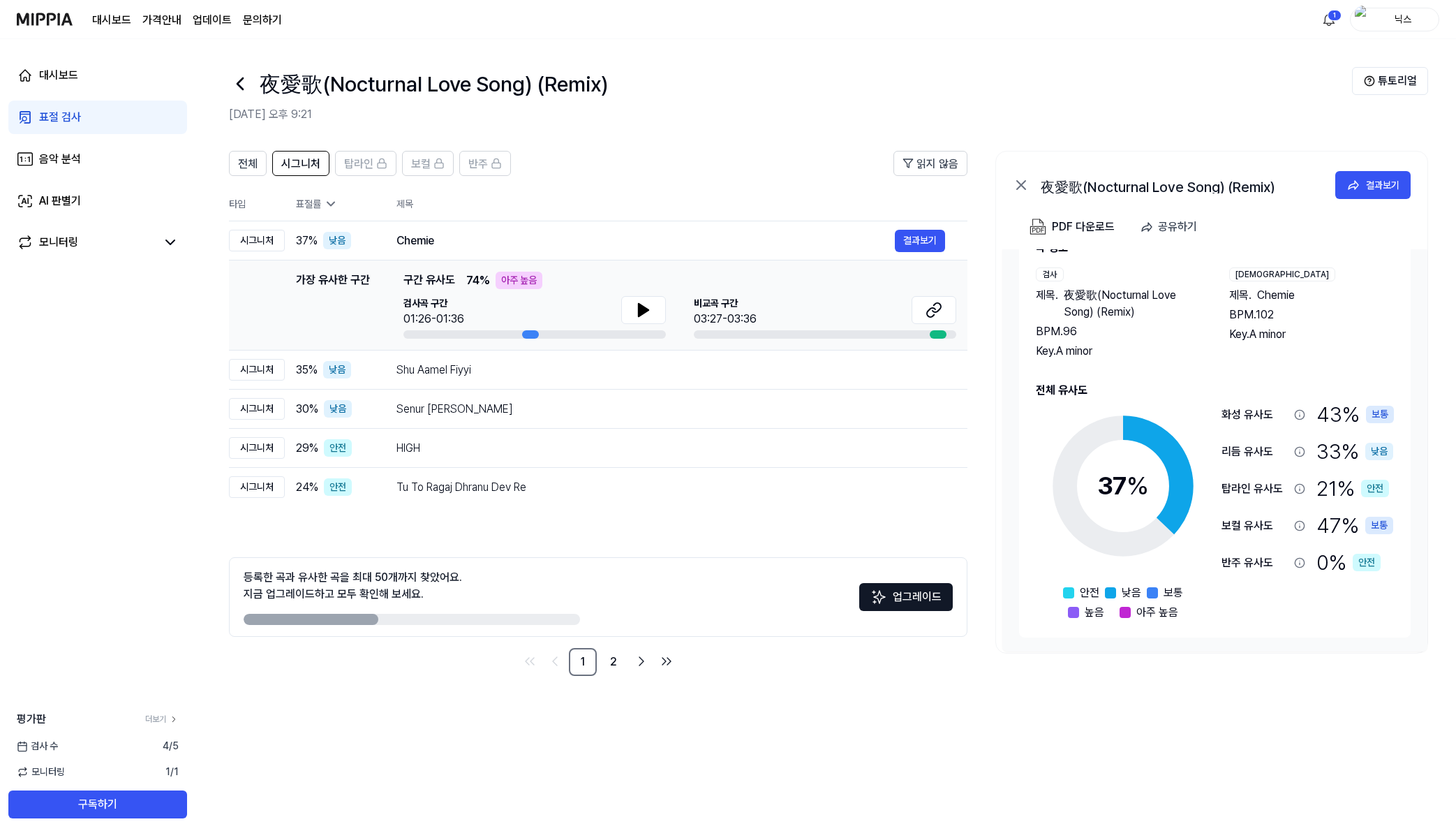
click at [418, 178] on header "전체 시그니처 탑라인 보컬 반주 읽지 않음" at bounding box center [598, 169] width 738 height 37
click at [376, 158] on icon at bounding box center [382, 164] width 11 height 11
click at [414, 164] on span "보컬" at bounding box center [420, 164] width 19 height 16
click at [620, 658] on link "2" at bounding box center [613, 662] width 28 height 28
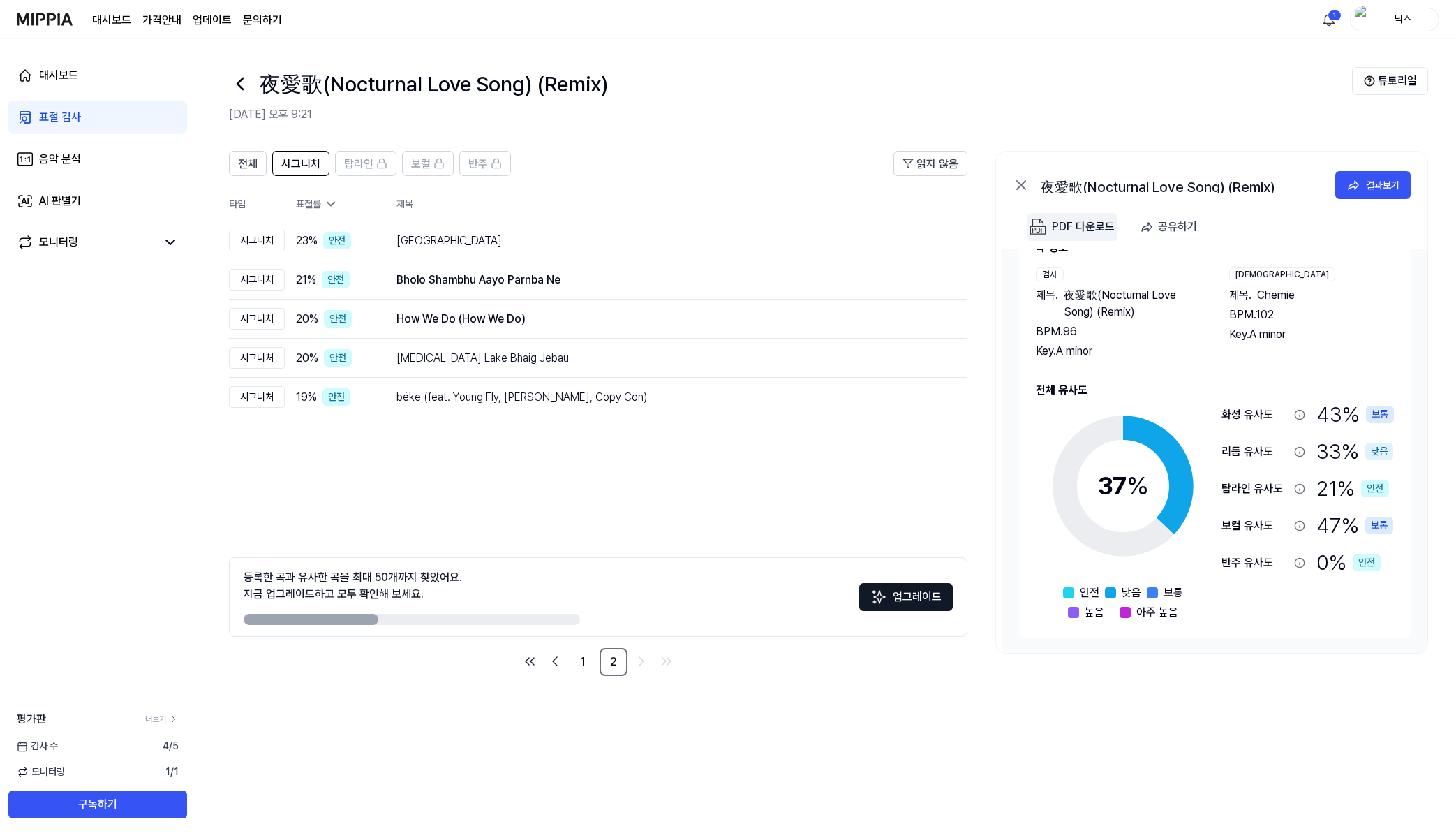
click at [1114, 224] on button "PDF 다운로드" at bounding box center [1071, 227] width 90 height 28
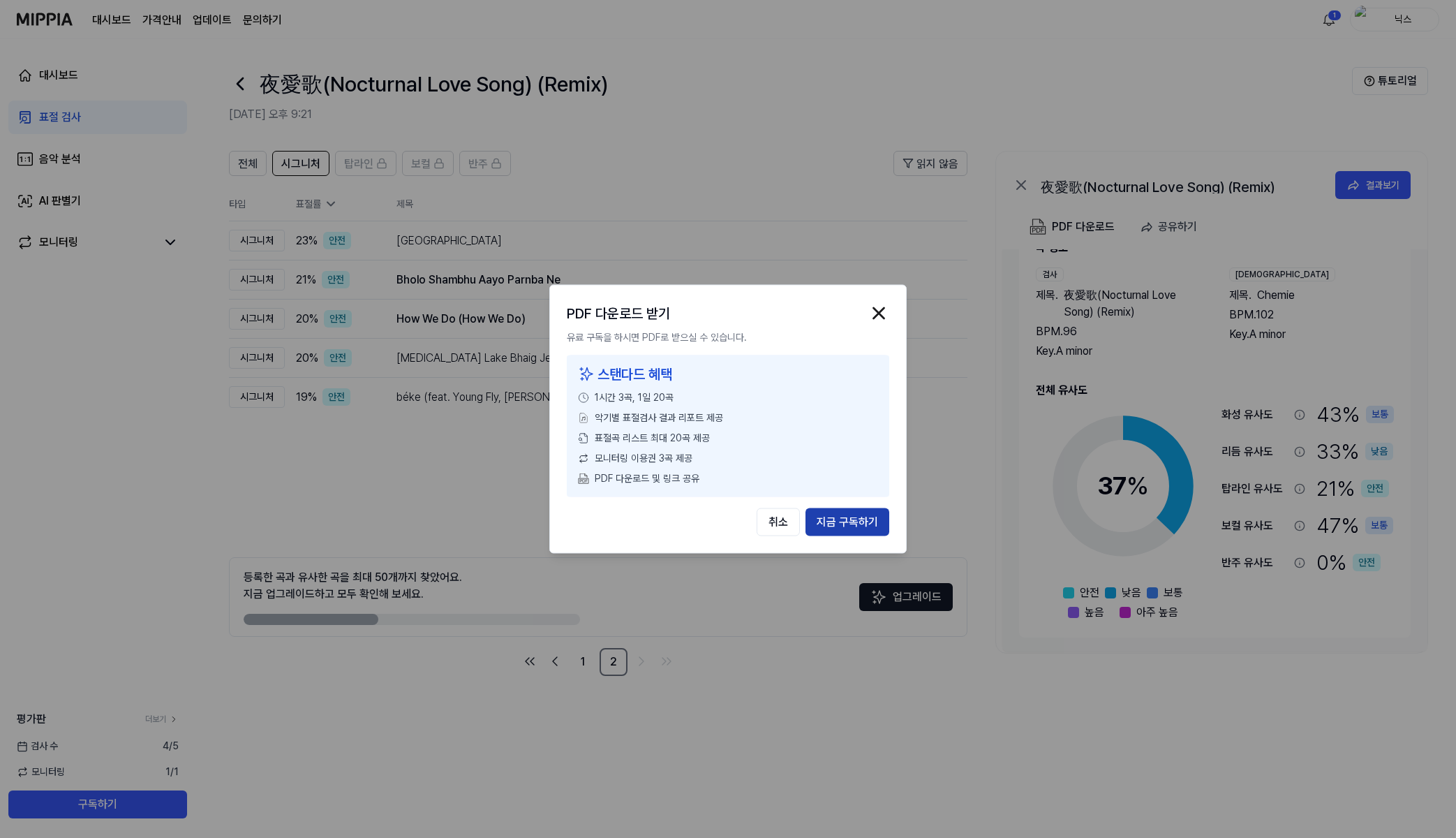
click at [816, 513] on button "지금 구독하기" at bounding box center [848, 522] width 84 height 28
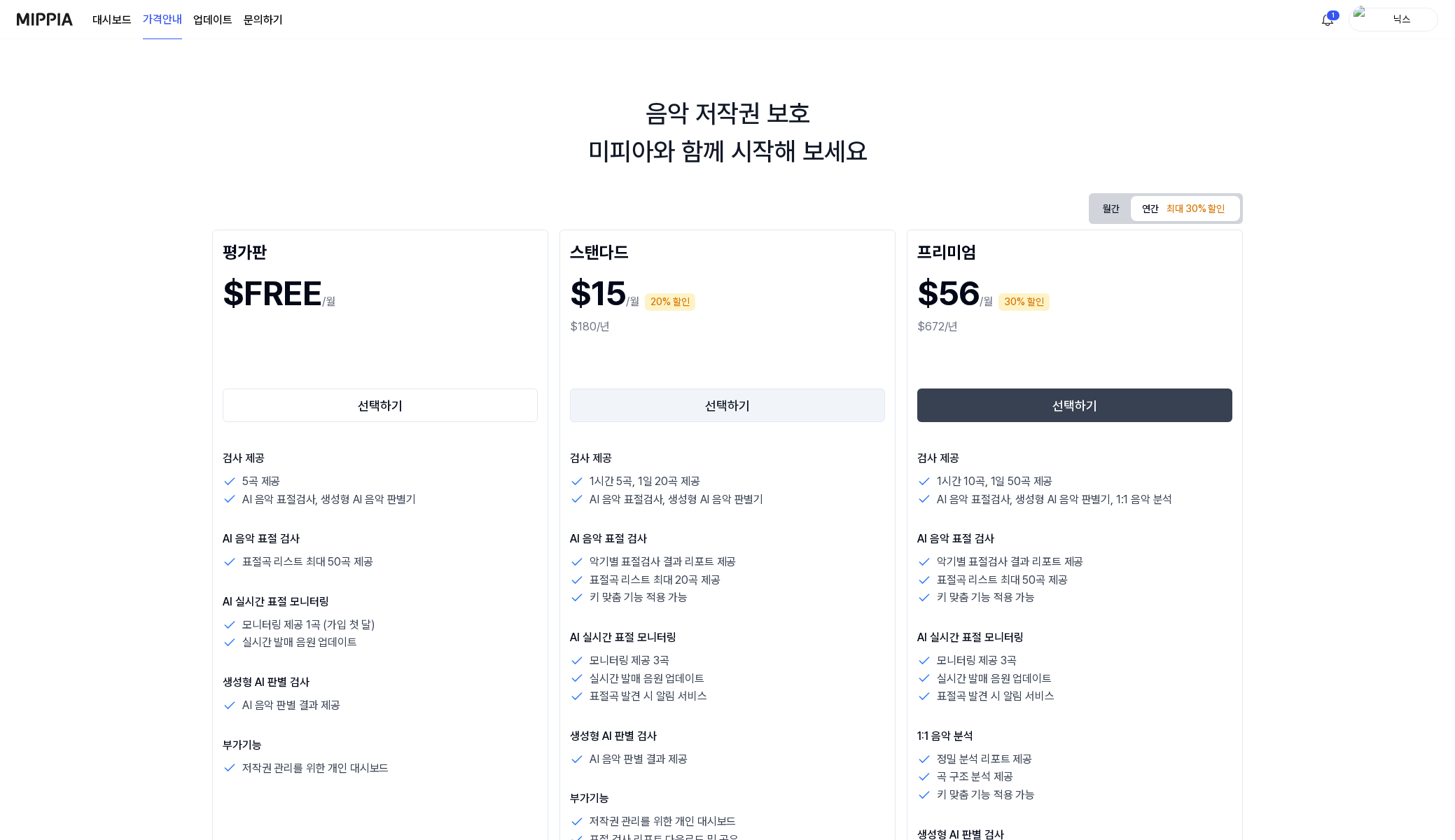
click at [728, 388] on button "선택하기" at bounding box center [728, 405] width 315 height 34
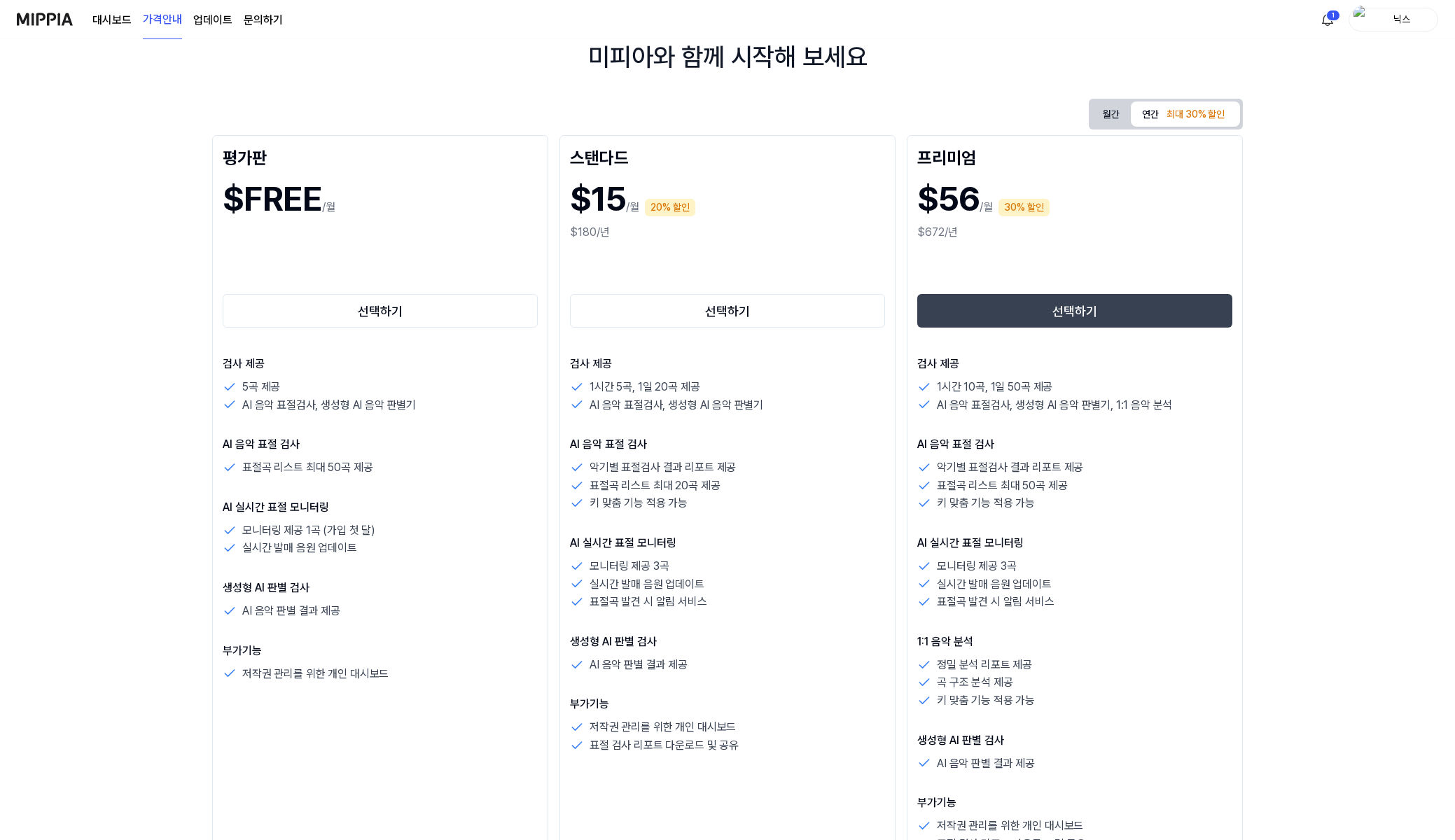
scroll to position [70, 0]
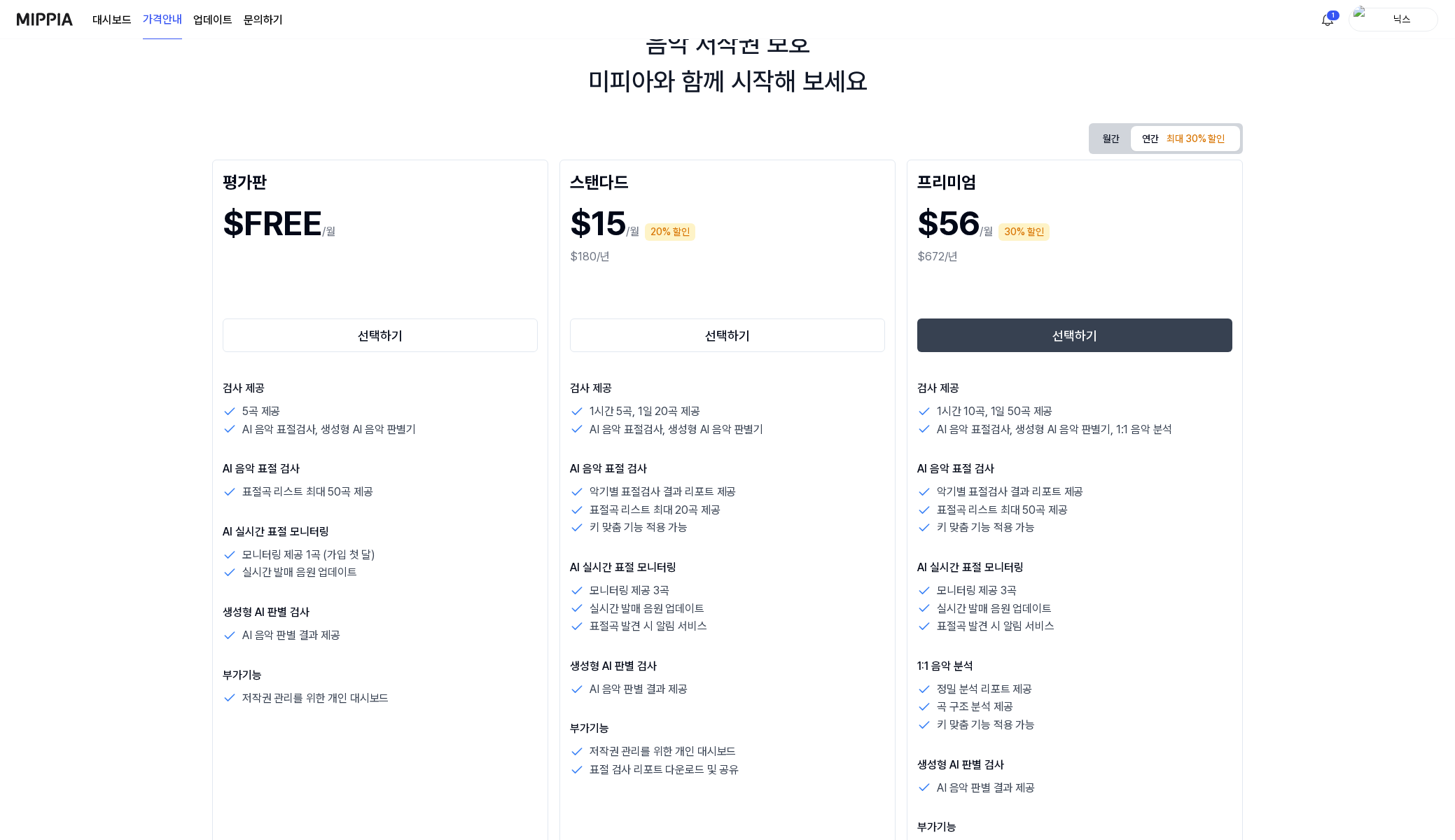
click at [1094, 148] on button "월간" at bounding box center [1110, 139] width 39 height 26
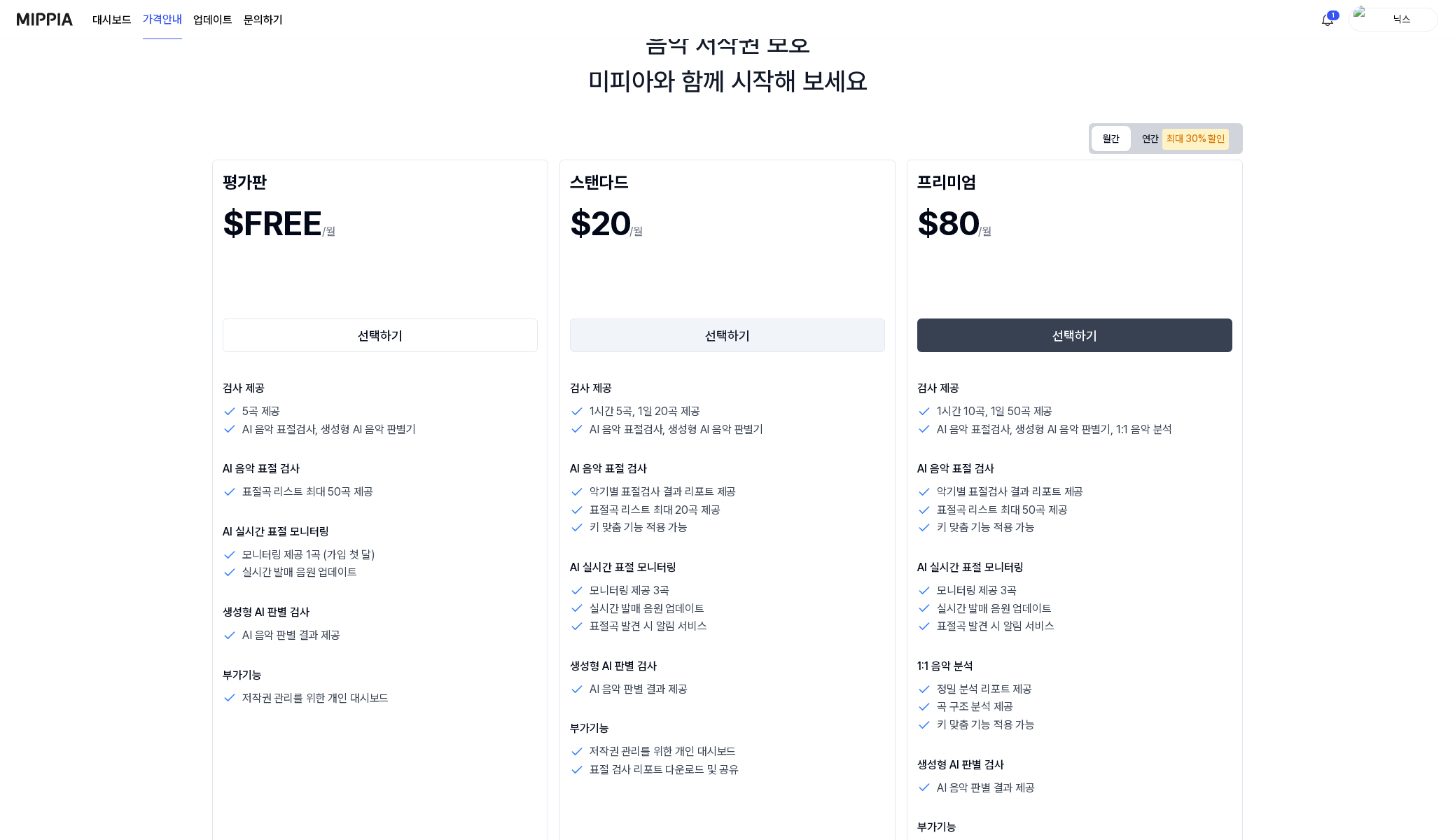
click at [654, 331] on button "선택하기" at bounding box center [728, 335] width 315 height 34
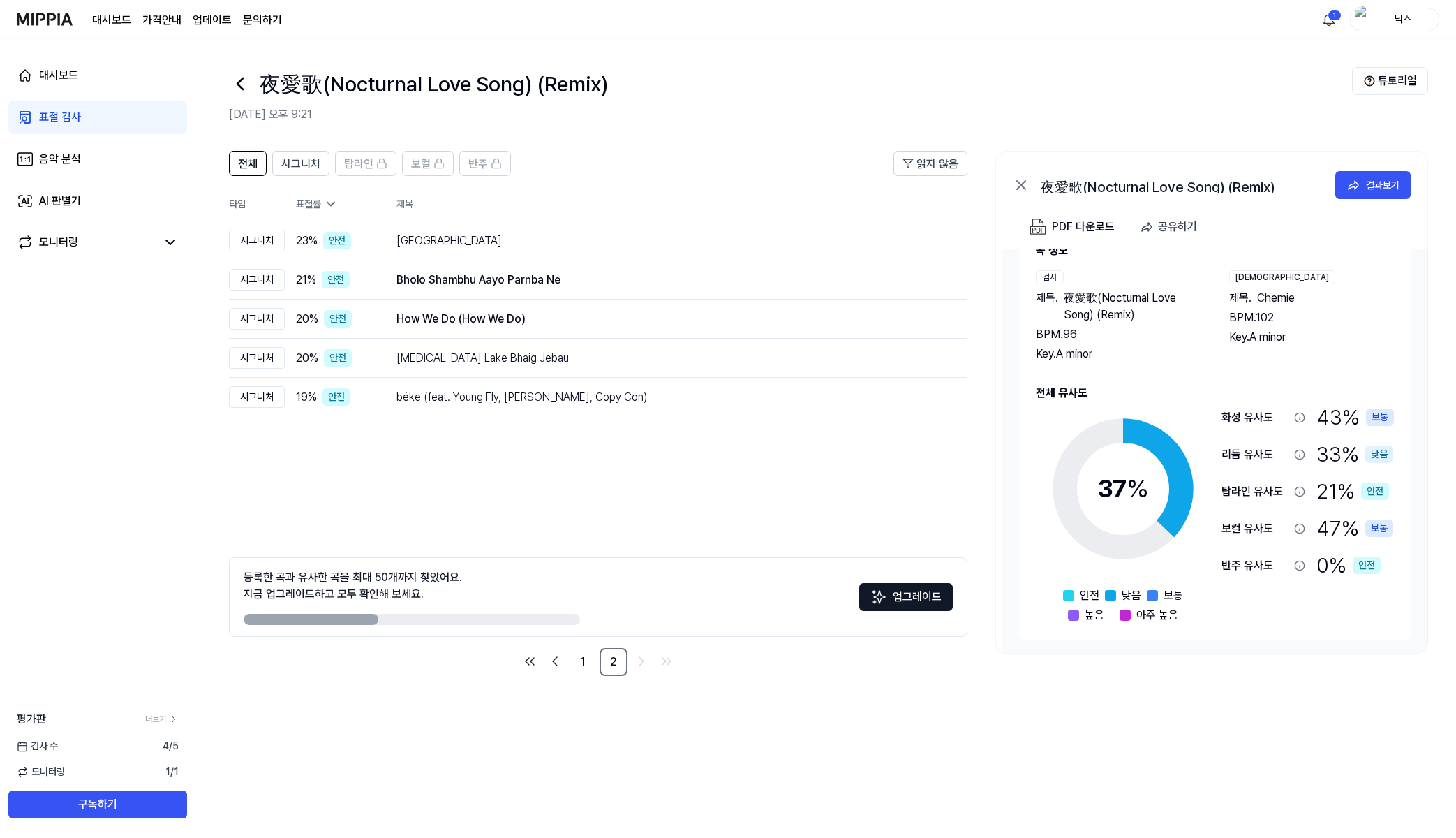
scroll to position [40, 0]
drag, startPoint x: 1205, startPoint y: 415, endPoint x: 1372, endPoint y: 648, distance: 286.7
click at [1372, 648] on div "곡 정보 검사 제목 . 夜愛歌(Nocturnal Love Song) (Remix) BPM. 96 Key. A [DEMOGRAPHIC_DATA]…" at bounding box center [1214, 451] width 425 height 402
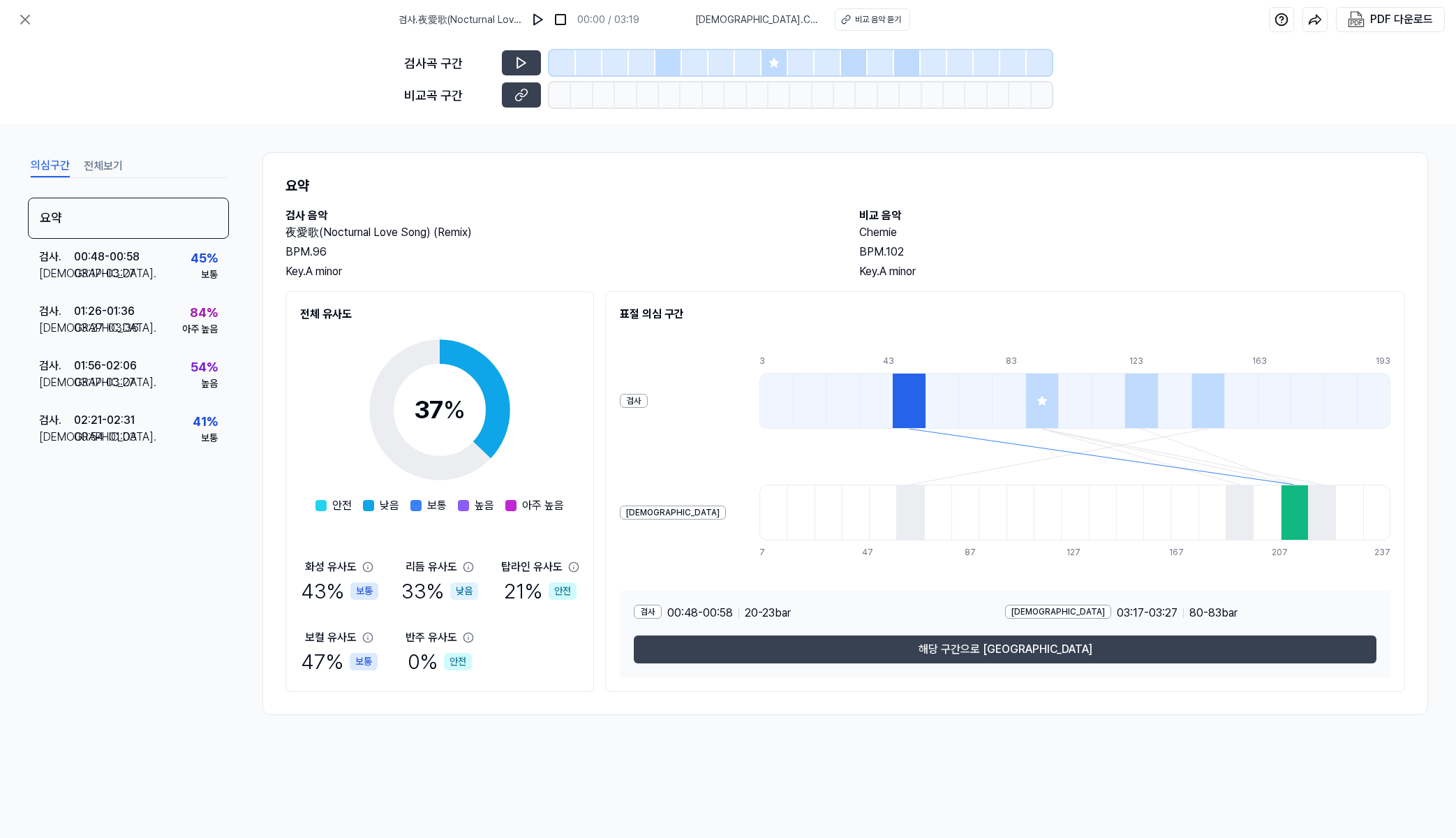
click at [892, 413] on div at bounding box center [909, 400] width 34 height 56
click at [1281, 522] on div at bounding box center [1294, 512] width 27 height 56
click at [892, 392] on div at bounding box center [909, 400] width 34 height 56
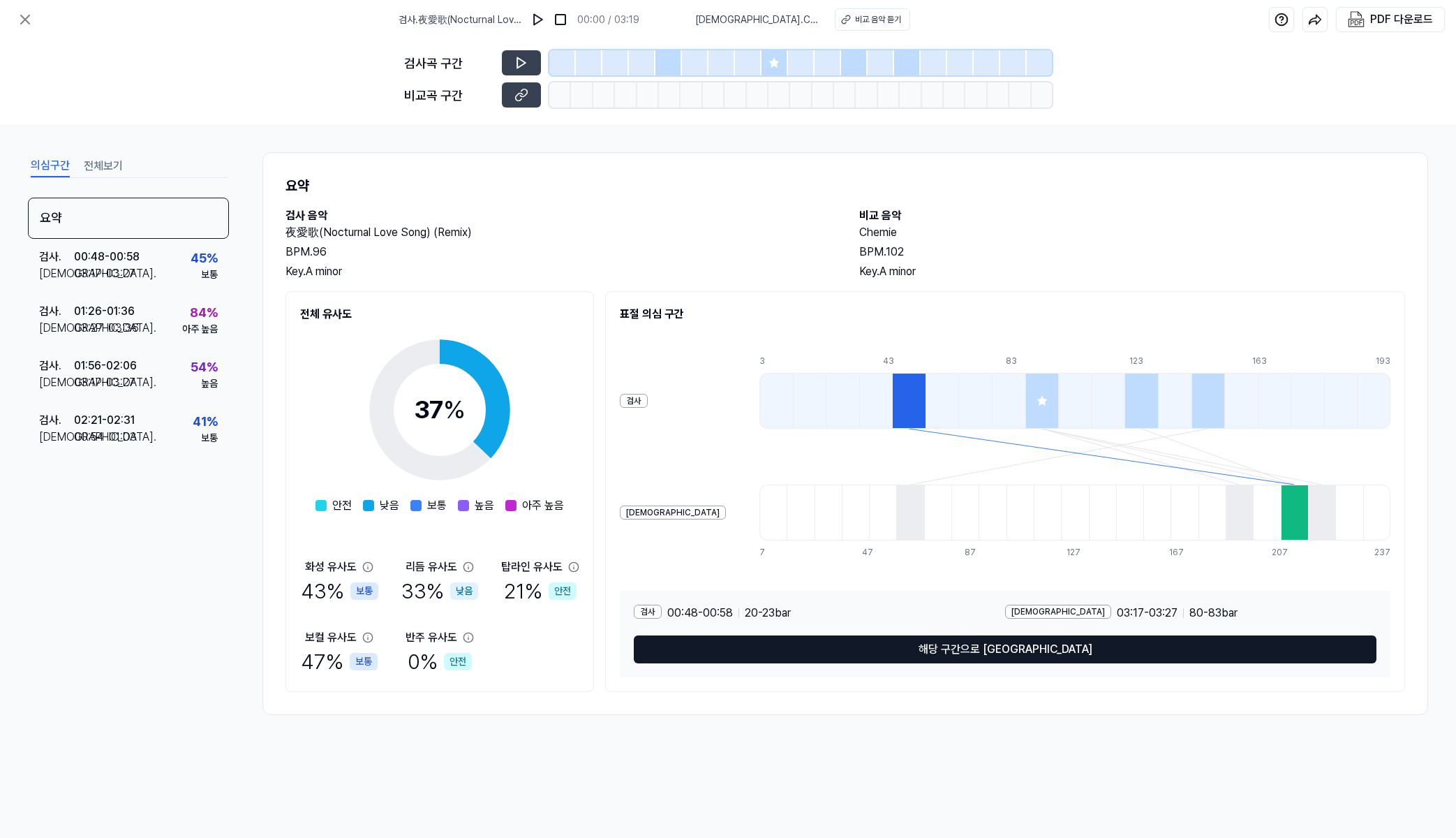
click at [1017, 659] on button "해당 구간으로 [GEOGRAPHIC_DATA]" at bounding box center [1005, 649] width 743 height 28
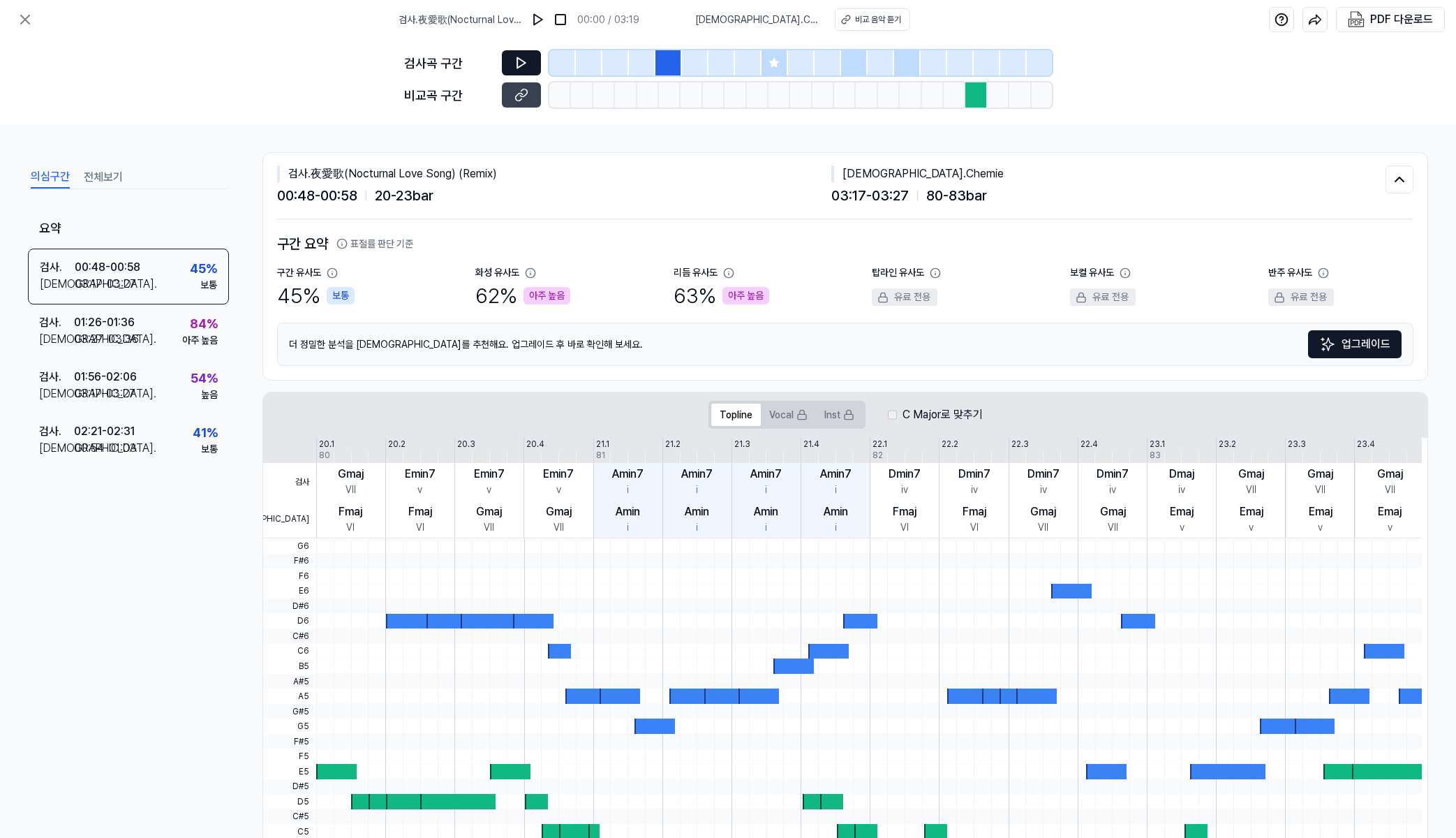
click at [520, 57] on icon at bounding box center [521, 62] width 14 height 14
click at [668, 69] on div at bounding box center [669, 63] width 26 height 26
click at [516, 106] on button at bounding box center [521, 95] width 39 height 26
